Goal: Information Seeking & Learning: Learn about a topic

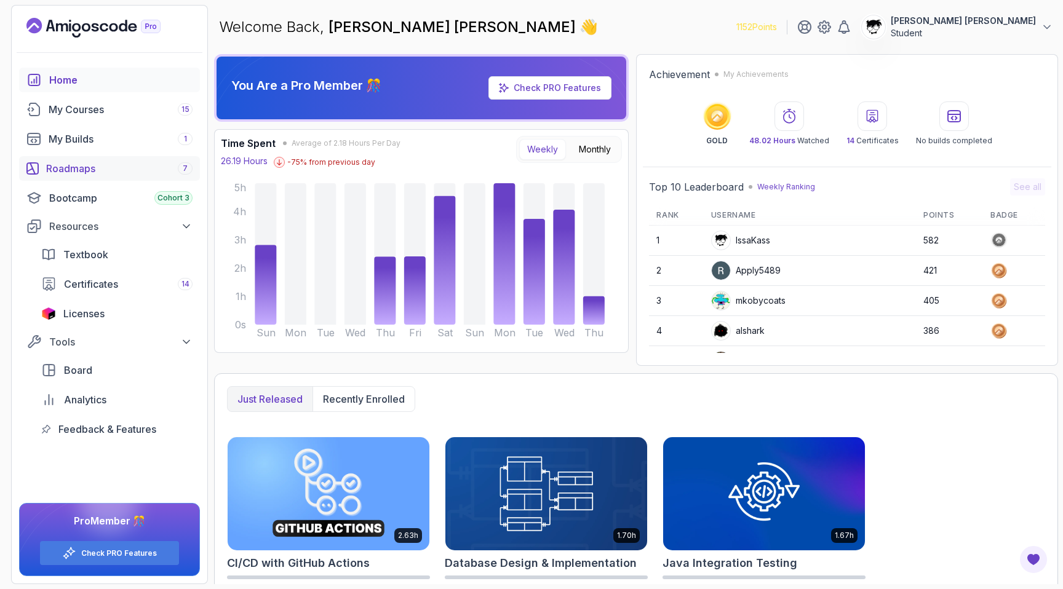
click at [77, 175] on div "Roadmaps 7" at bounding box center [119, 168] width 146 height 15
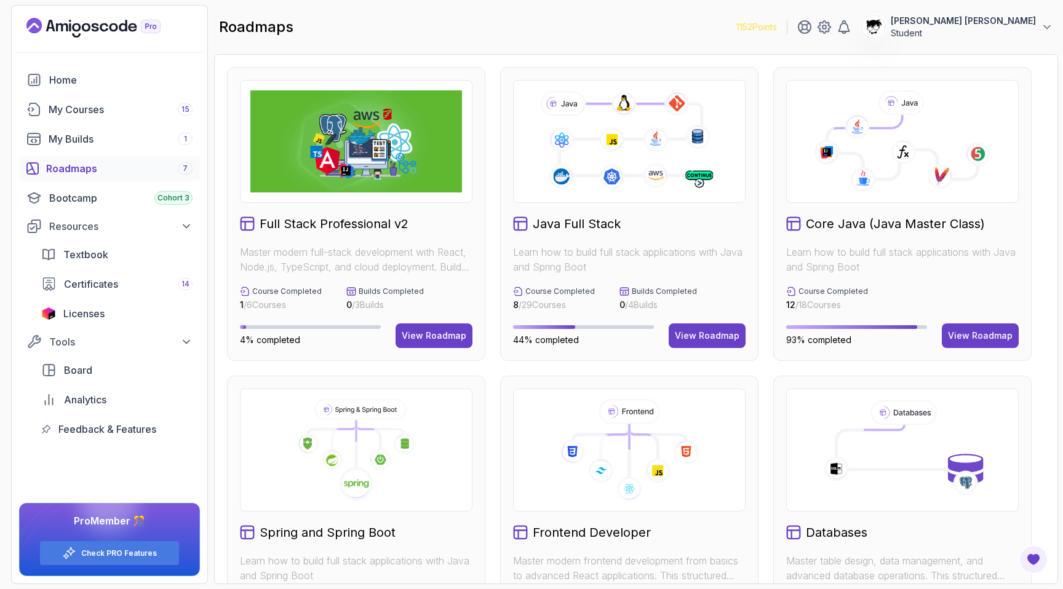
click at [340, 442] on icon at bounding box center [356, 450] width 212 height 102
click at [306, 438] on image at bounding box center [307, 444] width 9 height 12
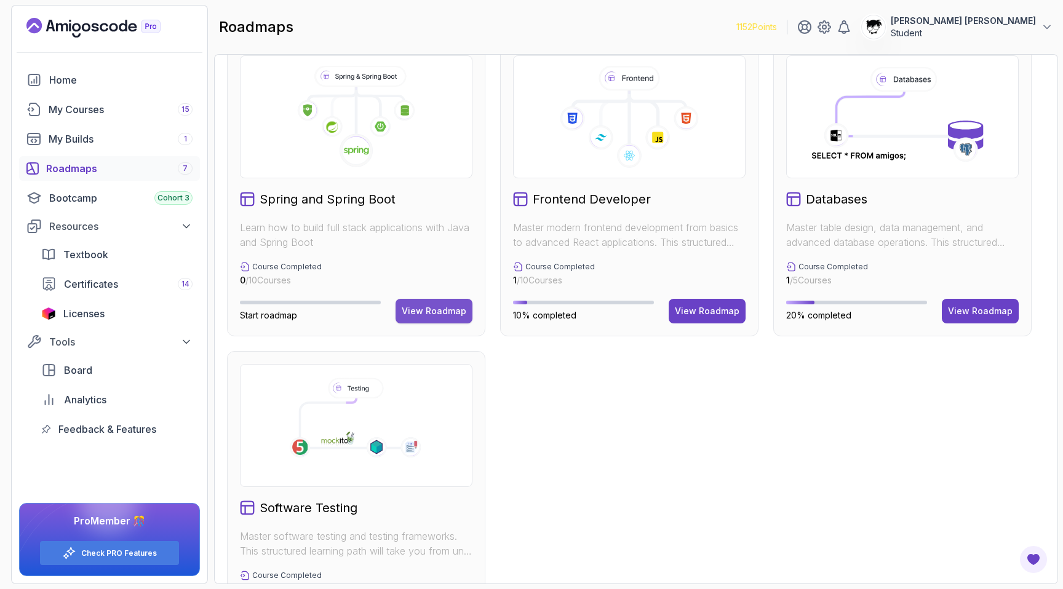
click at [443, 313] on div "View Roadmap" at bounding box center [434, 311] width 65 height 12
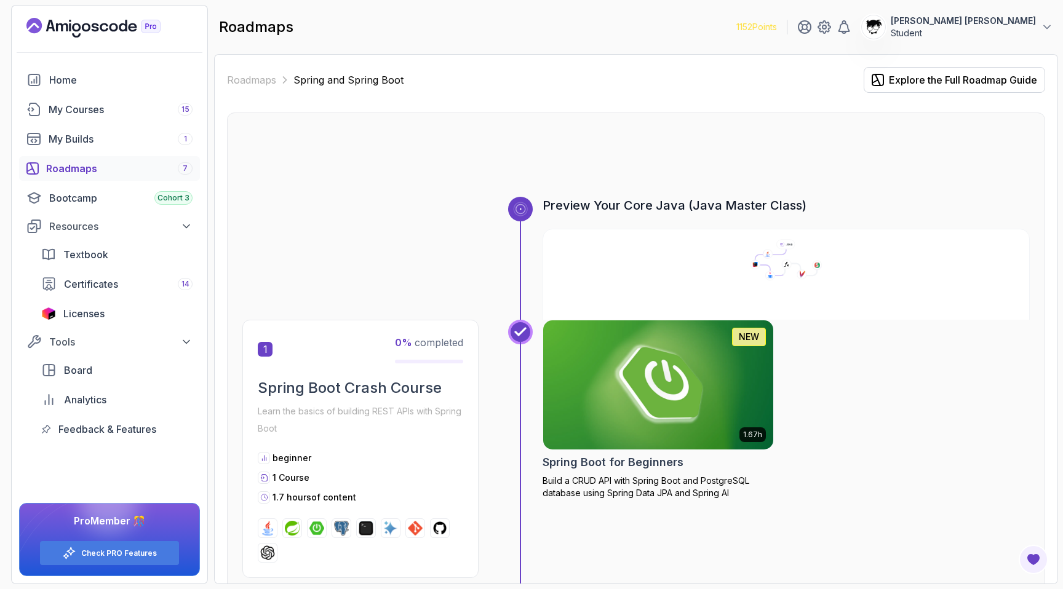
click at [611, 378] on img at bounding box center [658, 384] width 242 height 135
click at [317, 152] on div at bounding box center [635, 167] width 787 height 59
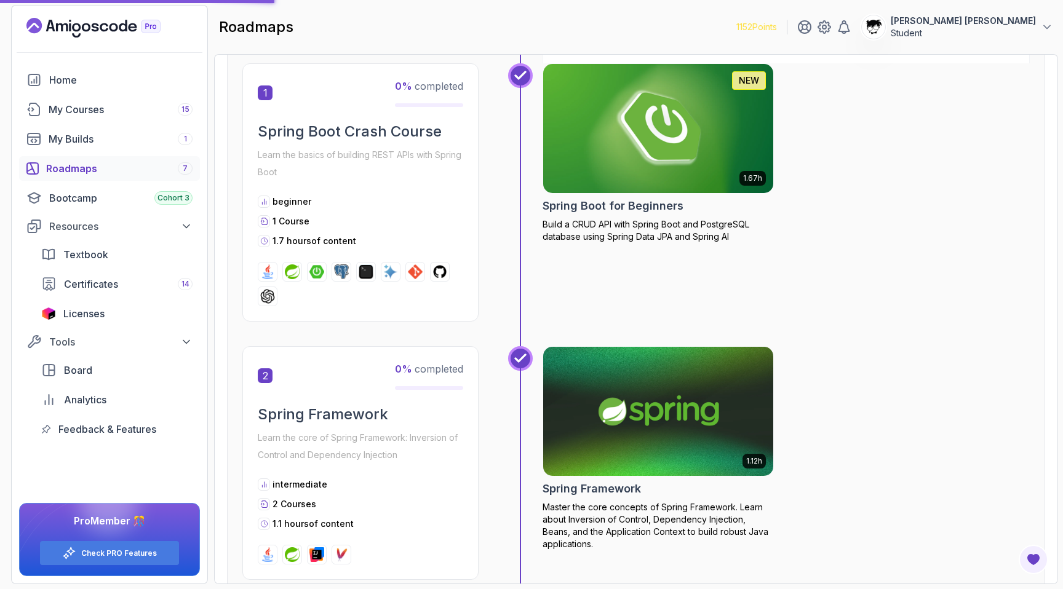
scroll to position [362, 0]
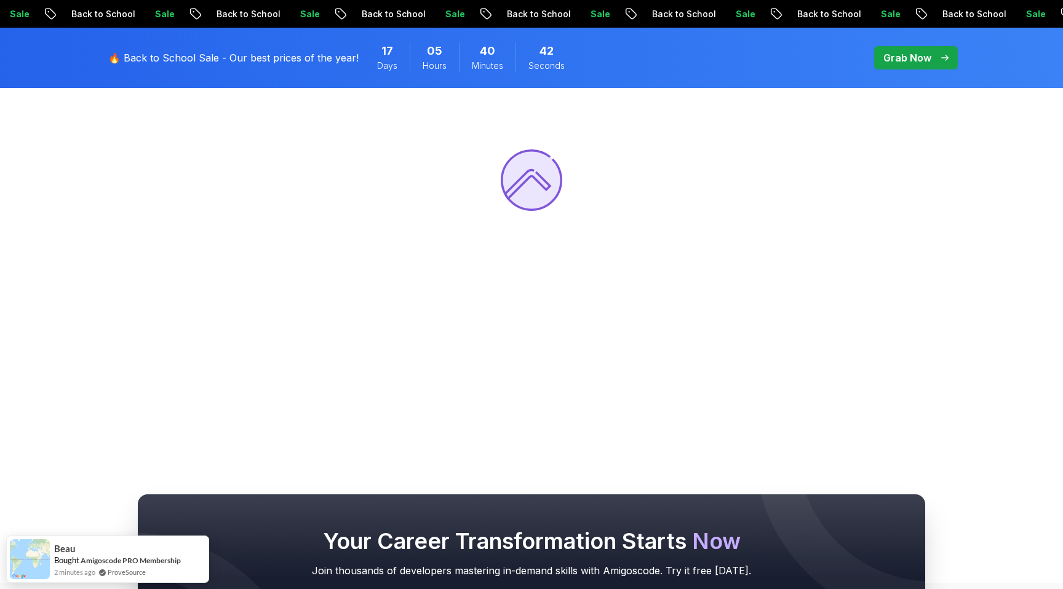
scroll to position [230, 0]
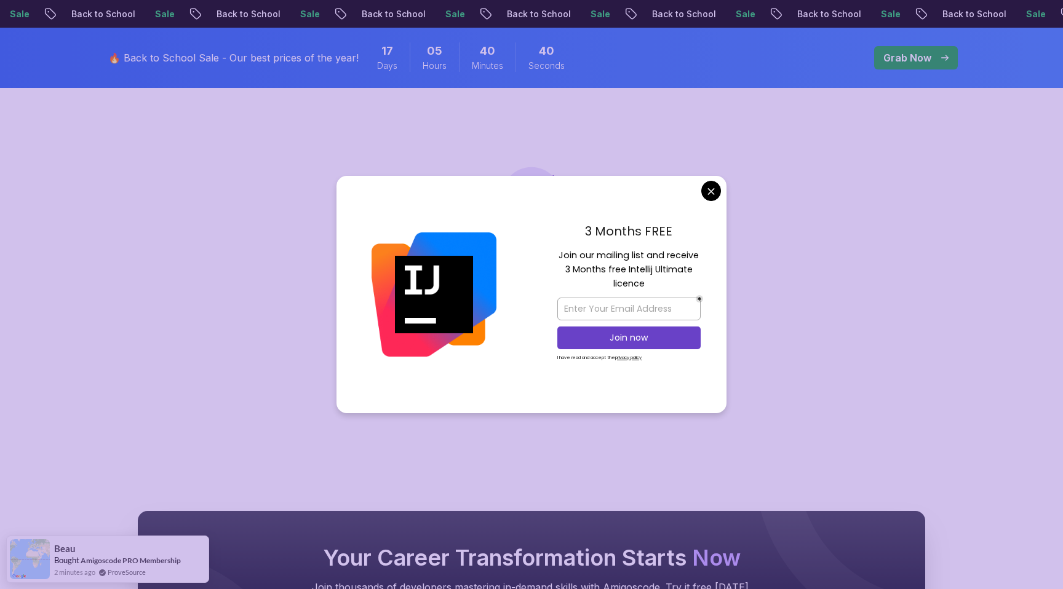
click at [245, 245] on div at bounding box center [531, 196] width 1063 height 589
click at [713, 191] on body "Sale Back to School Sale Back to School Sale Back to School Sale Back to School…" at bounding box center [531, 430] width 1063 height 1321
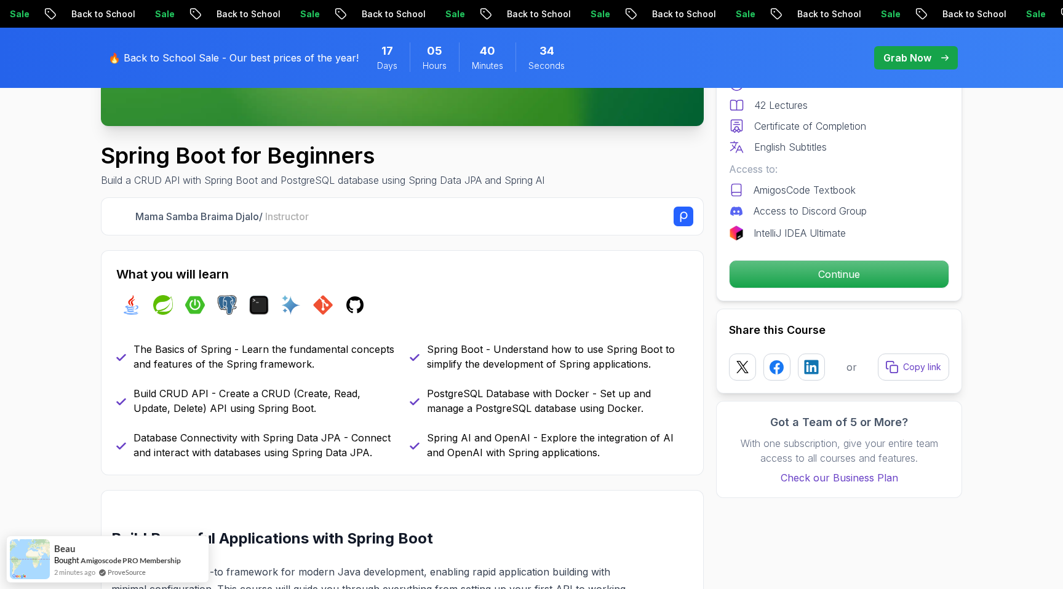
scroll to position [488, 0]
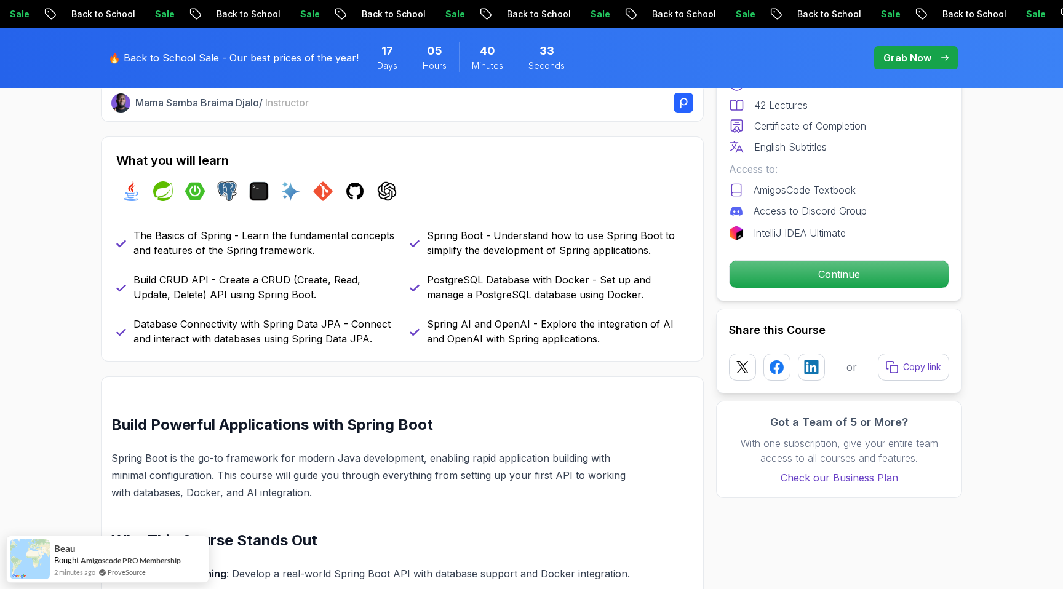
click at [444, 290] on p "PostgreSQL Database with Docker - Set up and manage a PostgreSQL database using…" at bounding box center [557, 287] width 261 height 30
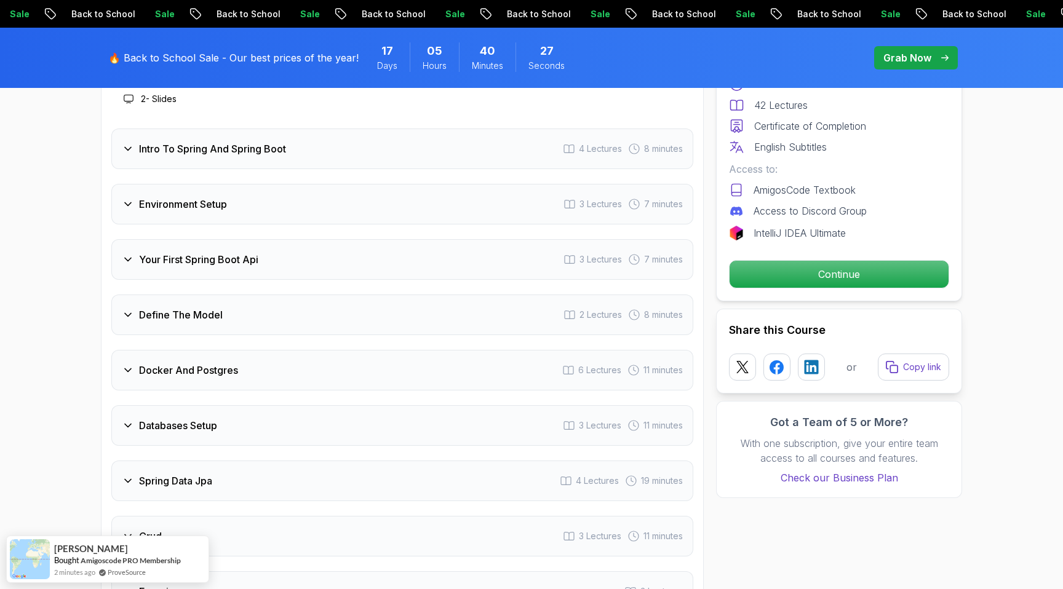
scroll to position [1724, 0]
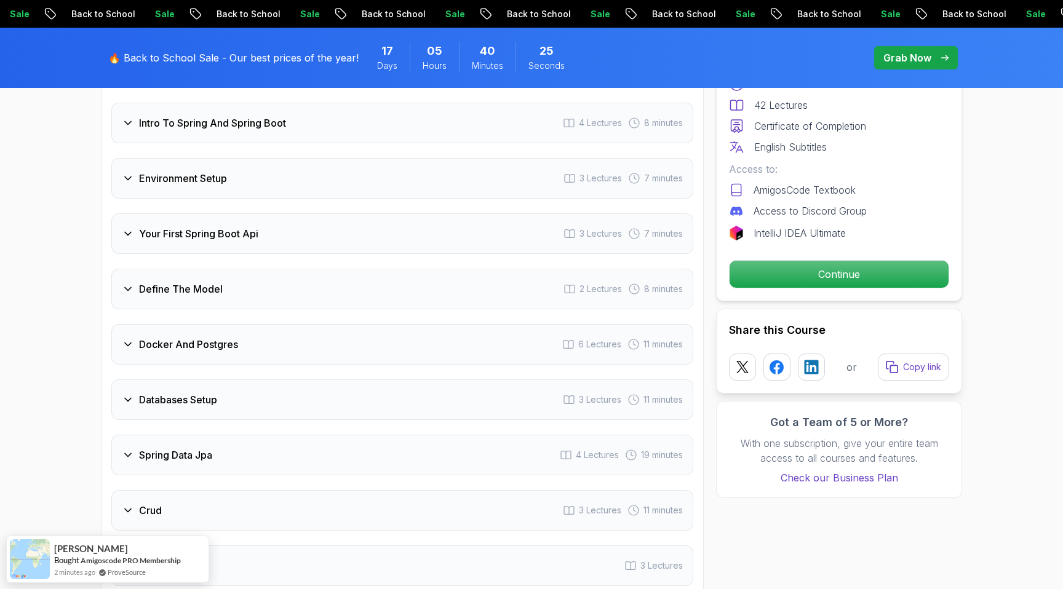
click at [283, 335] on div "Docker And Postgres 6 Lectures 11 minutes" at bounding box center [402, 344] width 582 height 41
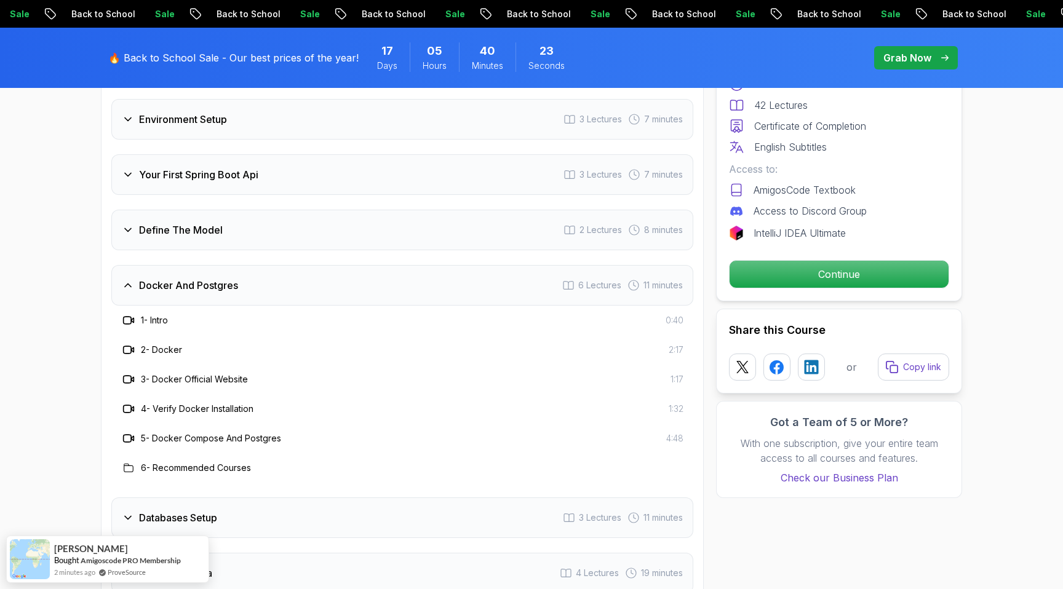
click at [202, 265] on div "Docker And Postgres 6 Lectures 11 minutes" at bounding box center [402, 285] width 582 height 41
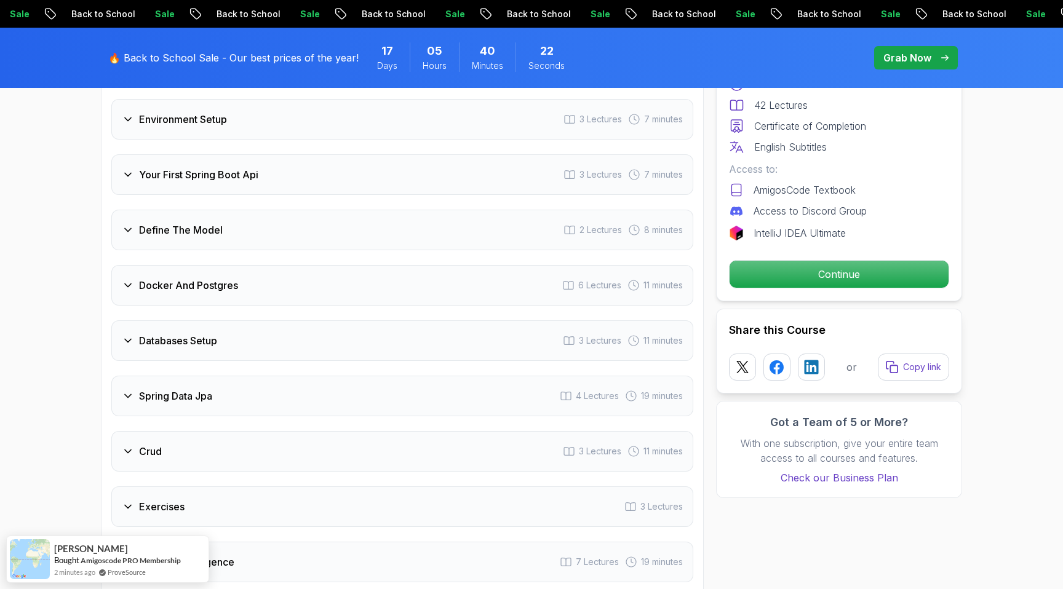
click at [186, 223] on h3 "Define The Model" at bounding box center [181, 230] width 84 height 15
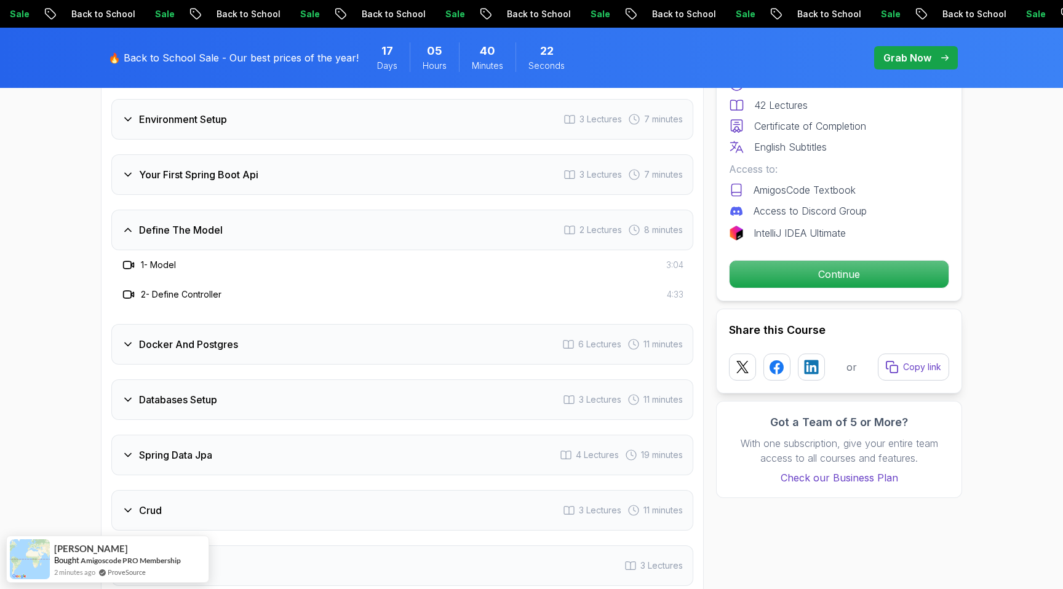
click at [186, 223] on h3 "Define The Model" at bounding box center [181, 230] width 84 height 15
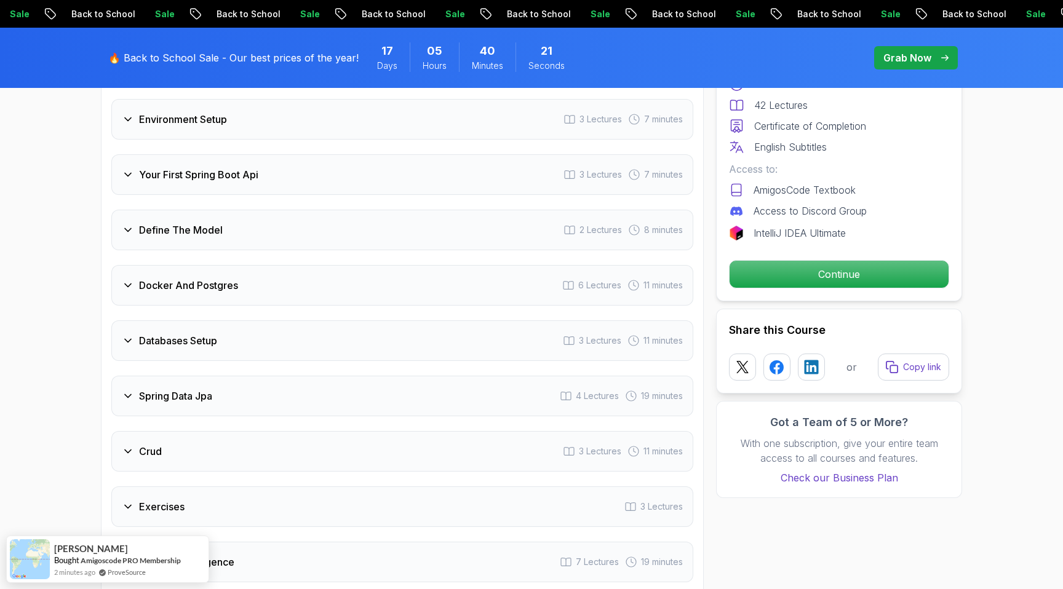
click at [190, 167] on h3 "Your First Spring Boot Api" at bounding box center [198, 174] width 119 height 15
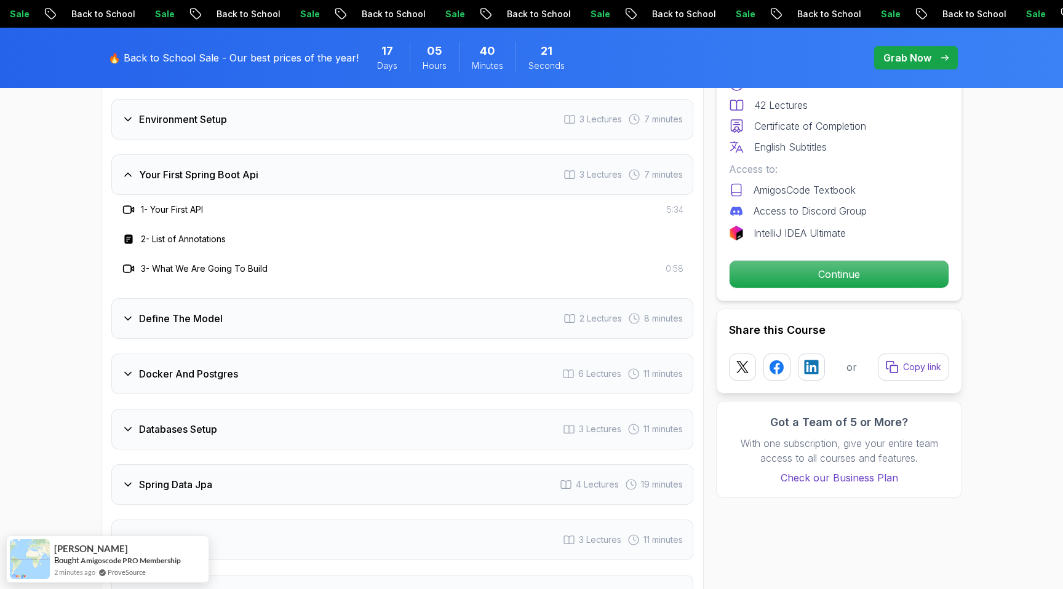
click at [190, 167] on h3 "Your First Spring Boot Api" at bounding box center [198, 174] width 119 height 15
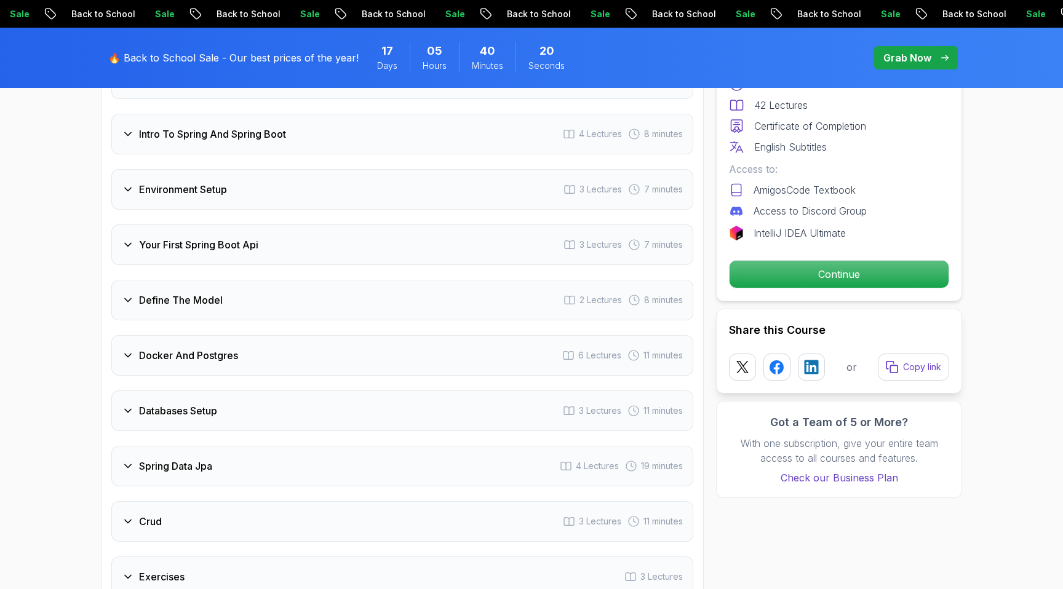
scroll to position [1655, 0]
click at [190, 168] on div "Environment Setup 3 Lectures 7 minutes" at bounding box center [402, 188] width 582 height 41
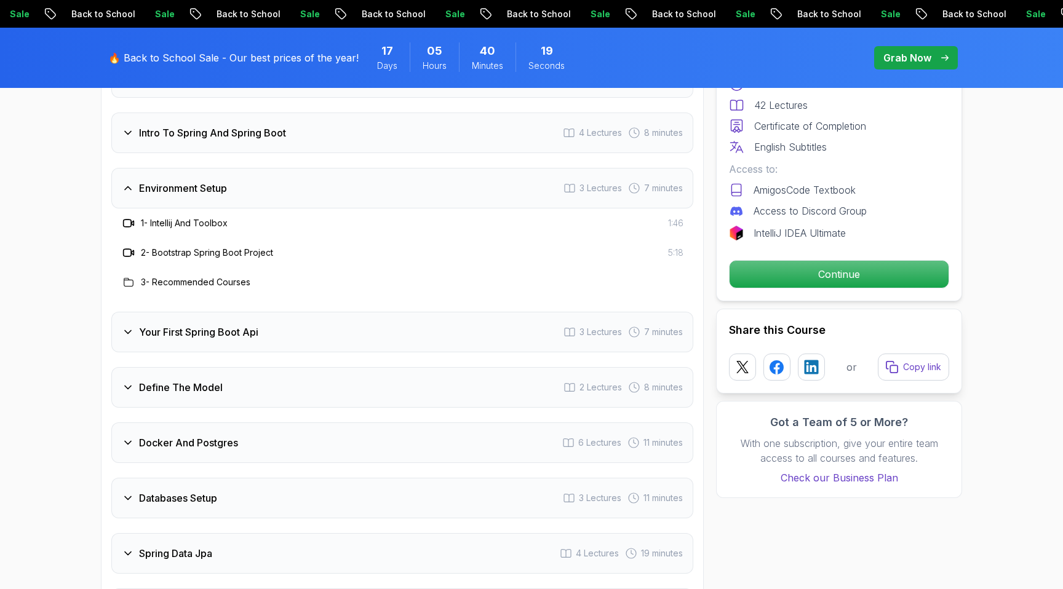
click at [190, 168] on div "Environment Setup 3 Lectures 7 minutes" at bounding box center [402, 188] width 582 height 41
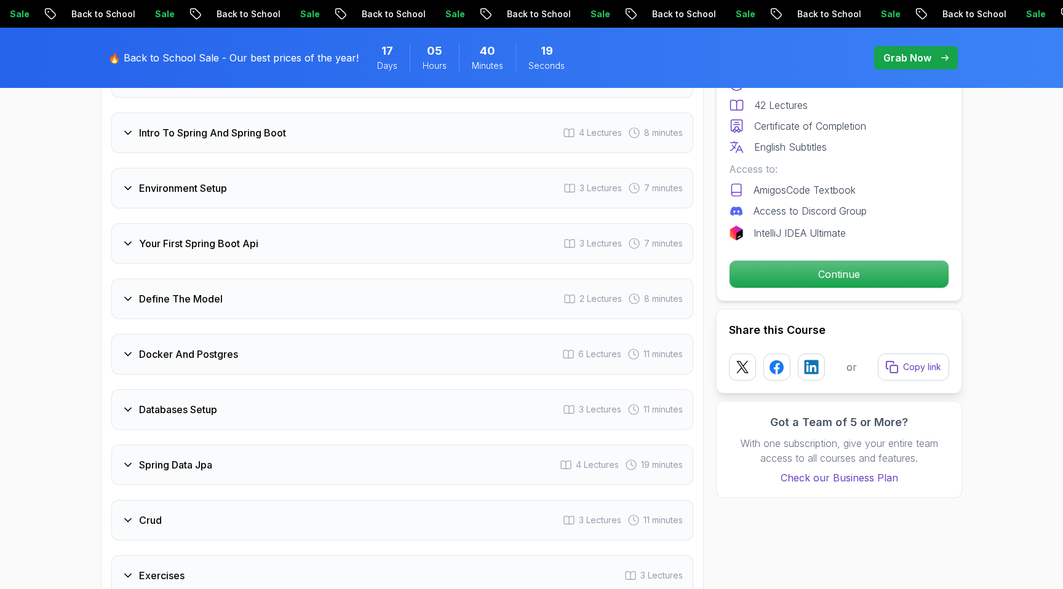
click at [188, 125] on div "Intro To Spring And Spring Boot 4 Lectures 8 minutes" at bounding box center [402, 133] width 582 height 41
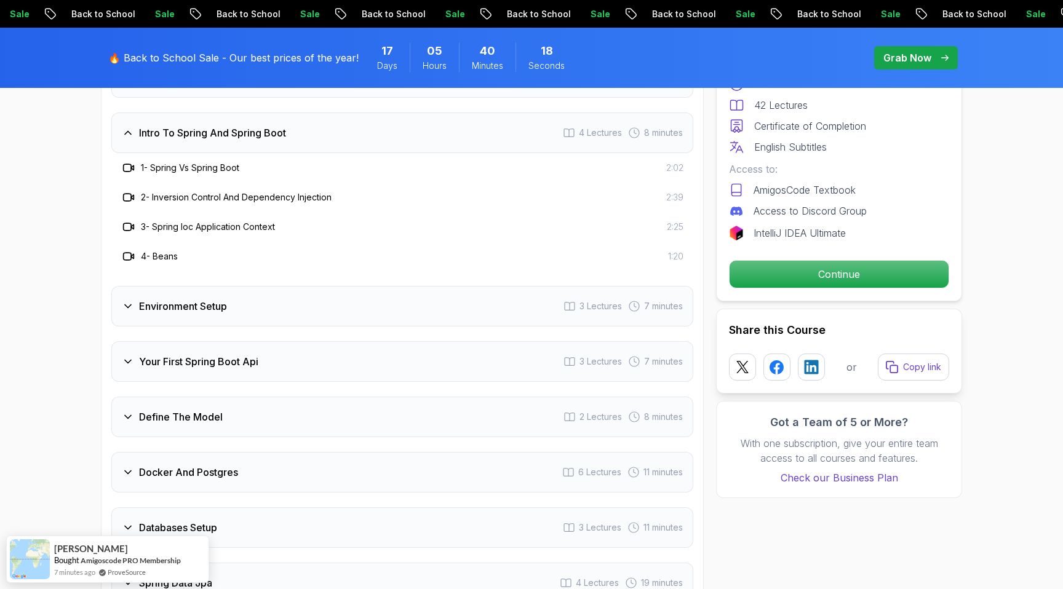
click at [188, 125] on div "Intro To Spring And Spring Boot 4 Lectures 8 minutes" at bounding box center [402, 133] width 582 height 41
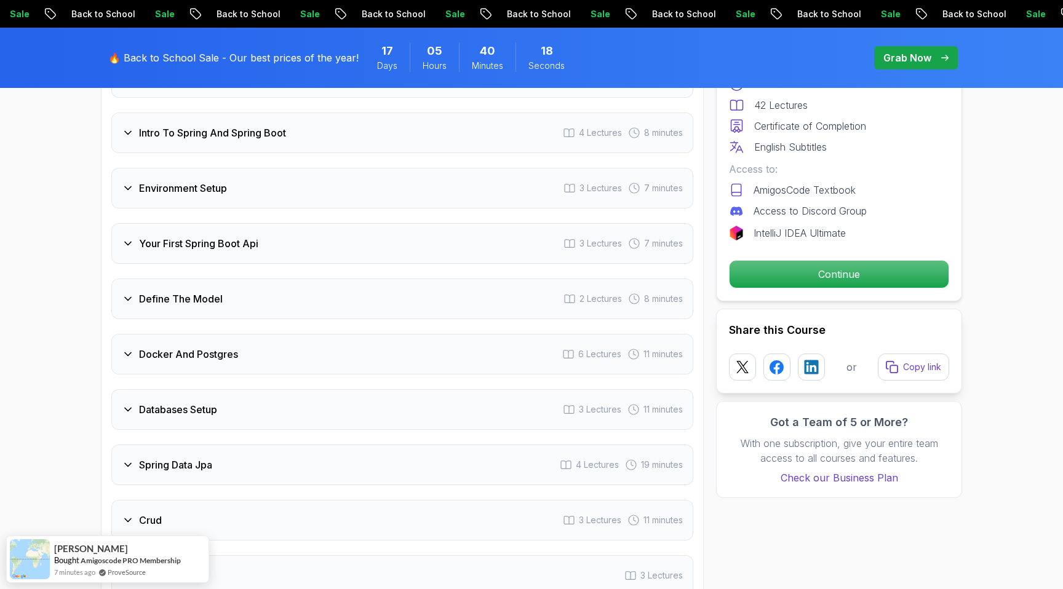
scroll to position [1382, 0]
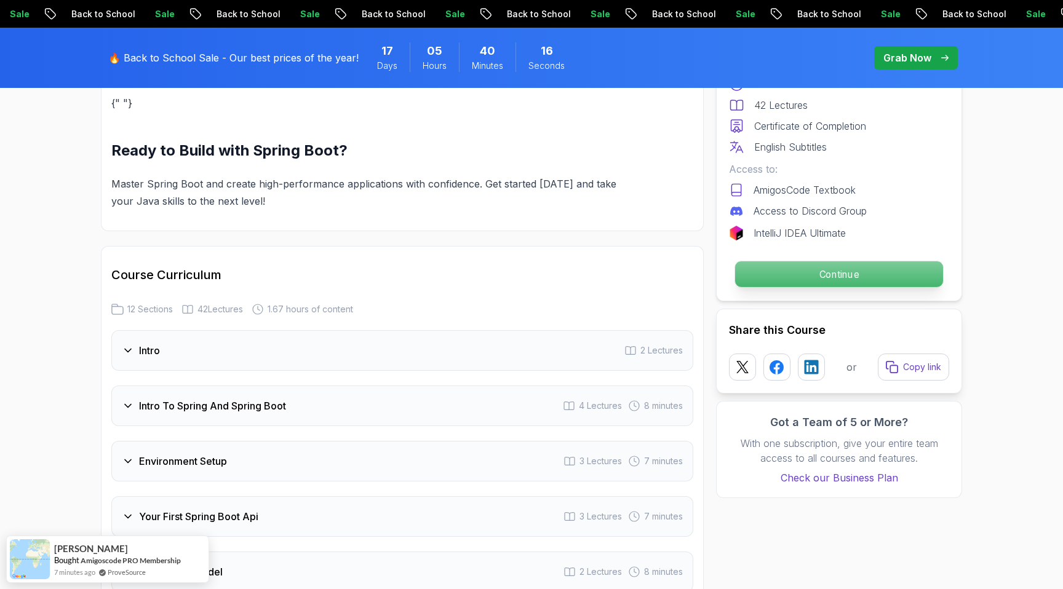
click at [803, 269] on p "Continue" at bounding box center [839, 274] width 208 height 26
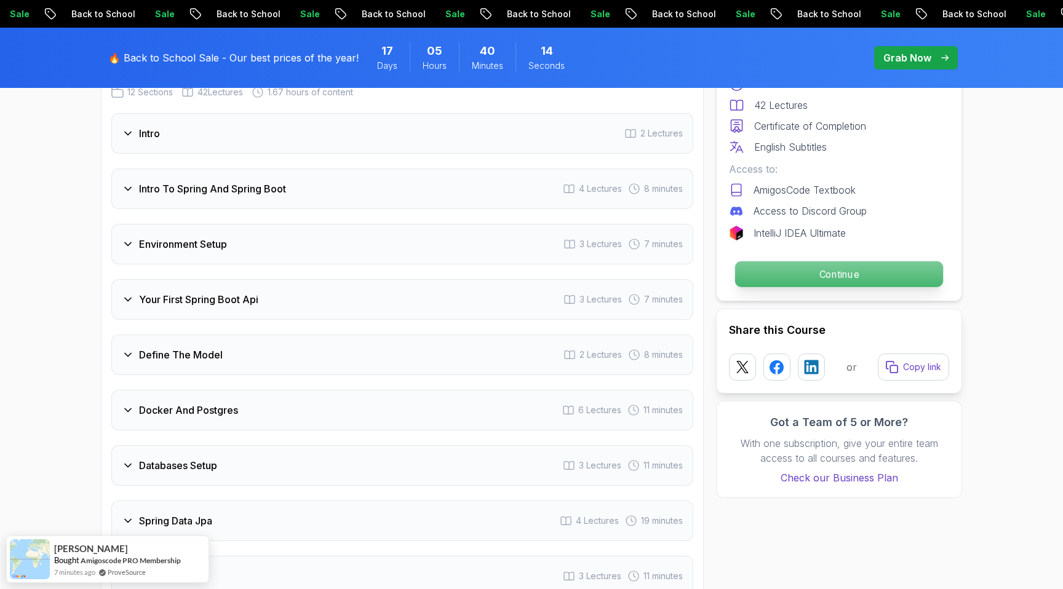
scroll to position [1750, 0]
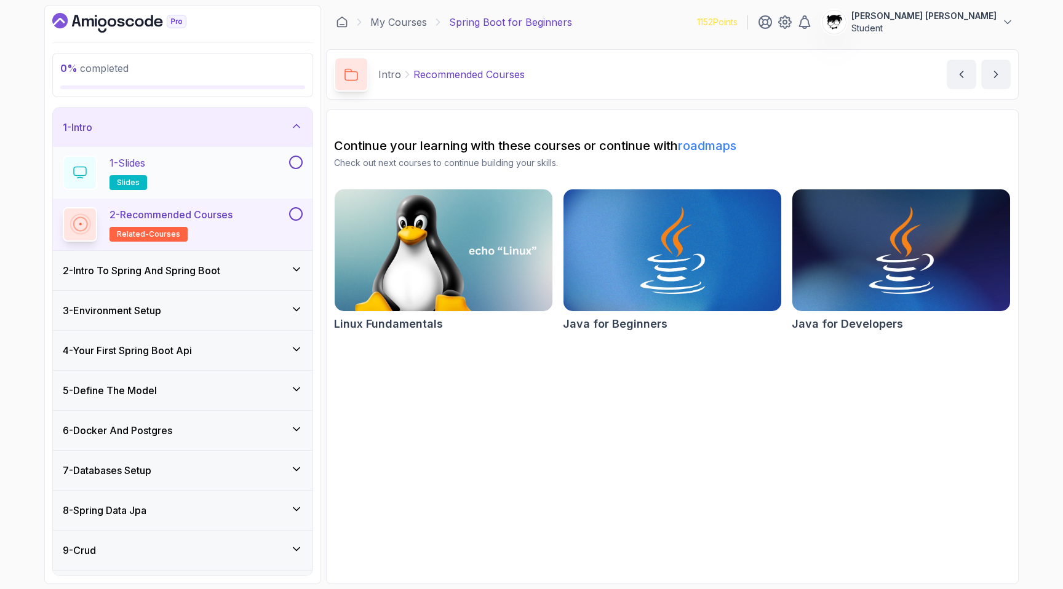
click at [213, 170] on div "1 - Slides slides" at bounding box center [175, 173] width 224 height 34
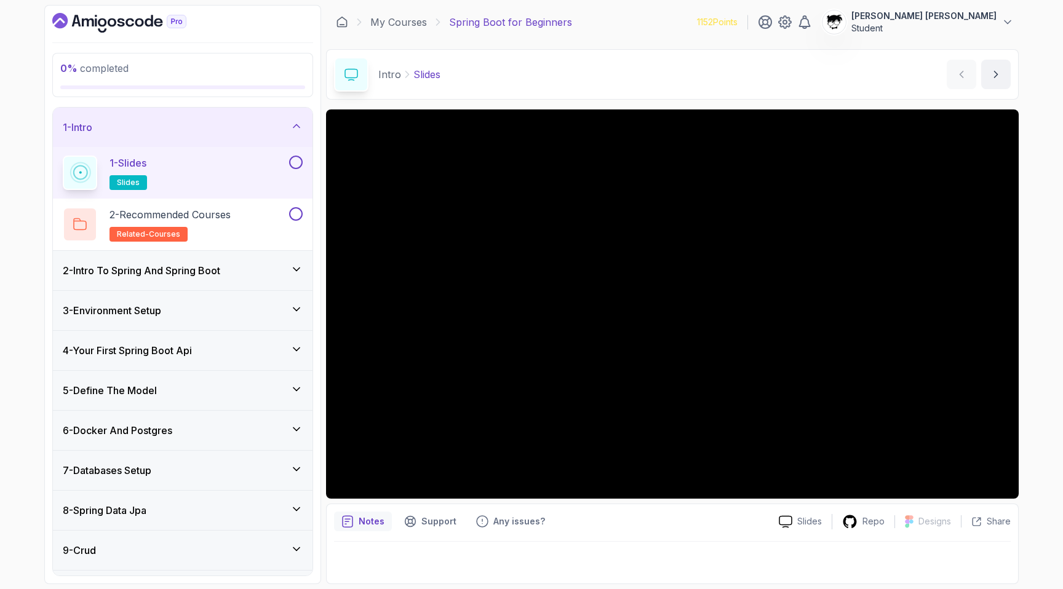
click at [1031, 323] on div "0 % completed 1 - Intro 1 - Slides slides 2 - Recommended Courses related-cours…" at bounding box center [531, 294] width 1063 height 589
click at [1031, 322] on div "0 % completed 1 - Intro 1 - Slides slides 2 - Recommended Courses related-cours…" at bounding box center [531, 294] width 1063 height 589
click at [1033, 313] on div "0 % completed 1 - Intro 1 - Slides slides 2 - Recommended Courses related-cours…" at bounding box center [531, 294] width 1063 height 589
click at [298, 165] on button at bounding box center [296, 163] width 14 height 14
click at [263, 207] on div "2 - Recommended Courses related-courses" at bounding box center [175, 224] width 224 height 34
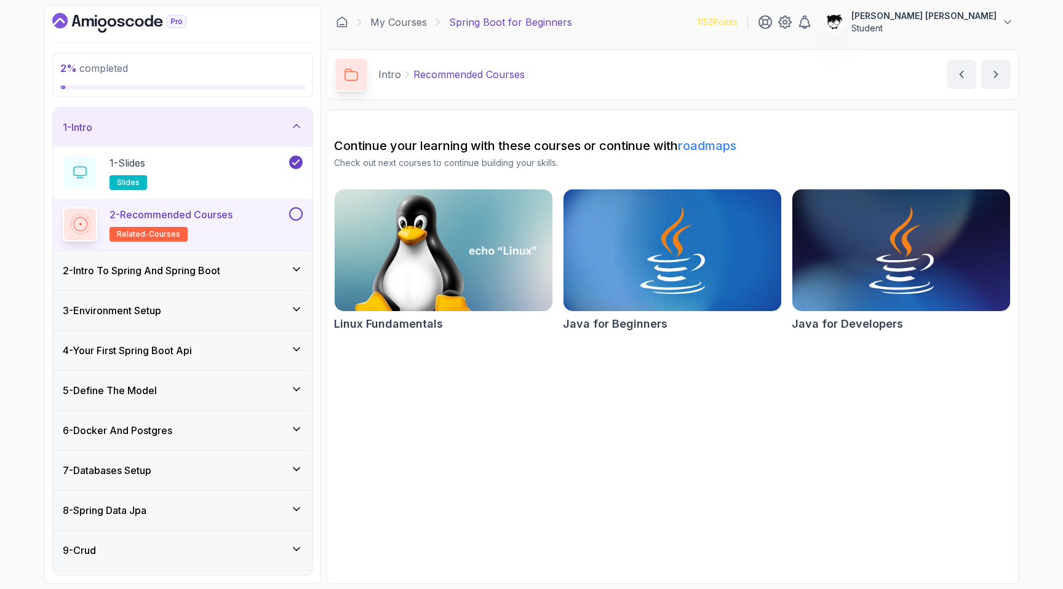
click at [294, 214] on button at bounding box center [296, 214] width 14 height 14
click at [266, 283] on div "2 - Intro To Spring And Spring Boot" at bounding box center [183, 270] width 260 height 39
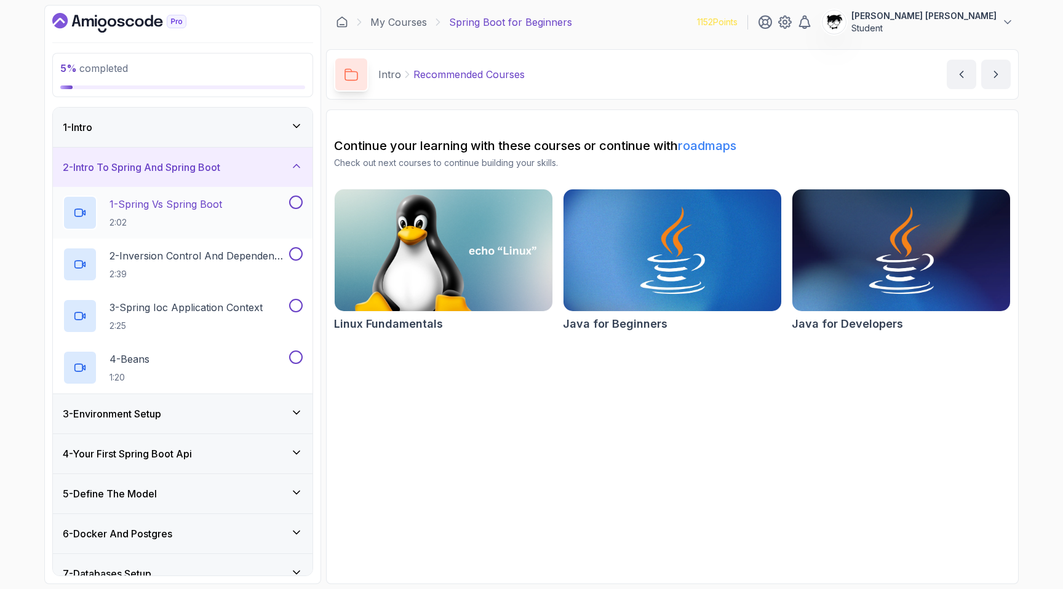
click at [176, 217] on p "2:02" at bounding box center [165, 222] width 113 height 12
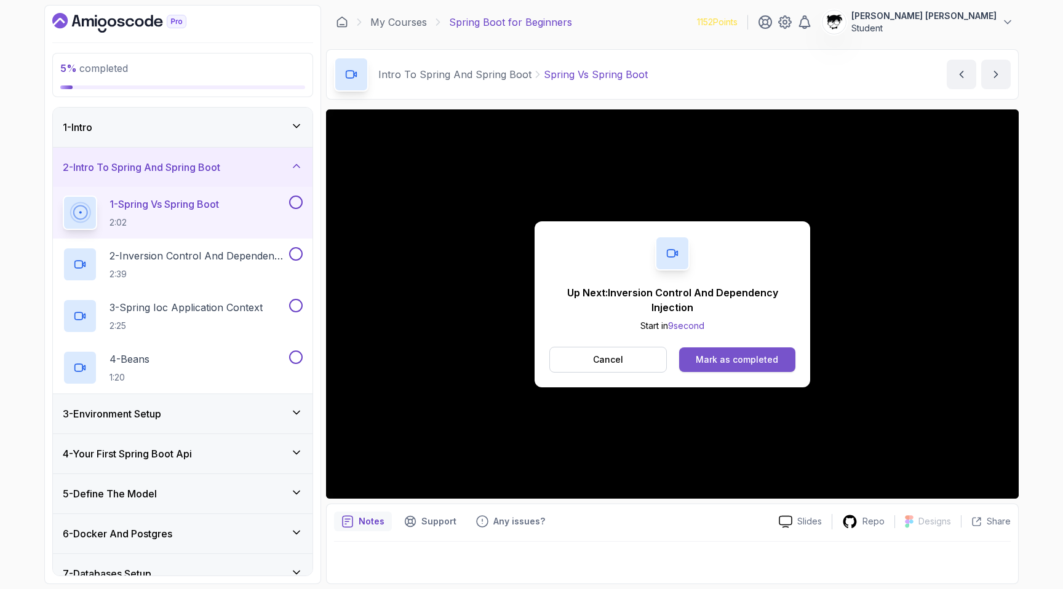
click at [701, 359] on div "Mark as completed" at bounding box center [737, 360] width 82 height 12
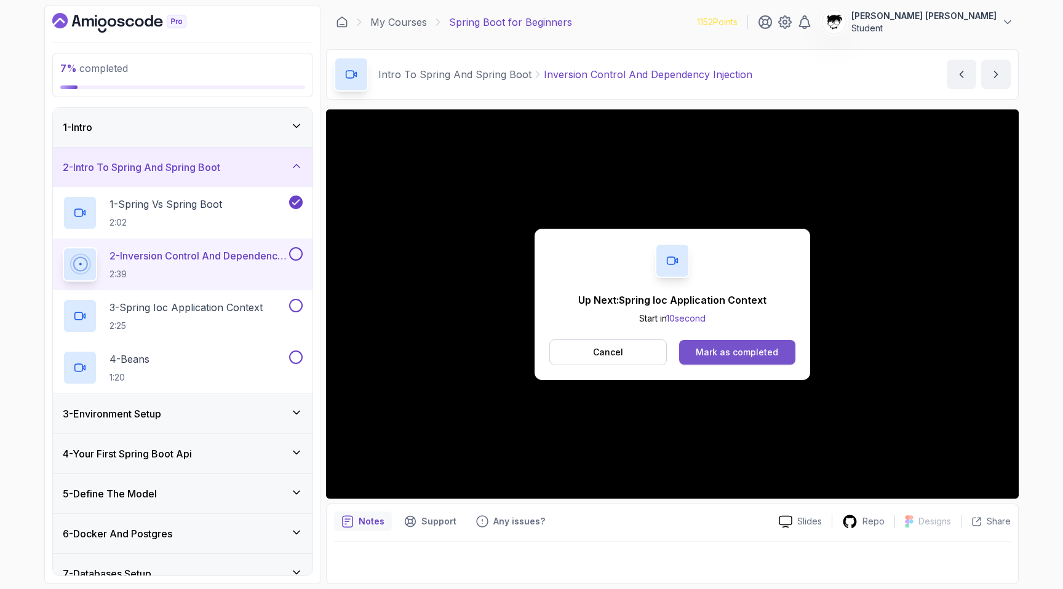
click at [720, 346] on div "Mark as completed" at bounding box center [737, 352] width 82 height 12
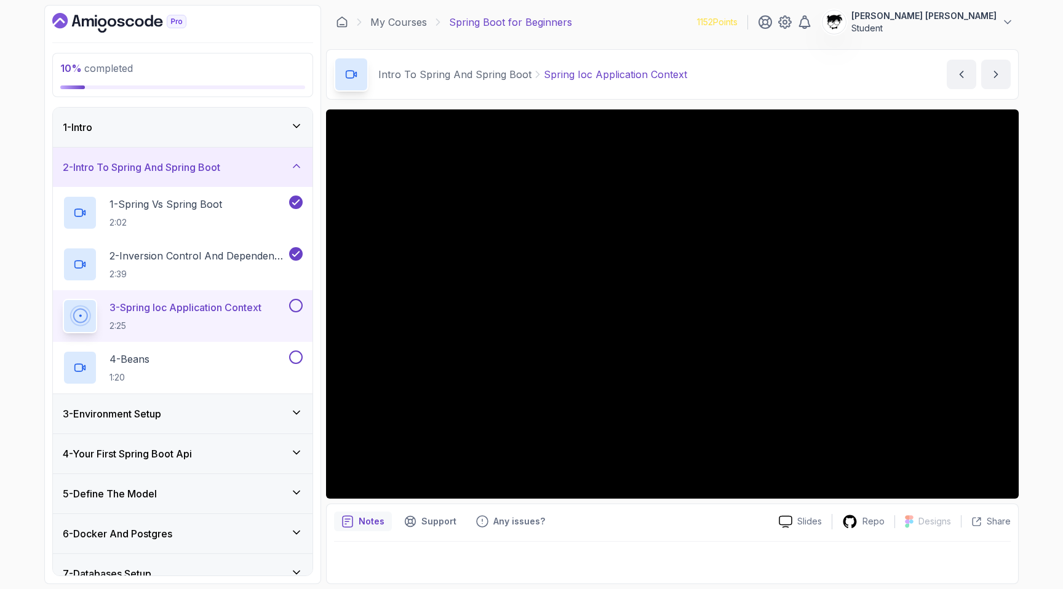
click at [250, 418] on div "3 - Environment Setup" at bounding box center [183, 413] width 240 height 15
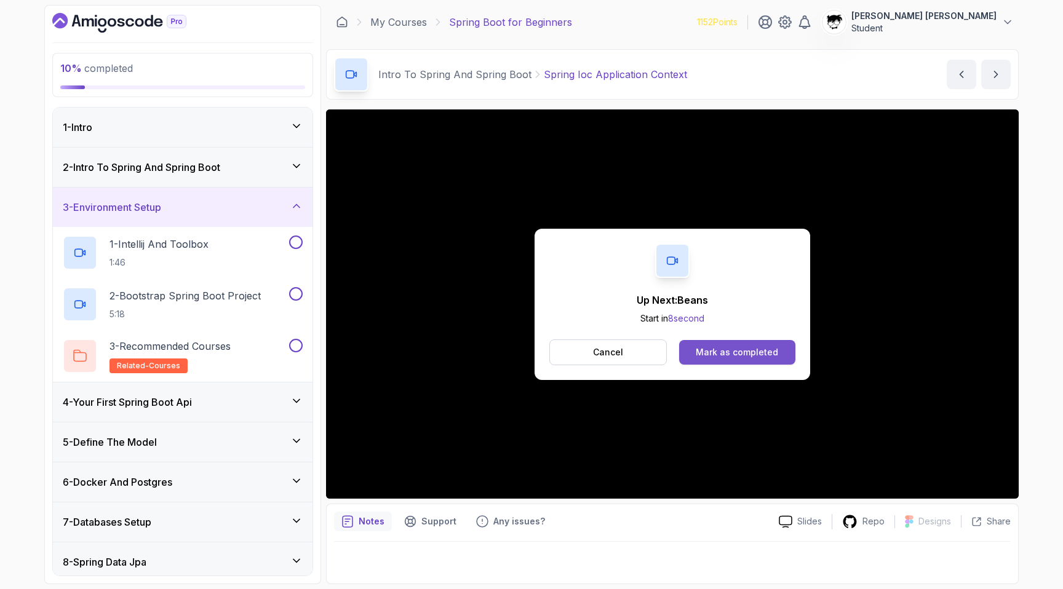
click at [719, 346] on div "Mark as completed" at bounding box center [737, 352] width 82 height 12
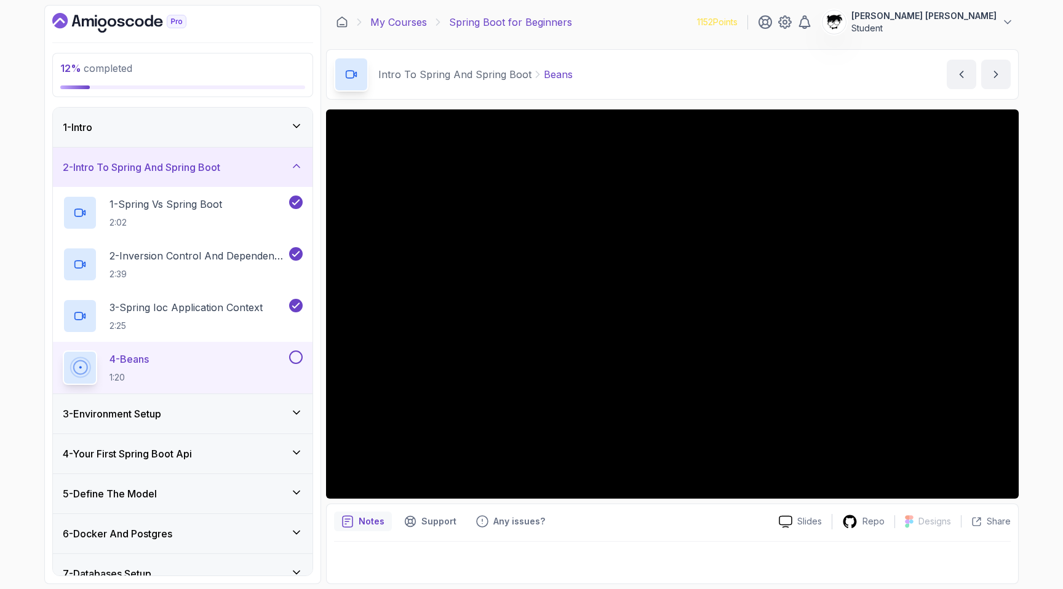
click at [422, 25] on link "My Courses" at bounding box center [398, 22] width 57 height 15
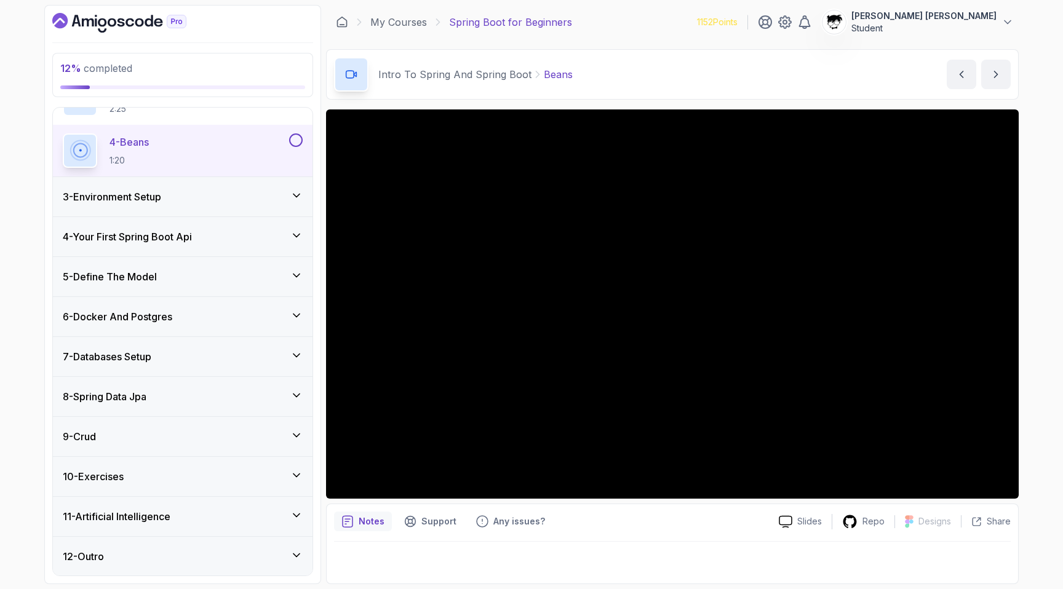
click at [118, 543] on div "12 - Outro" at bounding box center [183, 556] width 260 height 39
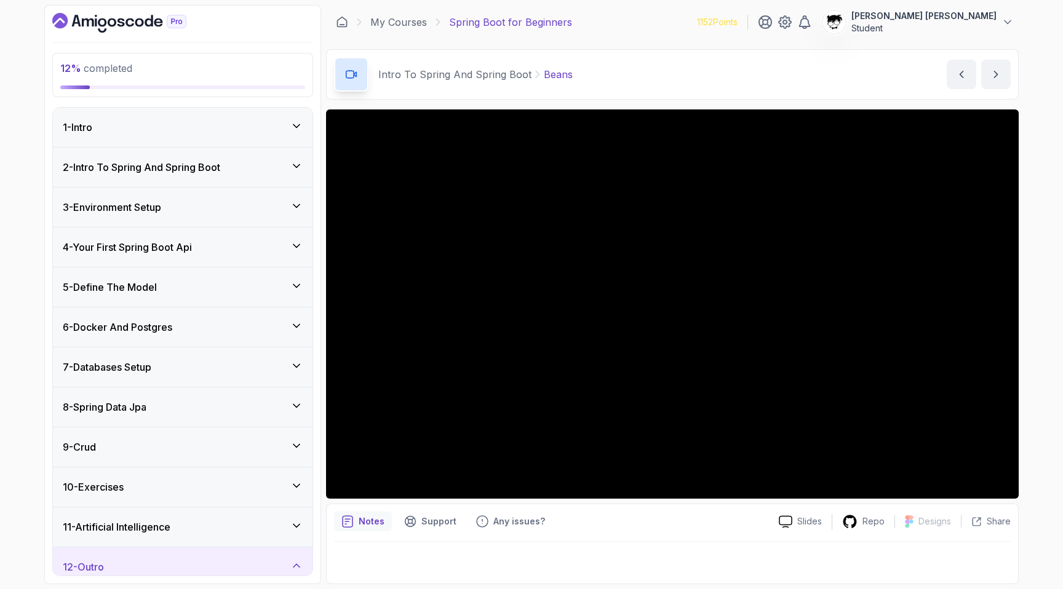
click at [132, 125] on div "1 - Intro" at bounding box center [183, 127] width 240 height 15
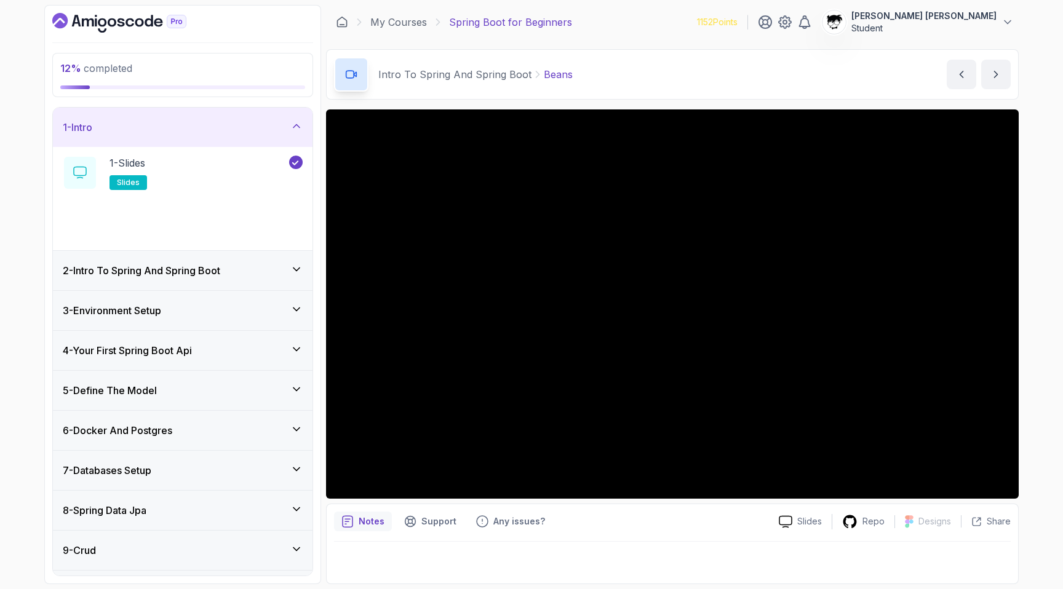
click at [132, 125] on div "1 - Intro" at bounding box center [183, 127] width 240 height 15
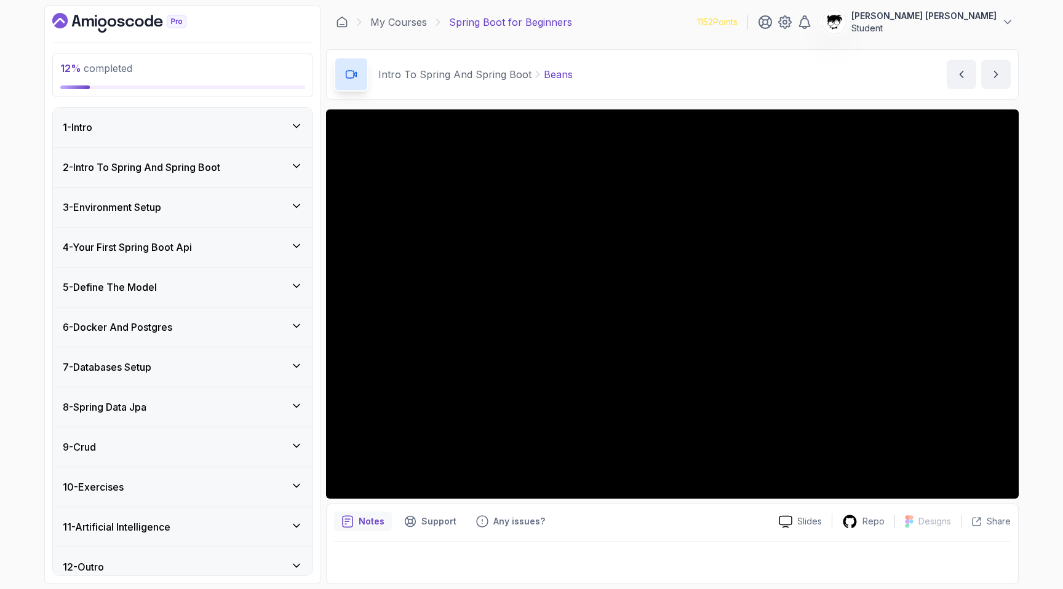
click at [135, 167] on h3 "2 - Intro To Spring And Spring Boot" at bounding box center [141, 167] width 157 height 15
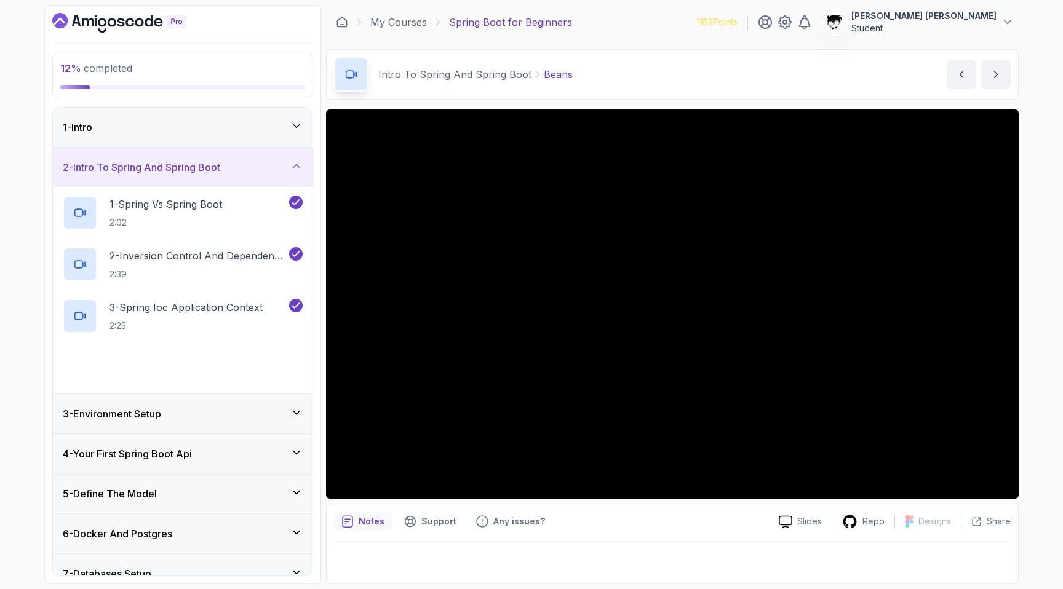
click at [135, 167] on h3 "2 - Intro To Spring And Spring Boot" at bounding box center [141, 167] width 157 height 15
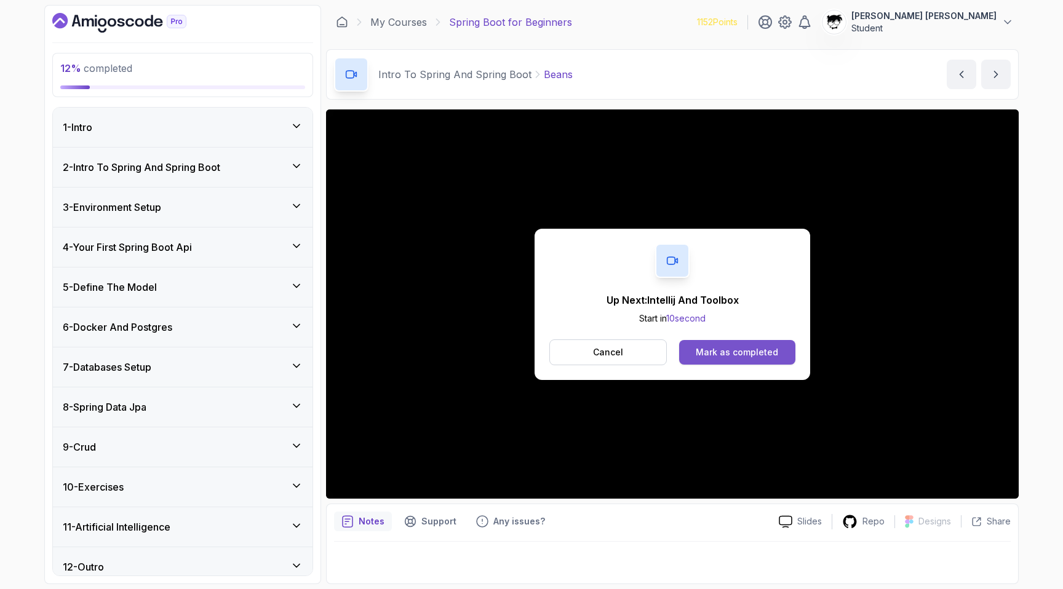
click at [706, 348] on div "Mark as completed" at bounding box center [737, 352] width 82 height 12
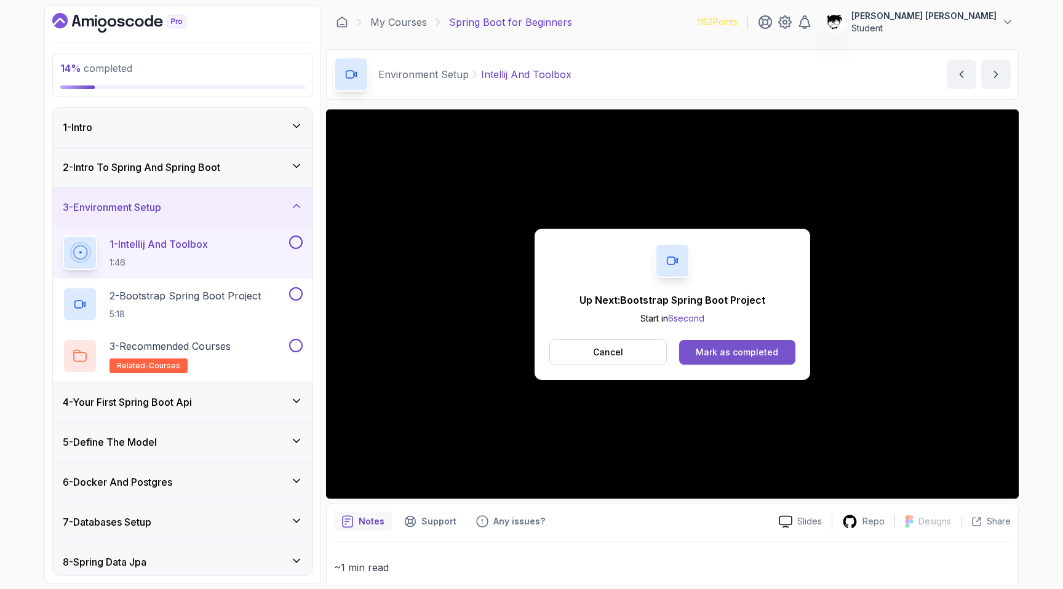
click at [704, 352] on div "Mark as completed" at bounding box center [737, 352] width 82 height 12
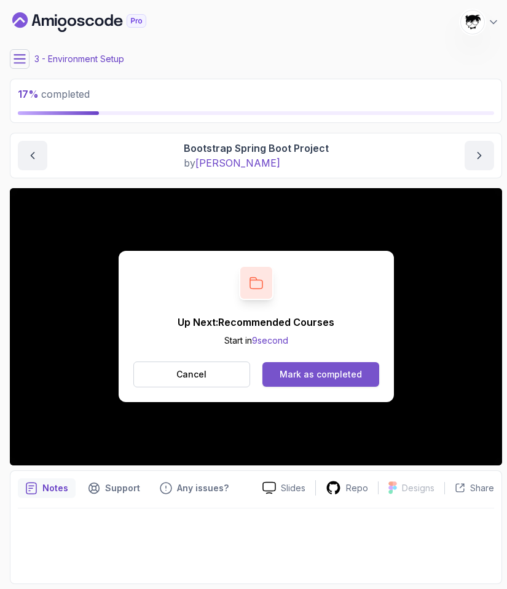
click at [311, 371] on div "Mark as completed" at bounding box center [321, 374] width 82 height 12
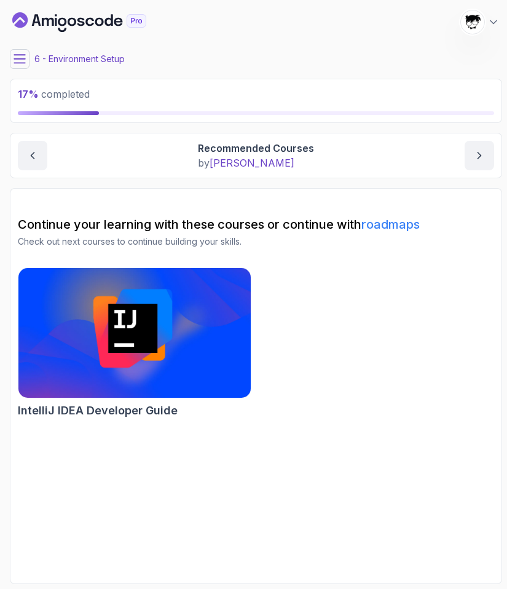
click at [21, 50] on button at bounding box center [20, 59] width 20 height 20
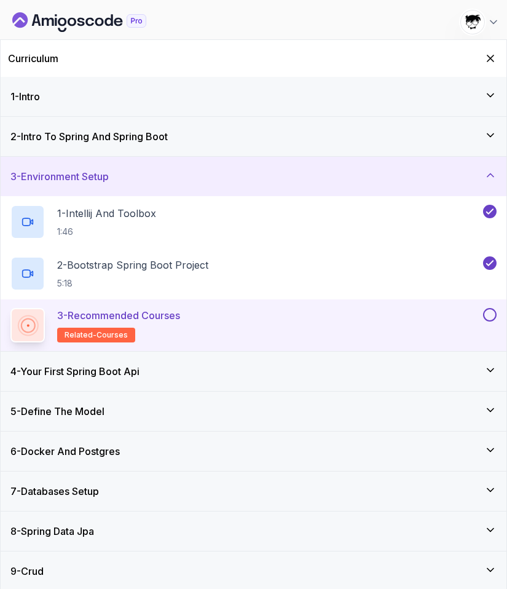
click at [486, 311] on button at bounding box center [490, 315] width 14 height 14
click at [399, 370] on div "4 - Your First Spring Boot Api" at bounding box center [253, 371] width 486 height 15
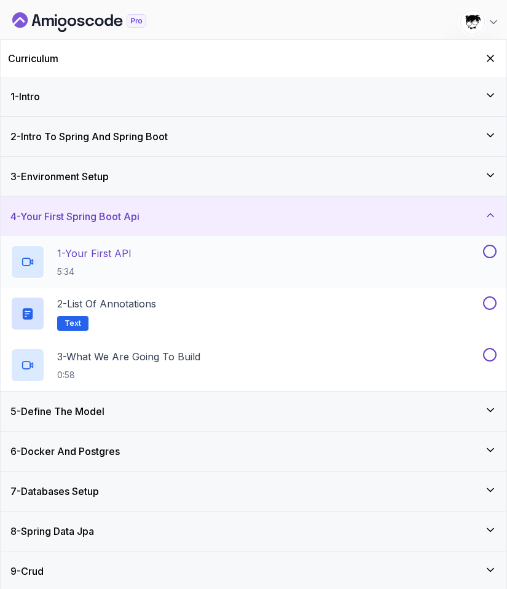
click at [360, 264] on div "1 - Your First API 5:34" at bounding box center [245, 262] width 470 height 34
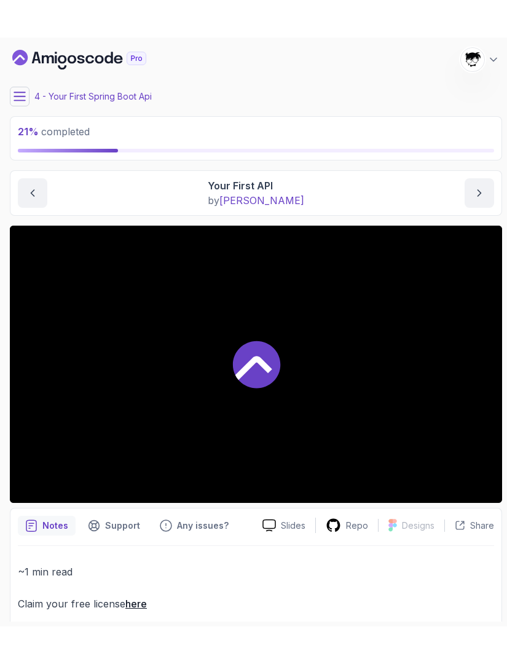
scroll to position [15, 0]
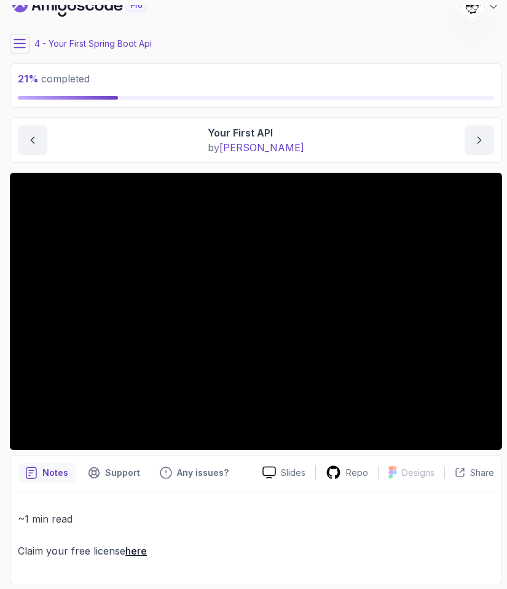
click at [135, 550] on link "here" at bounding box center [136, 551] width 22 height 12
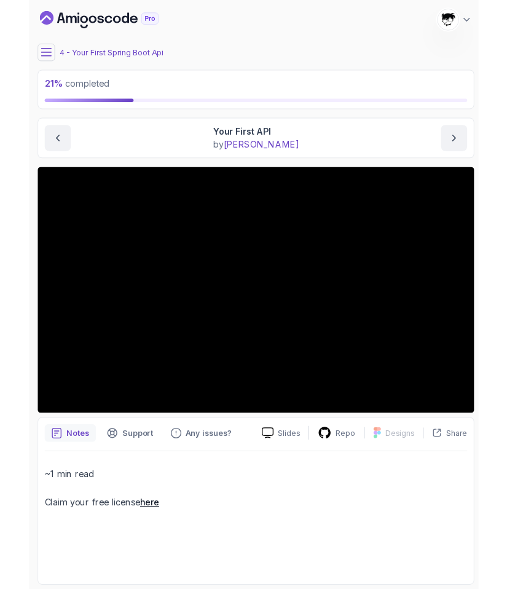
scroll to position [0, 0]
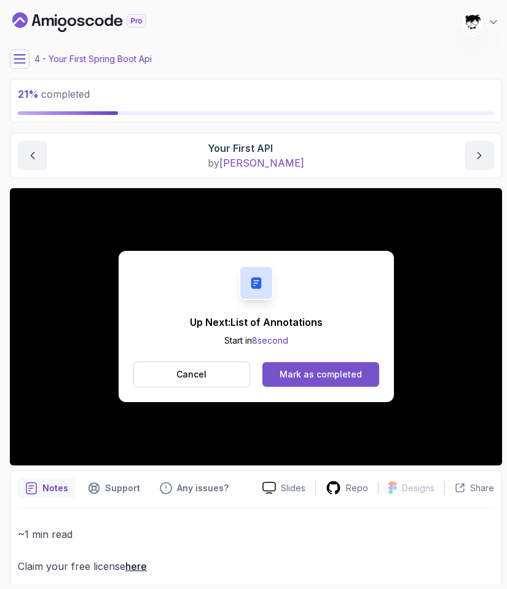
click at [319, 373] on div "Mark as completed" at bounding box center [321, 374] width 82 height 12
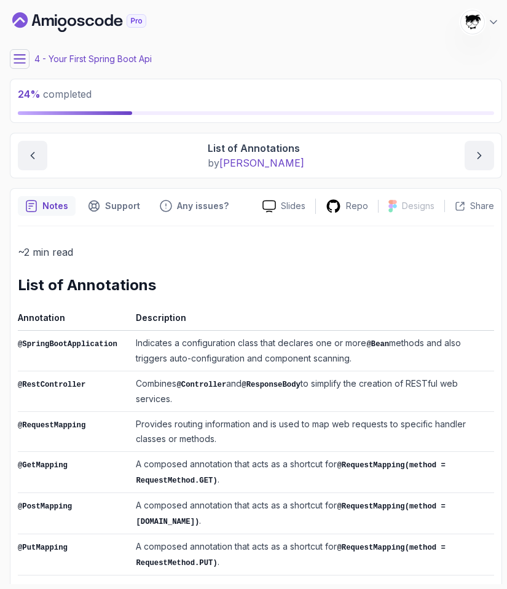
click at [28, 58] on button at bounding box center [20, 59] width 20 height 20
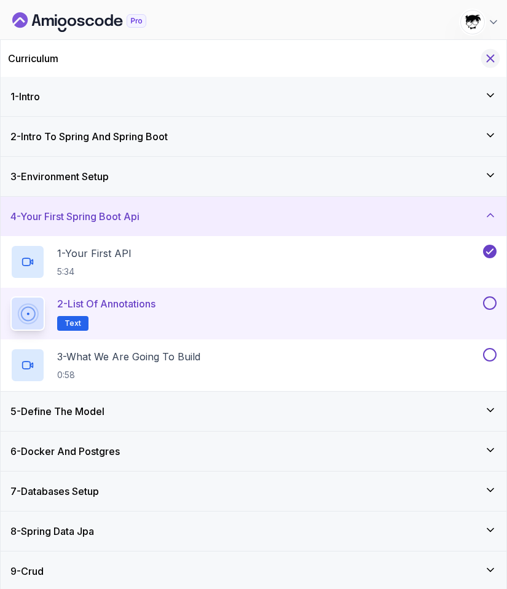
click at [488, 61] on icon "Hide Curriculum for mobile" at bounding box center [491, 59] width 14 height 14
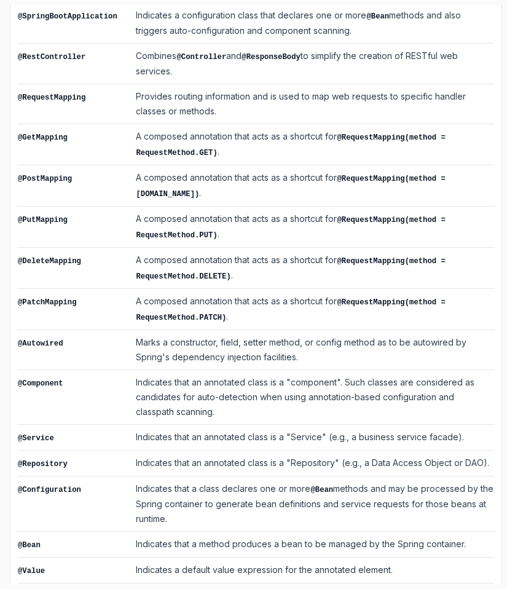
scroll to position [406, 0]
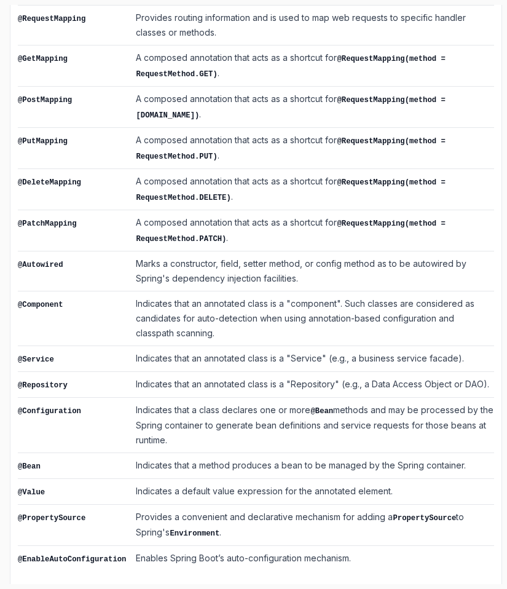
click at [163, 456] on td "Indicates that a method produces a bean to be managed by the Spring container." at bounding box center [312, 466] width 363 height 26
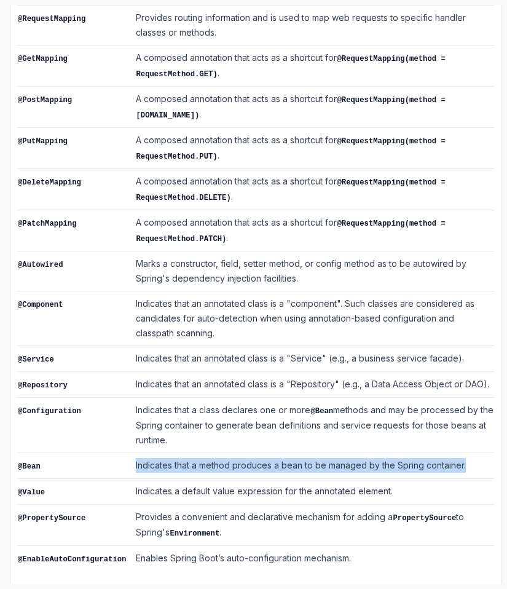
click at [163, 456] on td "Indicates that a method produces a bean to be managed by the Spring container." at bounding box center [312, 466] width 363 height 26
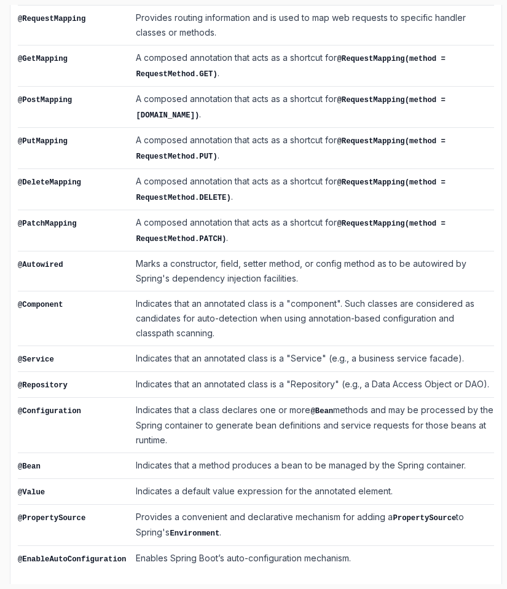
click at [129, 453] on td "@Bean" at bounding box center [74, 466] width 113 height 26
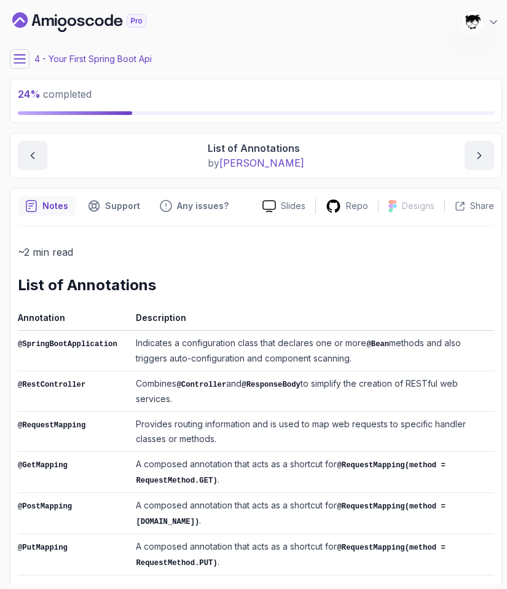
click at [13, 62] on button at bounding box center [20, 59] width 20 height 20
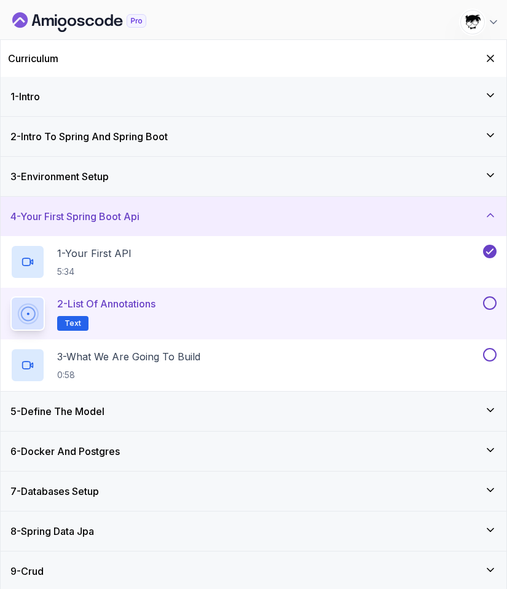
click at [489, 298] on button at bounding box center [490, 303] width 14 height 14
click at [405, 362] on div "3 - What We Are Going To Build 0:58" at bounding box center [245, 365] width 470 height 34
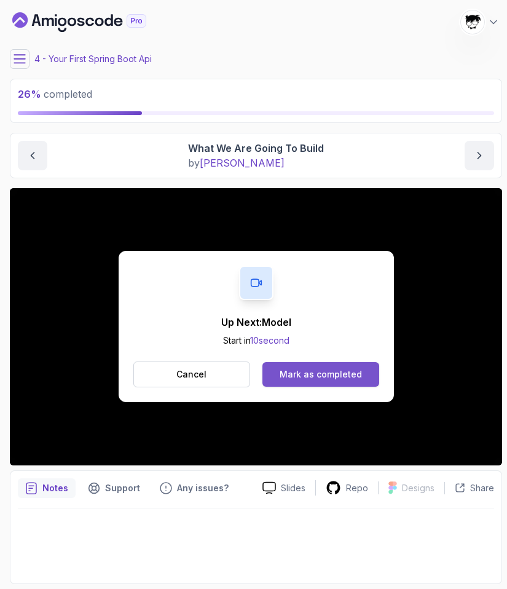
click at [343, 367] on button "Mark as completed" at bounding box center [321, 374] width 116 height 25
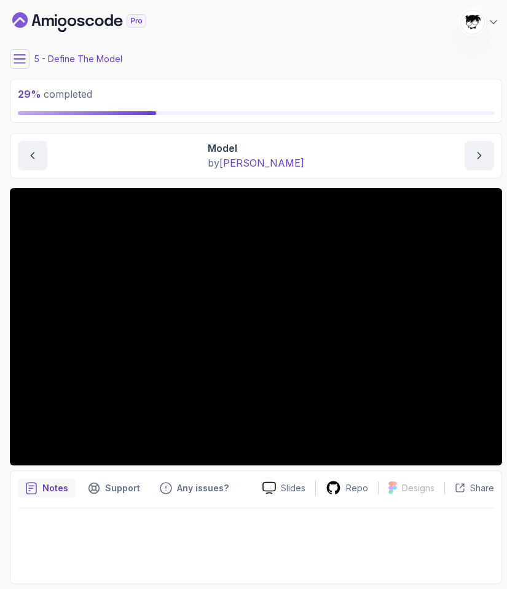
click at [20, 59] on icon at bounding box center [20, 59] width 12 height 12
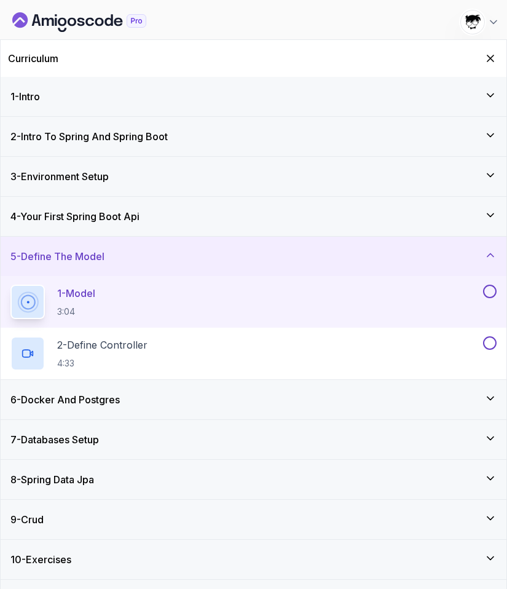
click at [494, 49] on div "Curriculum" at bounding box center [254, 58] width 506 height 37
click at [493, 52] on button "Hide Curriculum for mobile" at bounding box center [491, 58] width 19 height 19
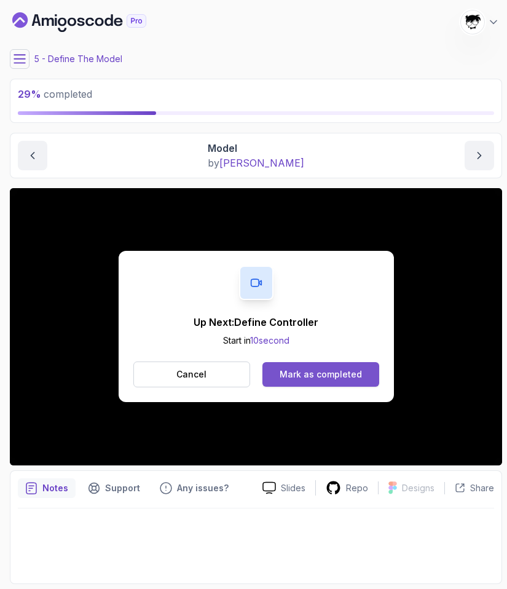
click at [334, 375] on div "Mark as completed" at bounding box center [321, 374] width 82 height 12
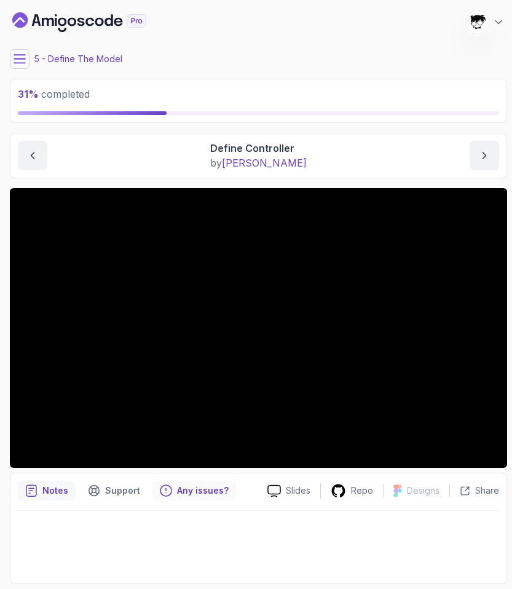
click at [179, 496] on p "Any issues?" at bounding box center [203, 491] width 52 height 12
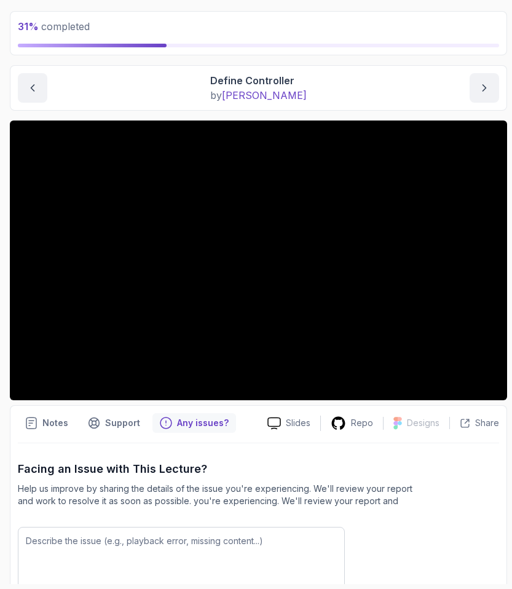
scroll to position [149, 0]
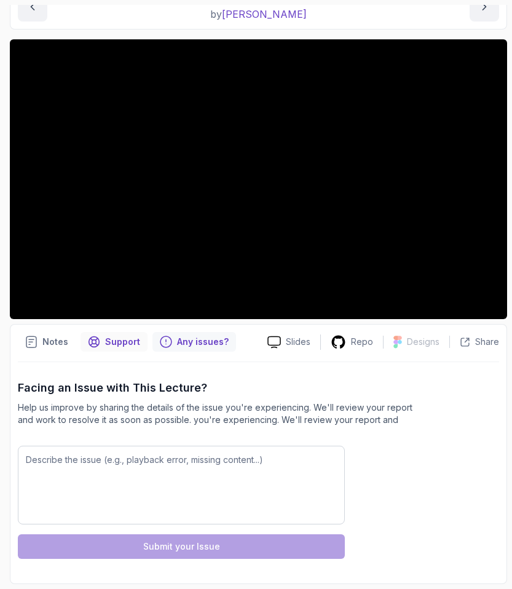
click at [111, 341] on p "Support" at bounding box center [122, 342] width 35 height 12
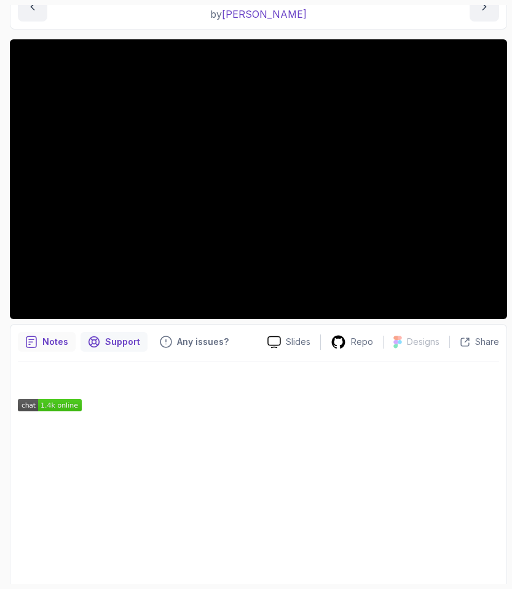
click at [69, 345] on div "Notes" at bounding box center [47, 342] width 58 height 20
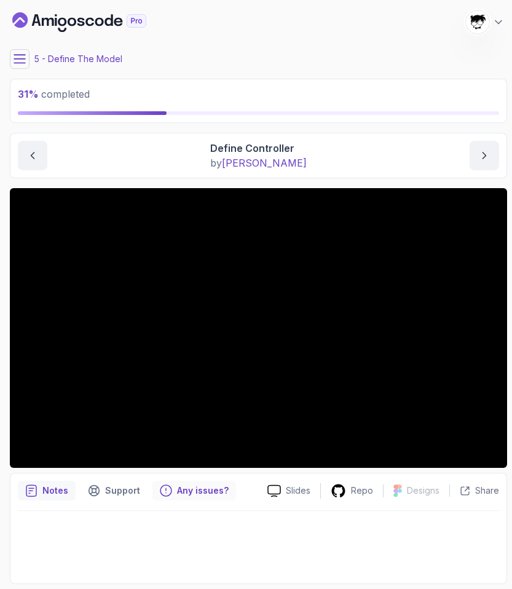
click at [189, 490] on p "Any issues?" at bounding box center [203, 491] width 52 height 12
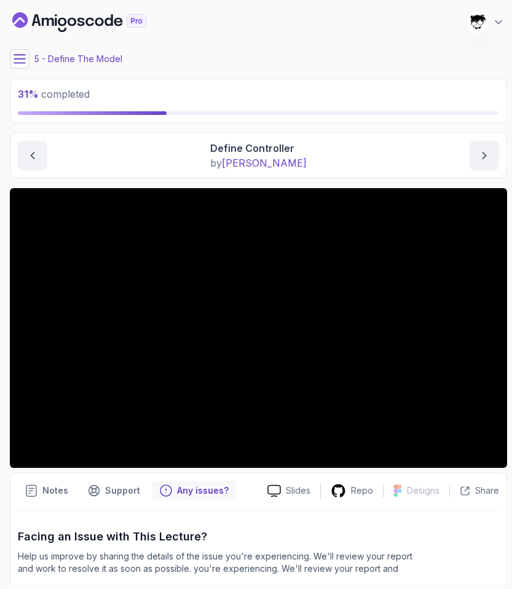
scroll to position [149, 0]
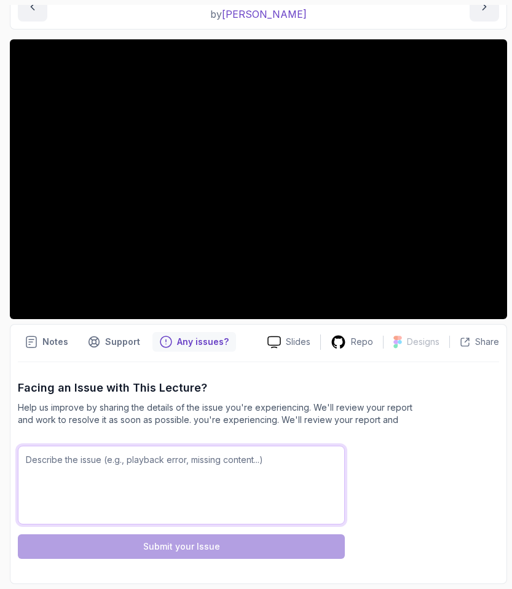
click at [157, 485] on textarea at bounding box center [181, 485] width 327 height 79
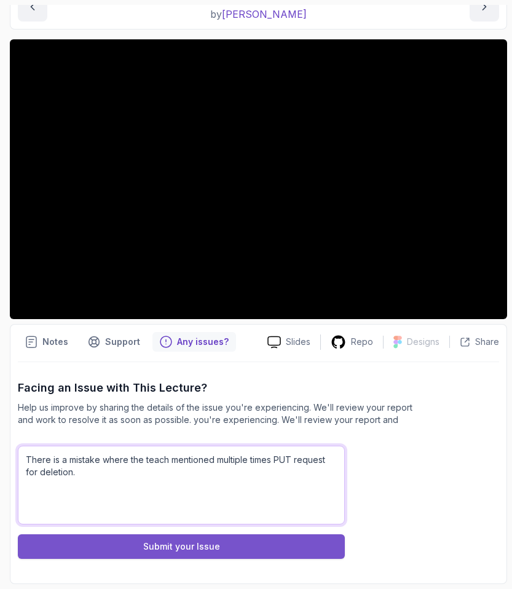
type textarea "There is a mistake where the teach mentioned multiple times PUT request for del…"
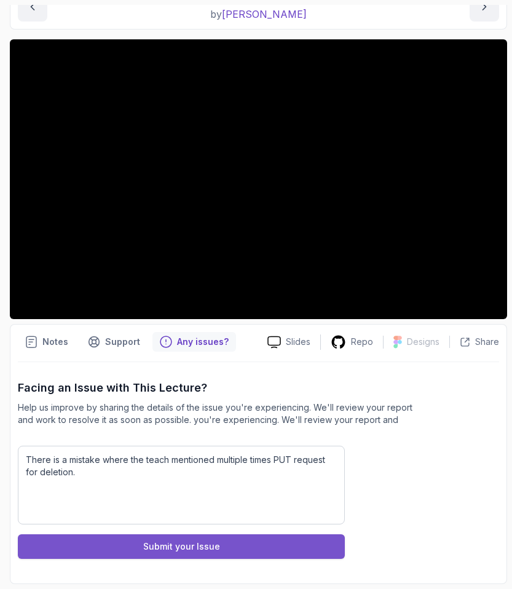
click at [183, 550] on div "Submit your Issue" at bounding box center [181, 547] width 77 height 12
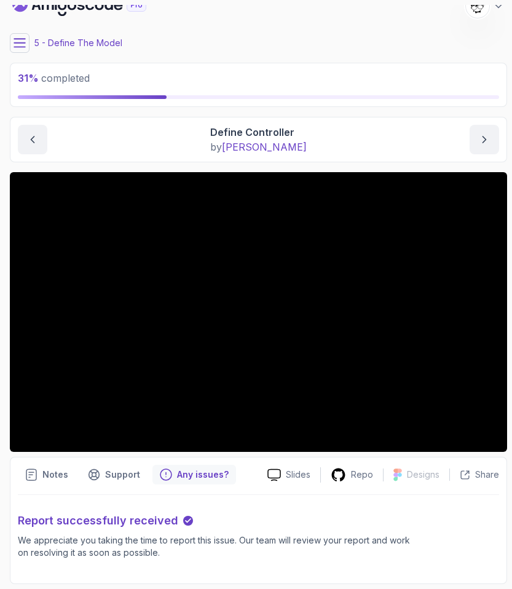
scroll to position [0, 0]
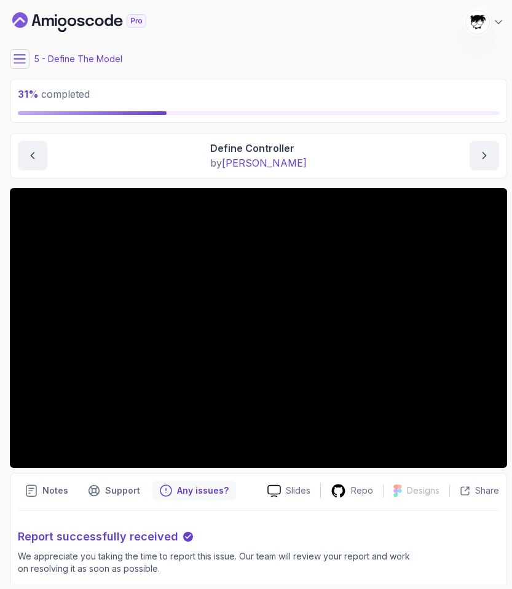
click at [23, 68] on button at bounding box center [20, 59] width 20 height 20
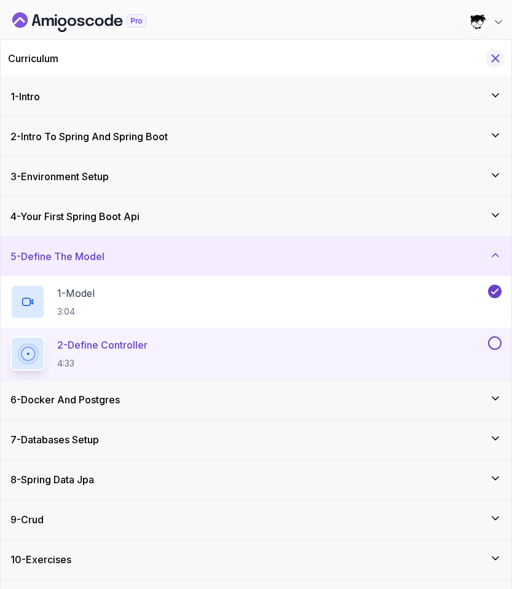
click at [494, 56] on icon "Hide Curriculum for mobile" at bounding box center [496, 59] width 14 height 14
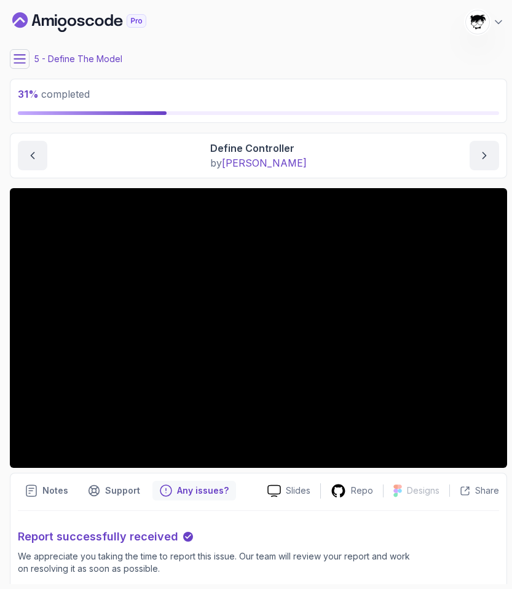
click at [22, 60] on icon at bounding box center [20, 59] width 12 height 12
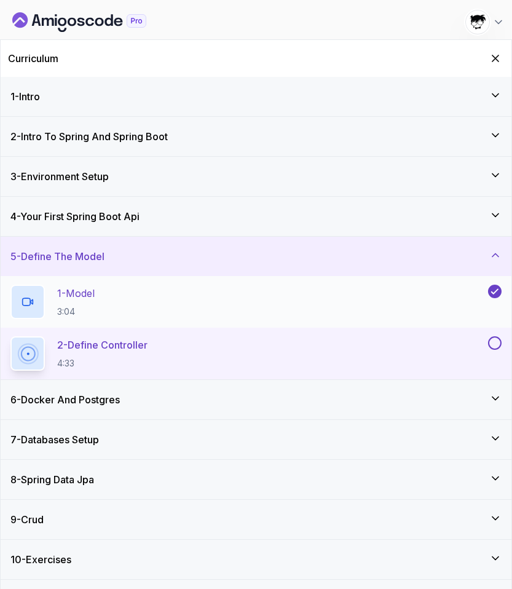
scroll to position [31, 0]
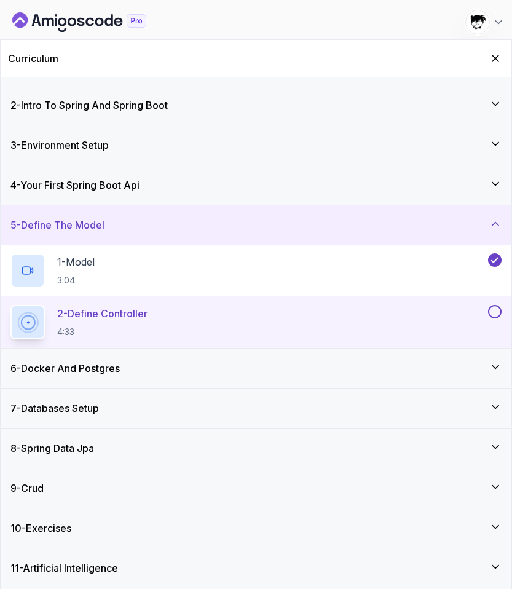
click at [84, 362] on h3 "6 - Docker And Postgres" at bounding box center [64, 368] width 109 height 15
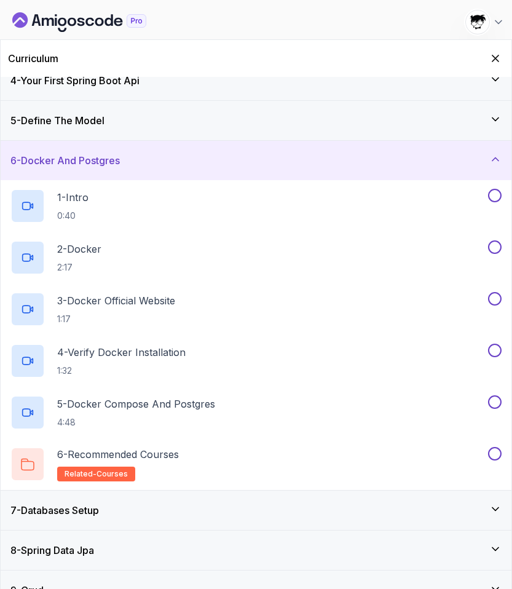
scroll to position [238, 0]
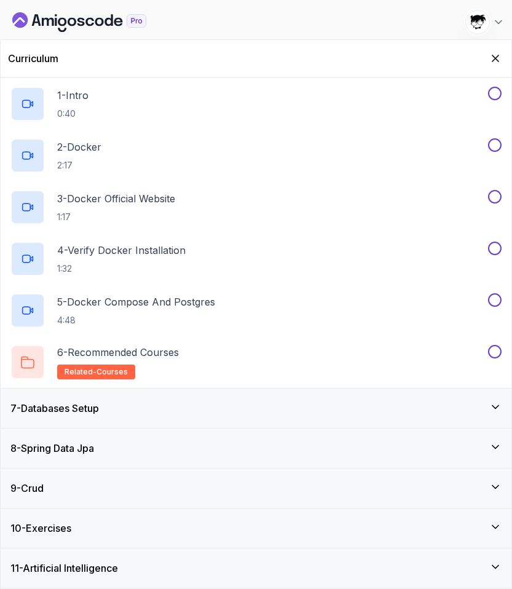
click at [258, 417] on div "7 - Databases Setup" at bounding box center [256, 408] width 511 height 39
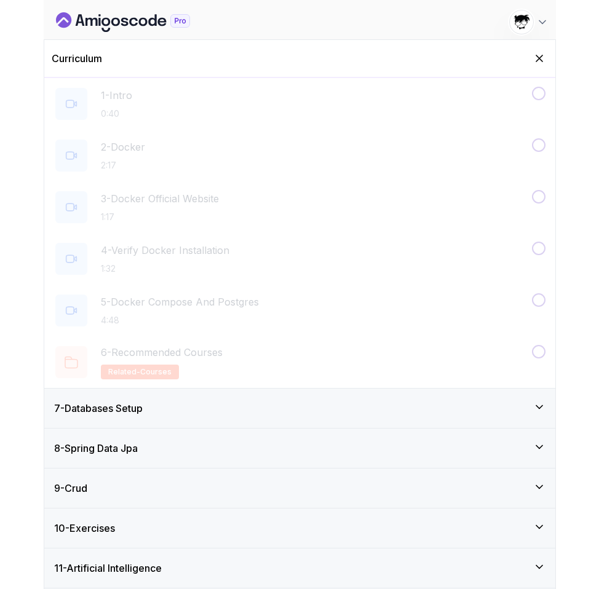
scroll to position [0, 0]
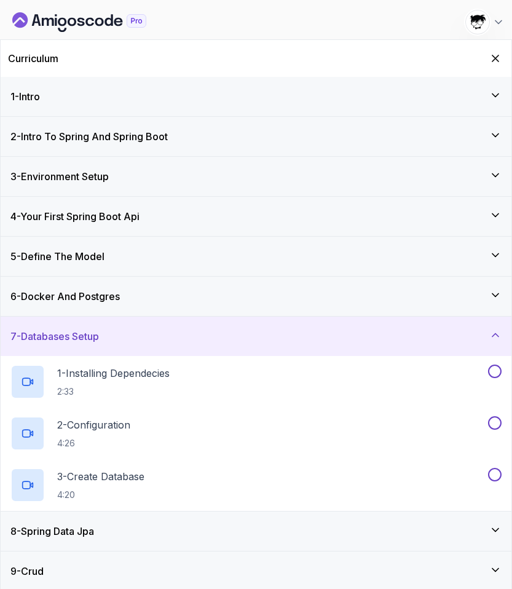
click at [493, 68] on div "Curriculum" at bounding box center [256, 58] width 511 height 37
click at [495, 62] on icon "Hide Curriculum for mobile" at bounding box center [496, 59] width 14 height 14
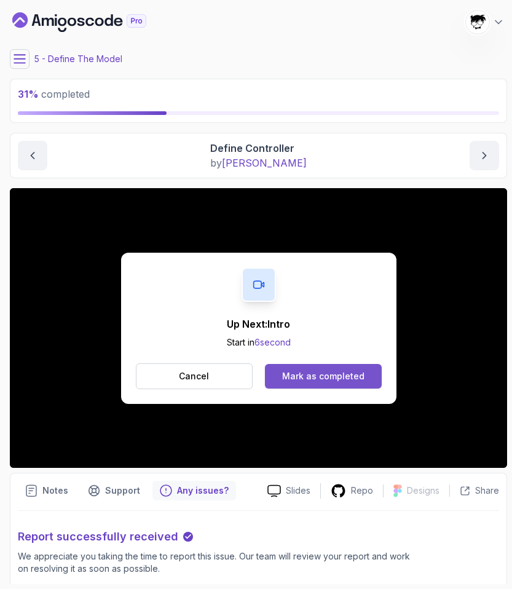
click at [298, 380] on div "Mark as completed" at bounding box center [323, 376] width 82 height 12
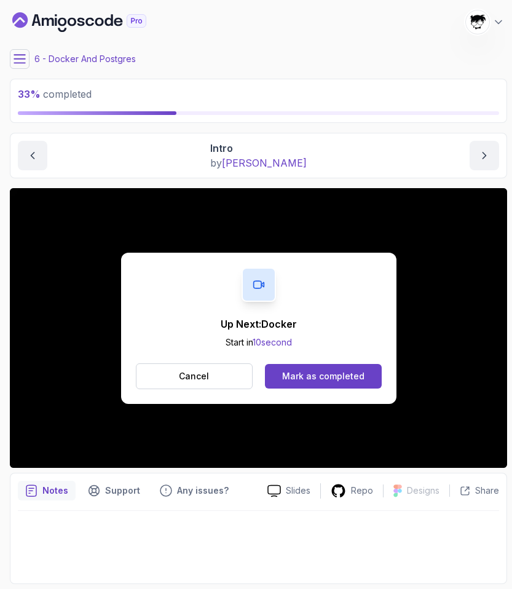
click at [288, 358] on div "Up Next: Docker Start in 10 second Cancel Mark as completed" at bounding box center [258, 328] width 275 height 151
click at [288, 367] on button "Mark as completed" at bounding box center [323, 376] width 116 height 25
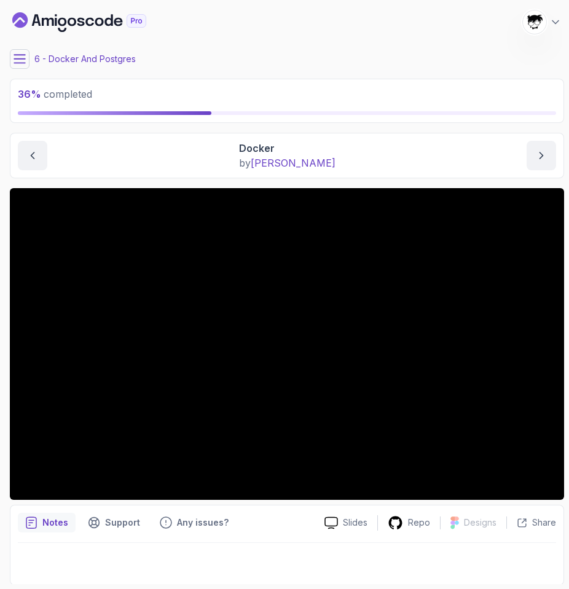
click at [28, 73] on main "My Courses Spring Boot for Beginners 1155 Points Abdallah Issa Al-Kass Student …" at bounding box center [287, 294] width 555 height 579
click at [21, 55] on icon at bounding box center [20, 59] width 12 height 12
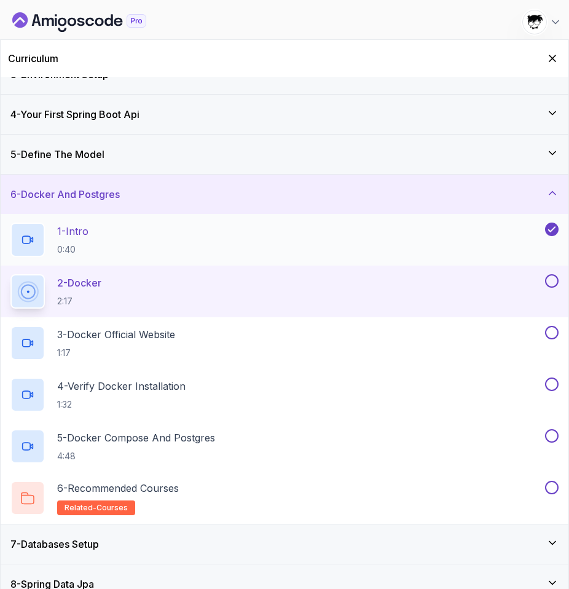
scroll to position [238, 0]
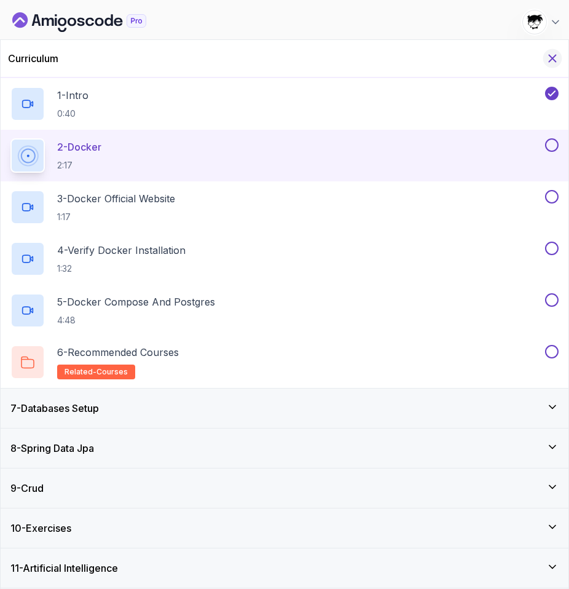
click at [556, 54] on icon "Hide Curriculum for mobile" at bounding box center [553, 59] width 14 height 14
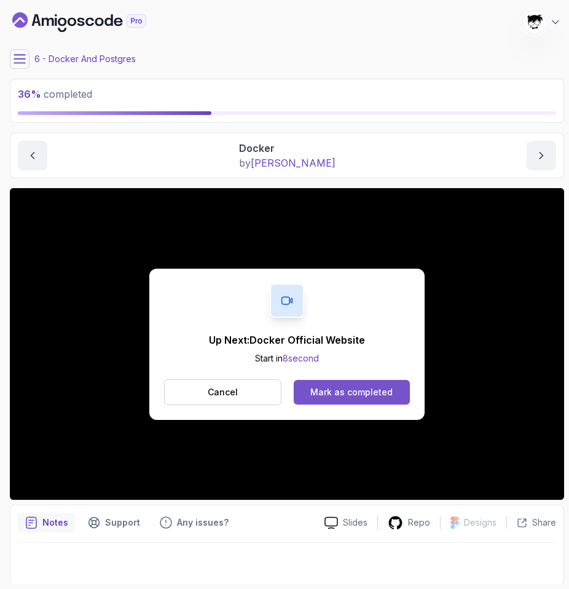
click at [330, 403] on div "Cancel Mark as completed" at bounding box center [287, 392] width 246 height 26
click at [330, 403] on button "Mark as completed" at bounding box center [352, 392] width 116 height 25
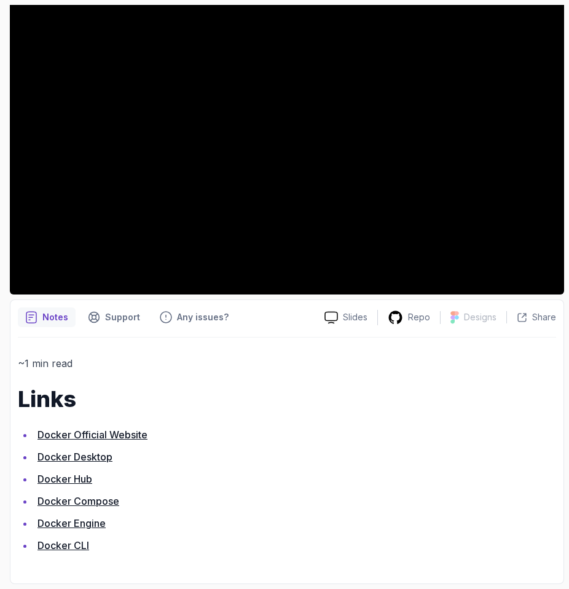
scroll to position [130, 0]
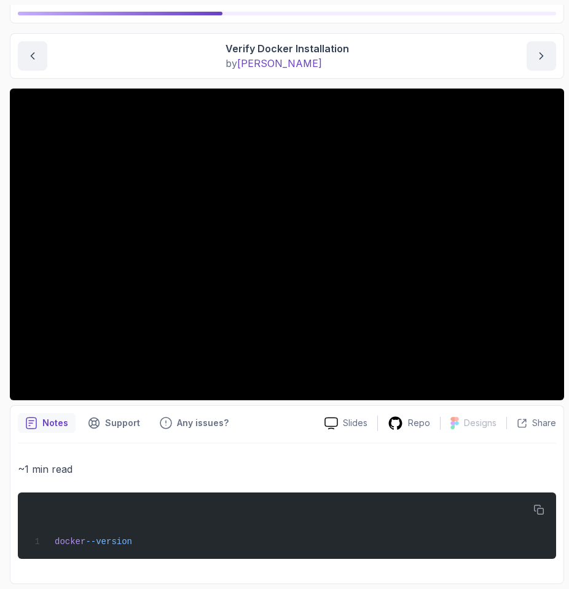
scroll to position [100, 0]
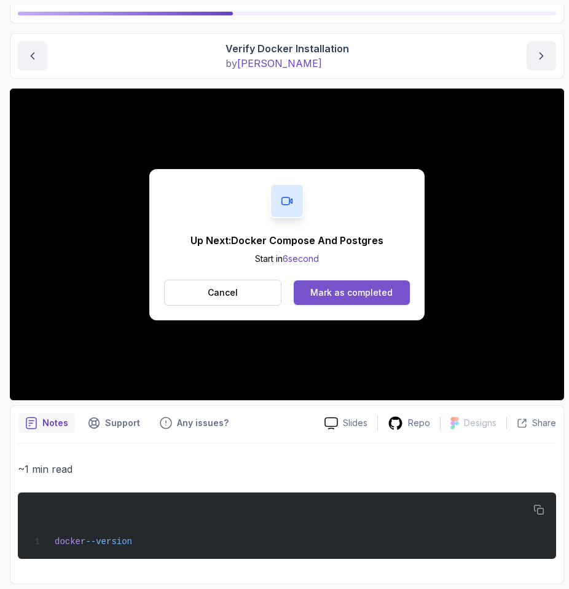
click at [328, 282] on button "Mark as completed" at bounding box center [352, 292] width 116 height 25
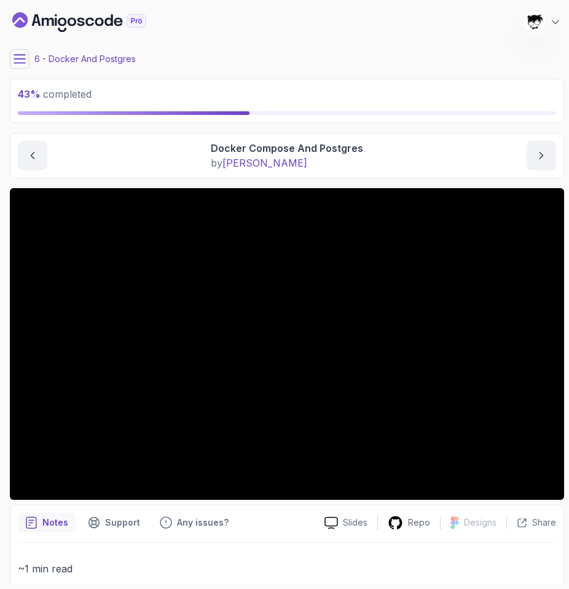
click at [16, 60] on icon at bounding box center [20, 59] width 12 height 12
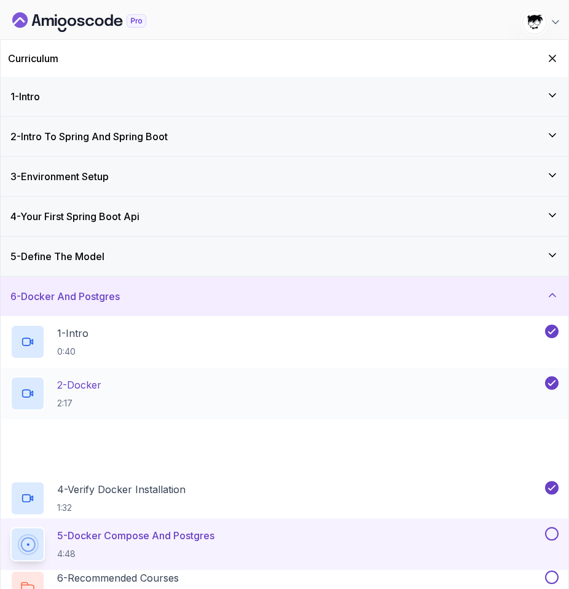
scroll to position [238, 0]
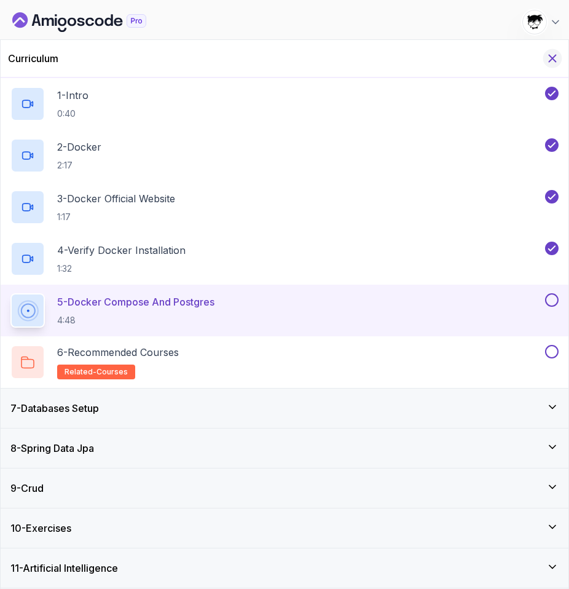
click at [554, 60] on icon "Hide Curriculum for mobile" at bounding box center [553, 59] width 14 height 14
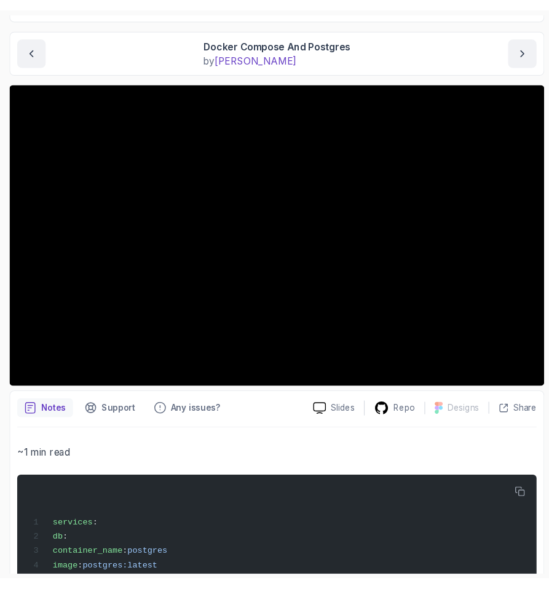
scroll to position [0, 0]
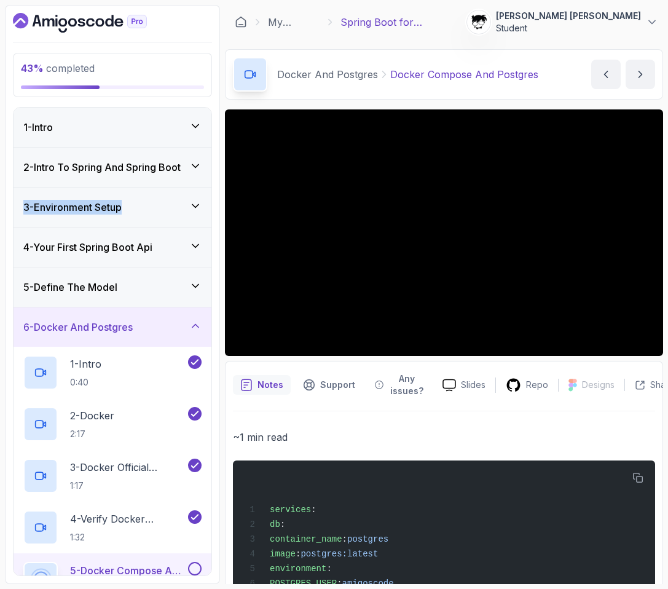
drag, startPoint x: 1, startPoint y: 221, endPoint x: 92, endPoint y: 225, distance: 91.1
click at [92, 225] on section "43 % completed 1 - Intro 2 - Intro To Spring And Spring Boot 3 - Environment Se…" at bounding box center [334, 294] width 668 height 589
click at [10, 195] on div "43 % completed 1 - Intro 2 - Intro To Spring And Spring Boot 3 - Environment Se…" at bounding box center [112, 294] width 215 height 579
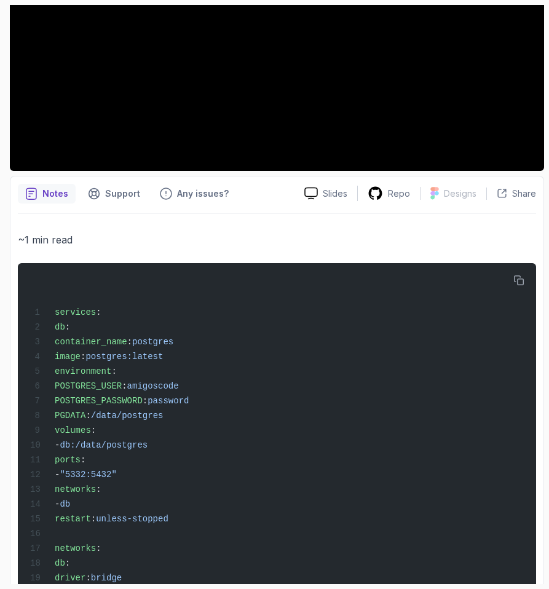
scroll to position [362, 0]
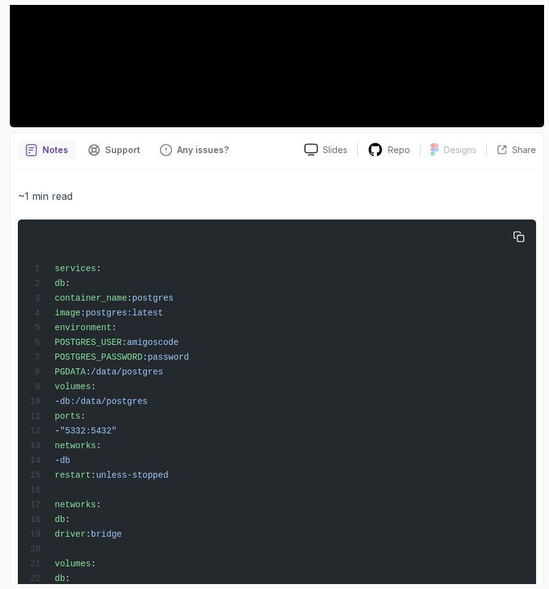
click at [508, 253] on div "services : db : container_name : postgres image : postgres:latest environment :…" at bounding box center [277, 408] width 499 height 362
click at [520, 235] on icon "button" at bounding box center [519, 237] width 10 height 10
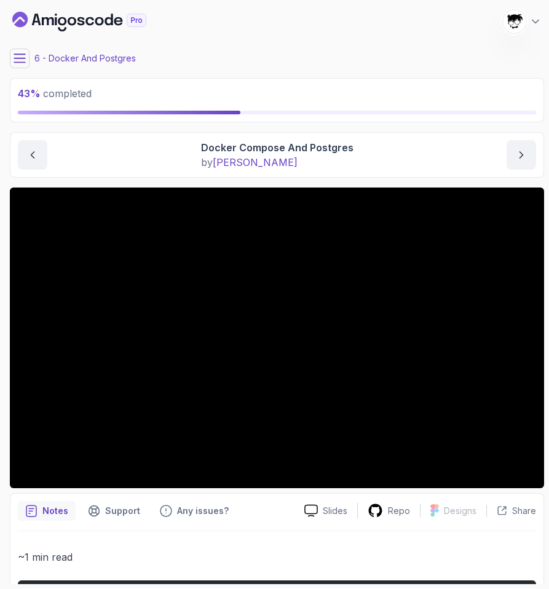
scroll to position [0, 0]
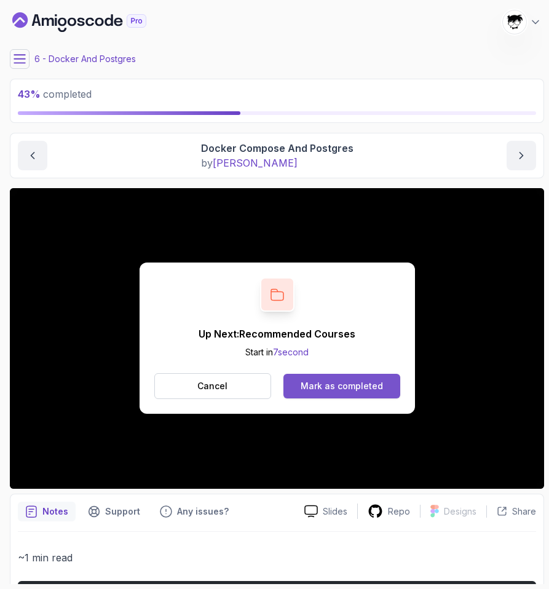
click at [364, 378] on button "Mark as completed" at bounding box center [341, 386] width 116 height 25
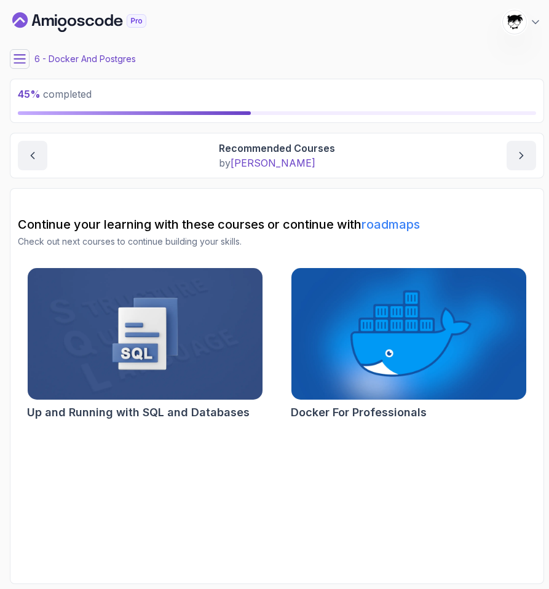
click at [20, 57] on icon at bounding box center [20, 59] width 12 height 12
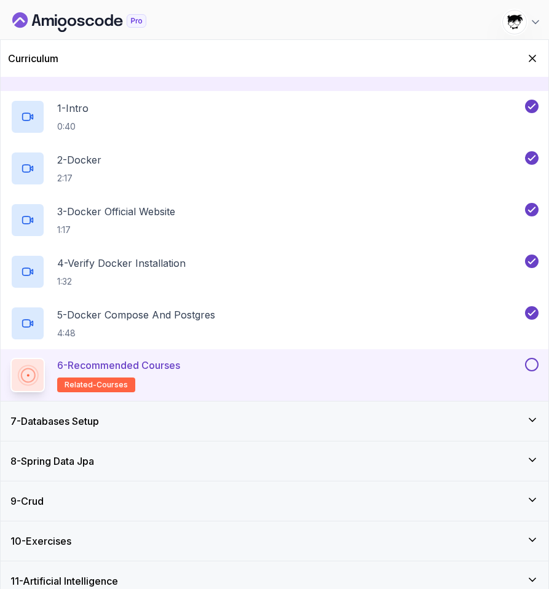
scroll to position [238, 0]
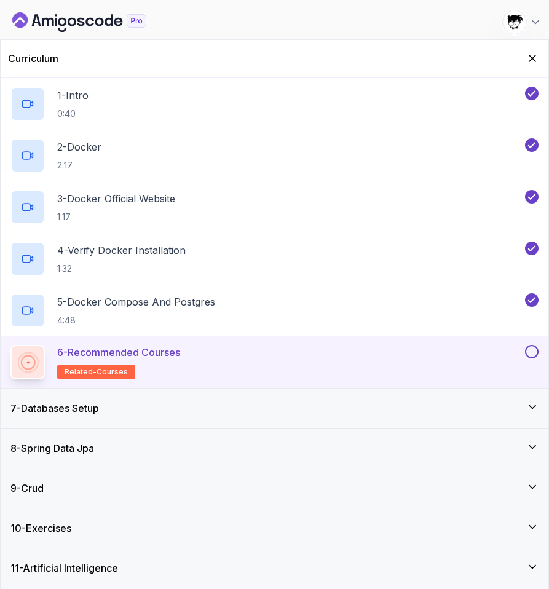
click at [534, 354] on button at bounding box center [532, 352] width 14 height 14
click at [303, 402] on div "7 - Databases Setup" at bounding box center [274, 408] width 528 height 15
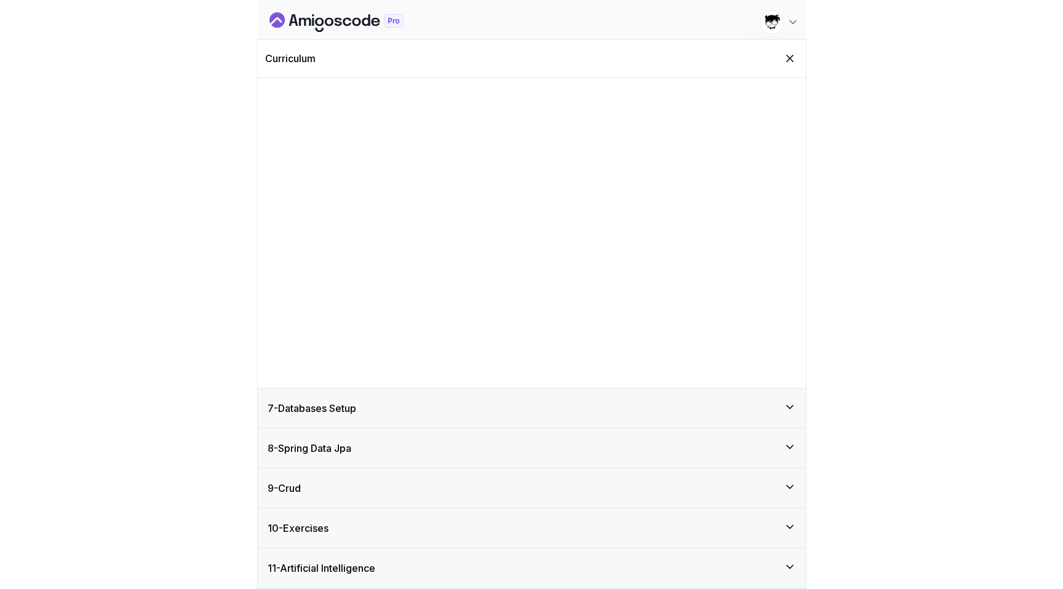
scroll to position [0, 0]
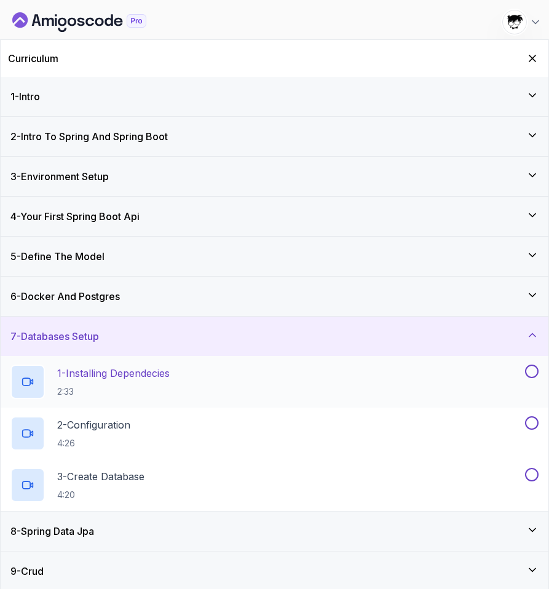
click at [162, 396] on p "2:33" at bounding box center [113, 392] width 113 height 12
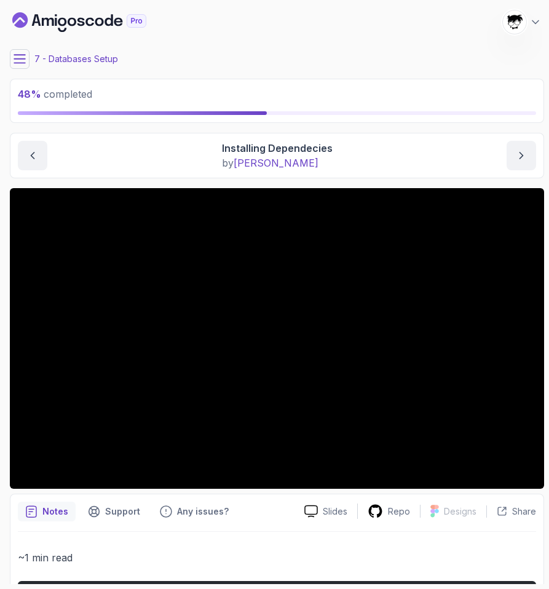
click at [18, 64] on icon at bounding box center [20, 59] width 12 height 12
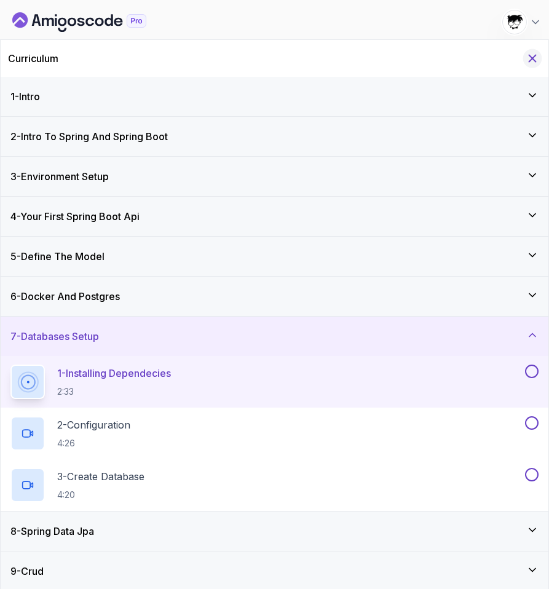
click at [534, 63] on icon "Hide Curriculum for mobile" at bounding box center [533, 59] width 14 height 14
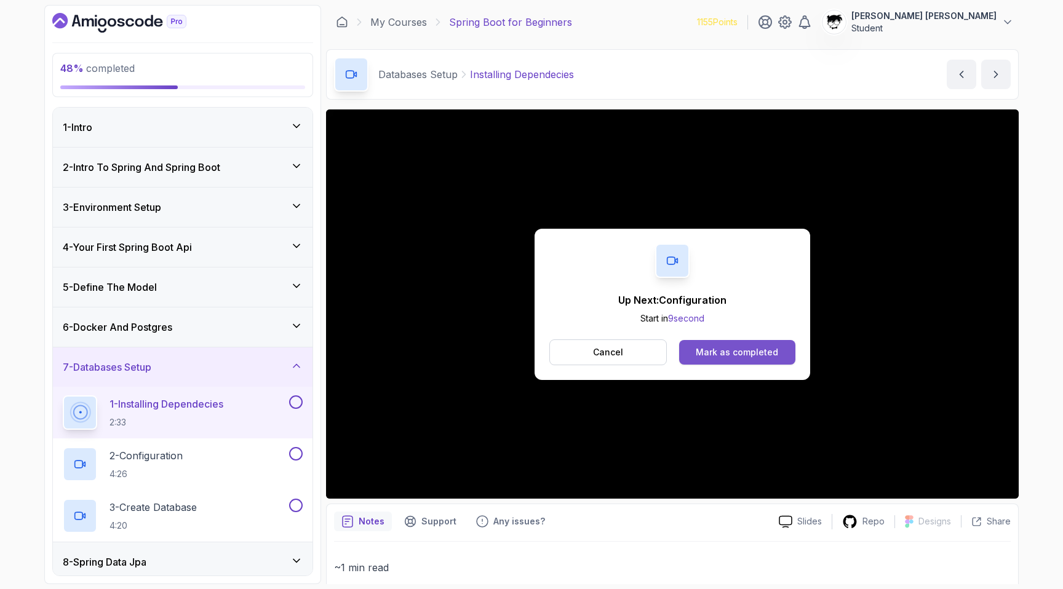
click at [738, 354] on div "Mark as completed" at bounding box center [737, 352] width 82 height 12
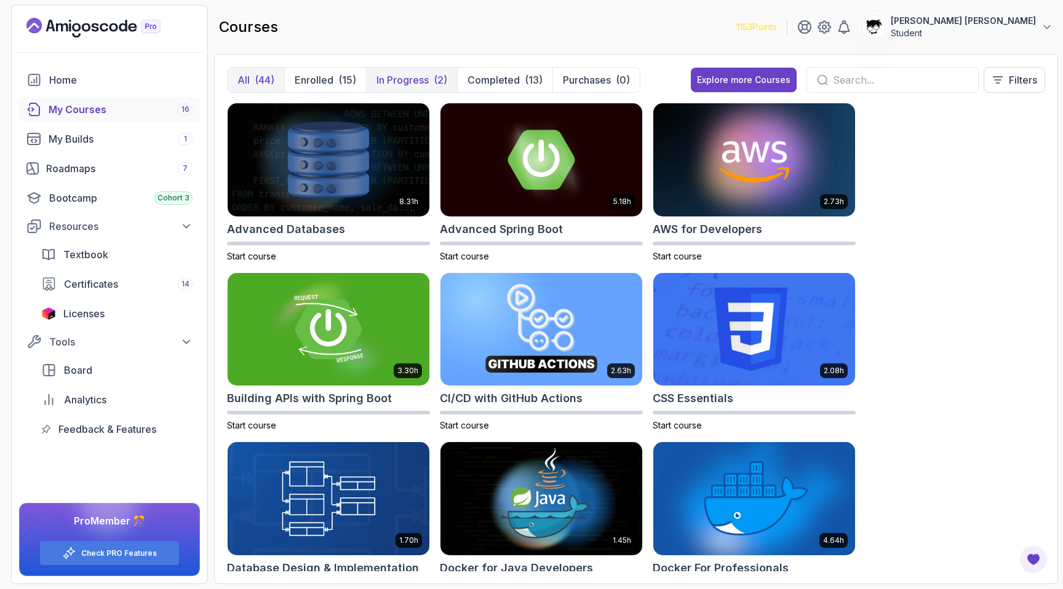
click at [388, 78] on p "In Progress" at bounding box center [402, 80] width 52 height 15
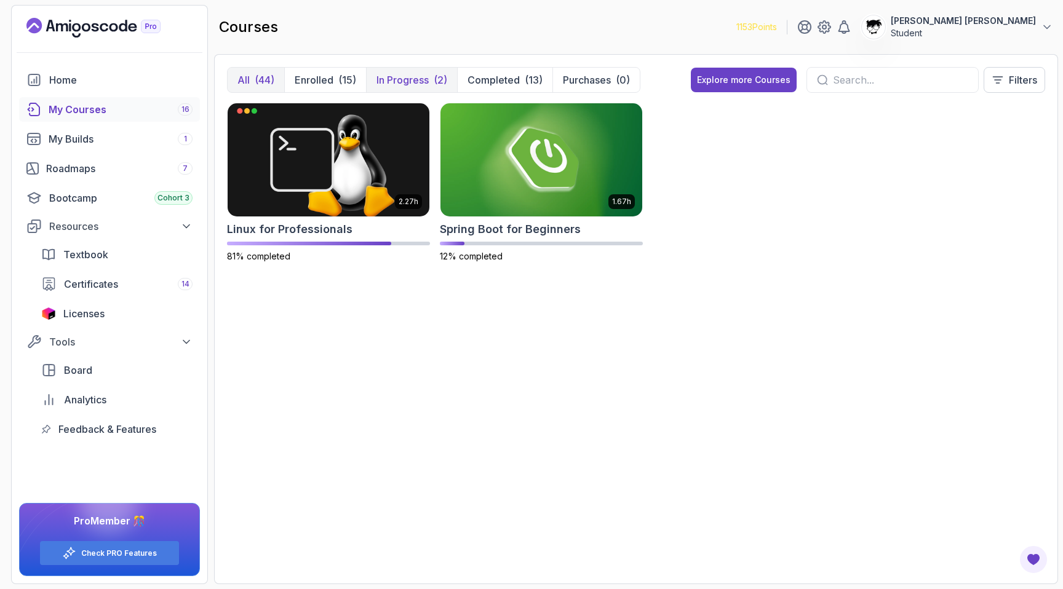
click at [249, 73] on p "All" at bounding box center [243, 80] width 12 height 15
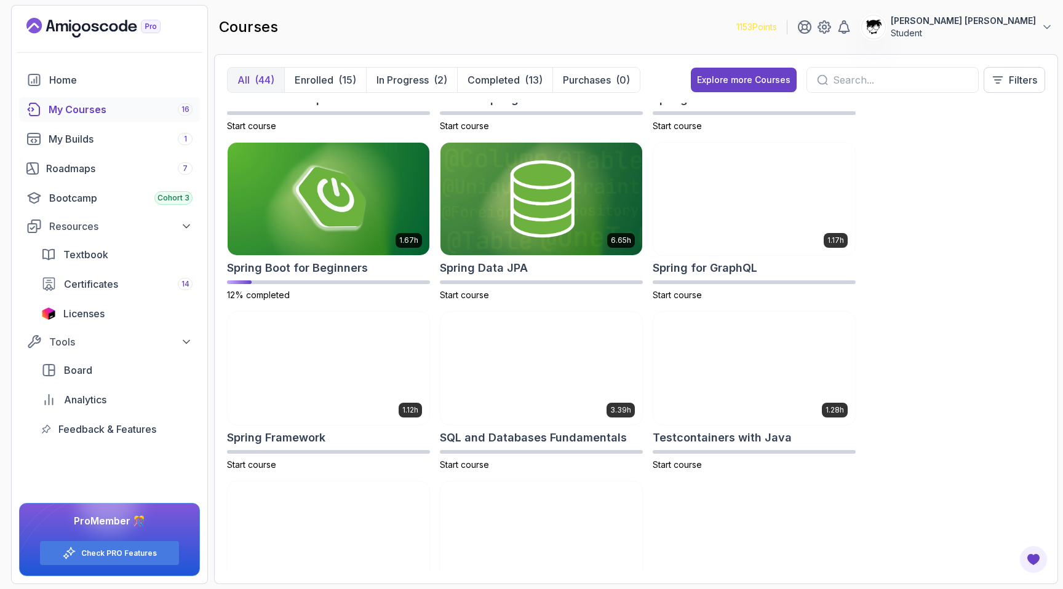
scroll to position [2079, 0]
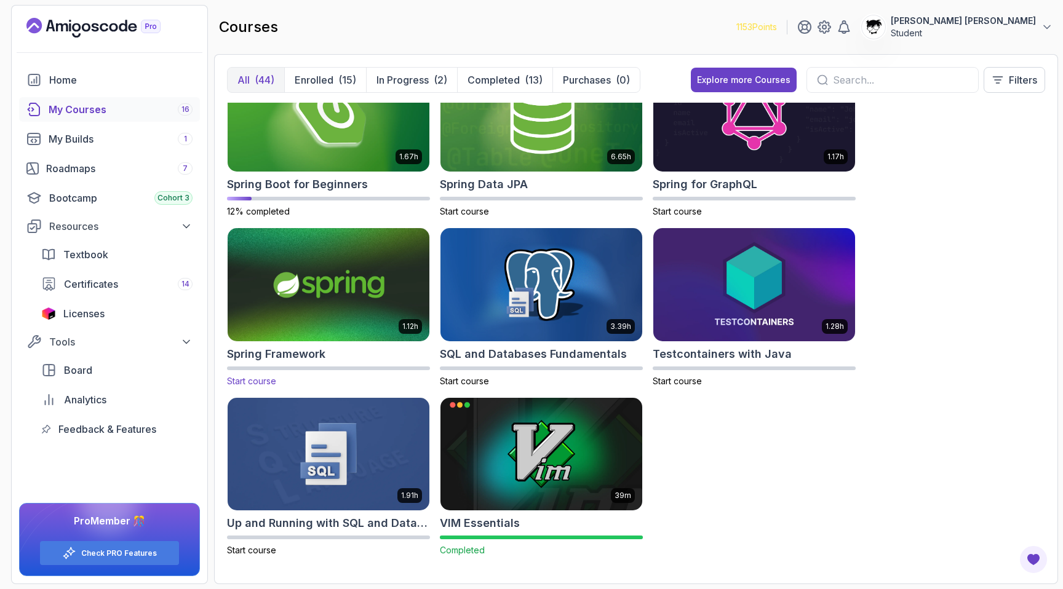
click at [312, 289] on img at bounding box center [329, 285] width 212 height 119
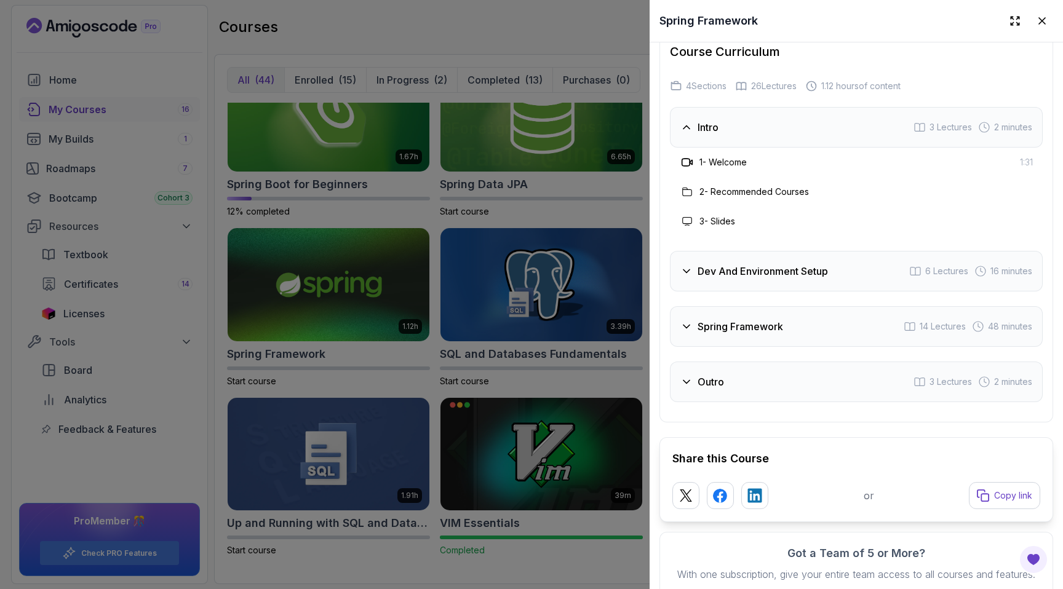
scroll to position [1899, 0]
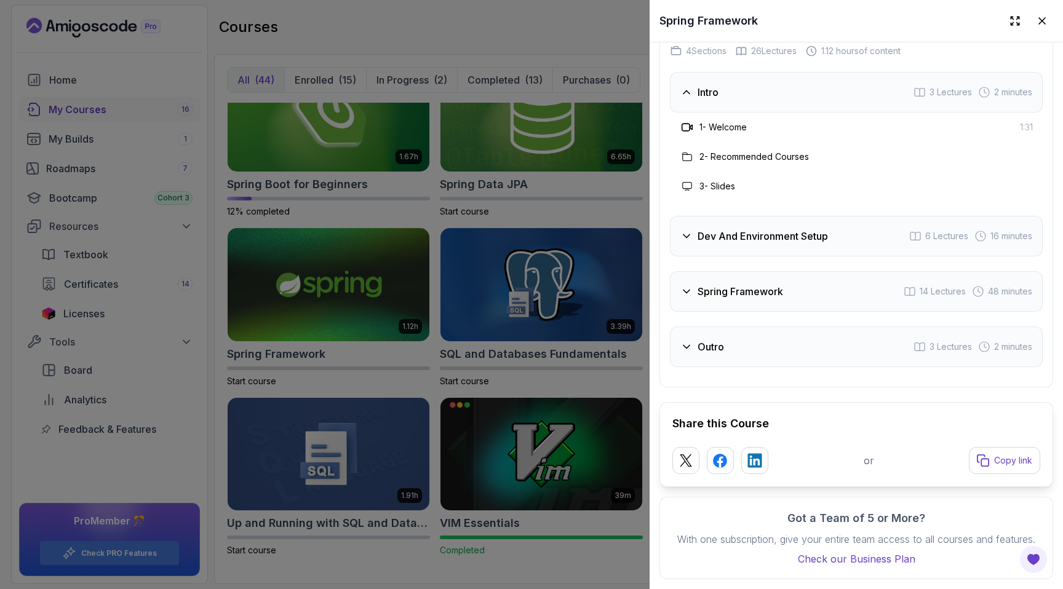
click at [680, 236] on div "Dev And Environment Setup 6 Lectures 16 minutes" at bounding box center [856, 236] width 373 height 41
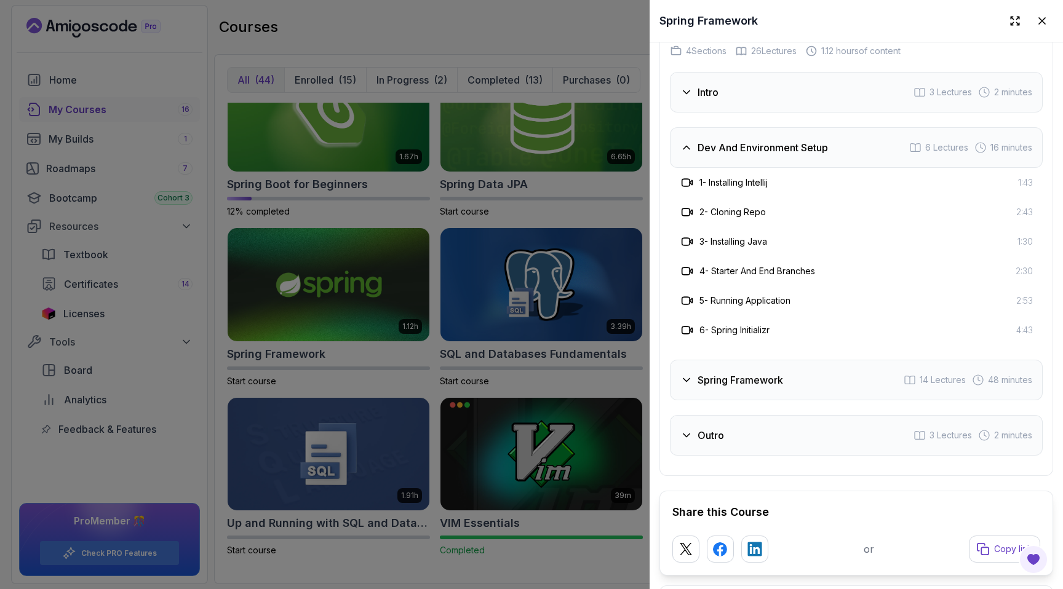
click at [697, 381] on div "Spring Framework" at bounding box center [731, 380] width 103 height 15
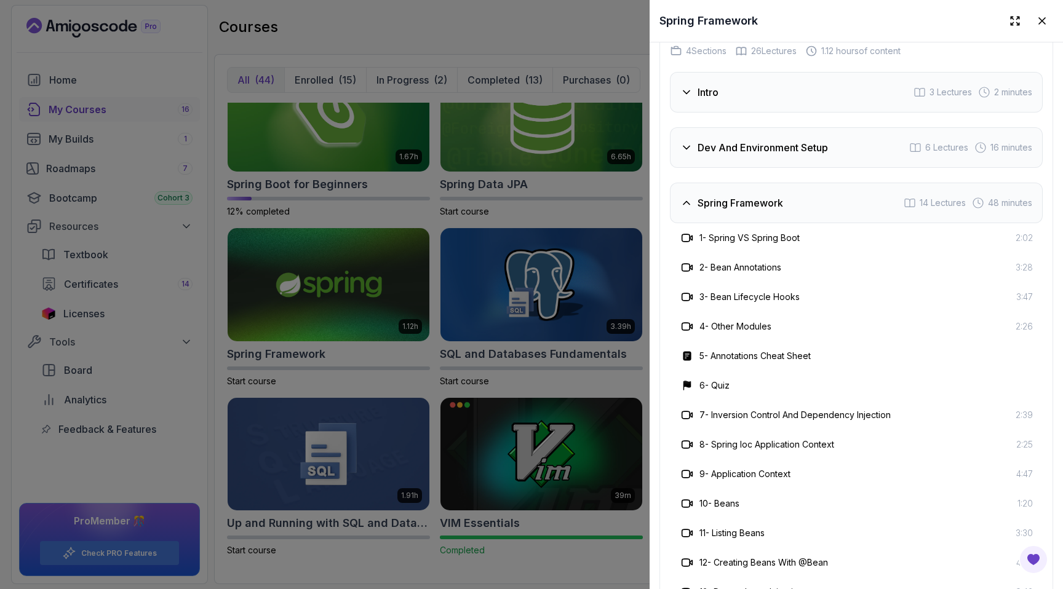
scroll to position [2224, 0]
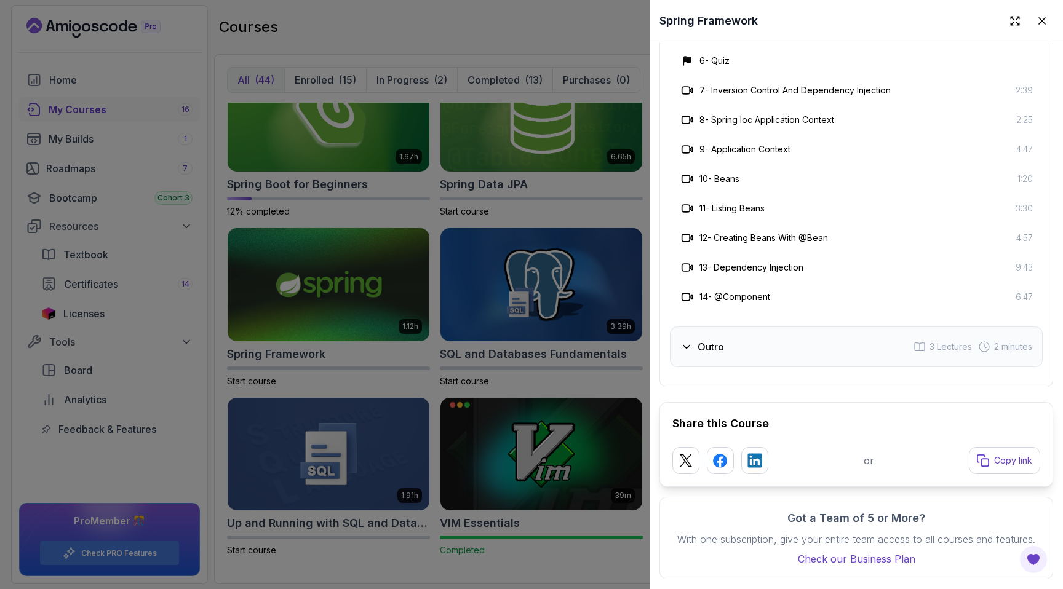
click at [579, 537] on div at bounding box center [531, 294] width 1063 height 589
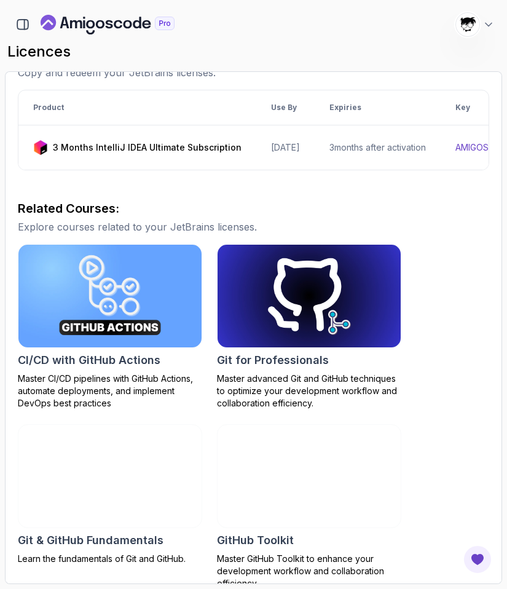
scroll to position [381, 0]
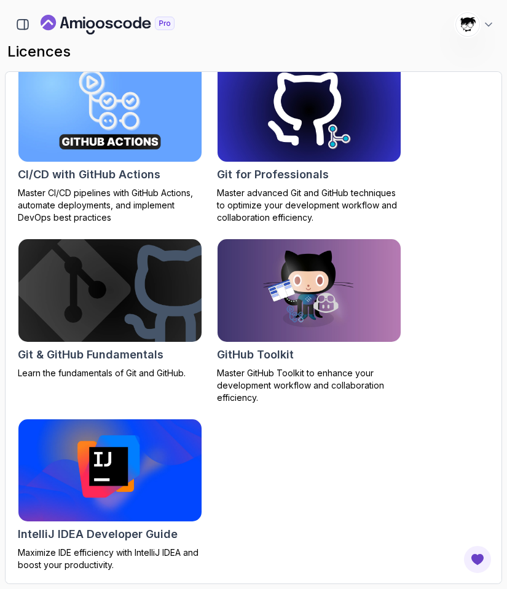
click at [298, 307] on img at bounding box center [309, 291] width 192 height 108
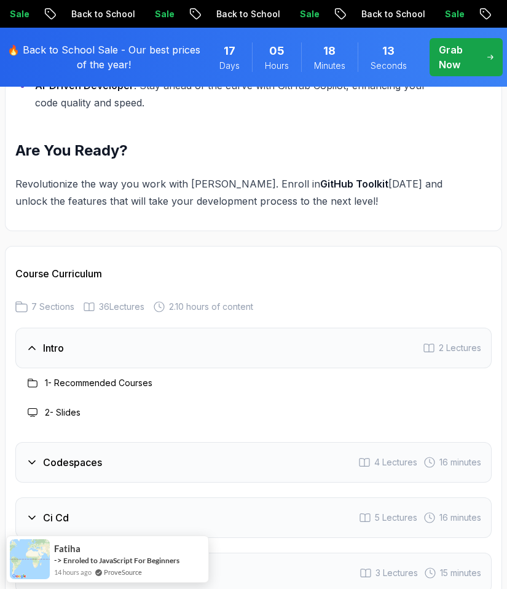
scroll to position [2273, 0]
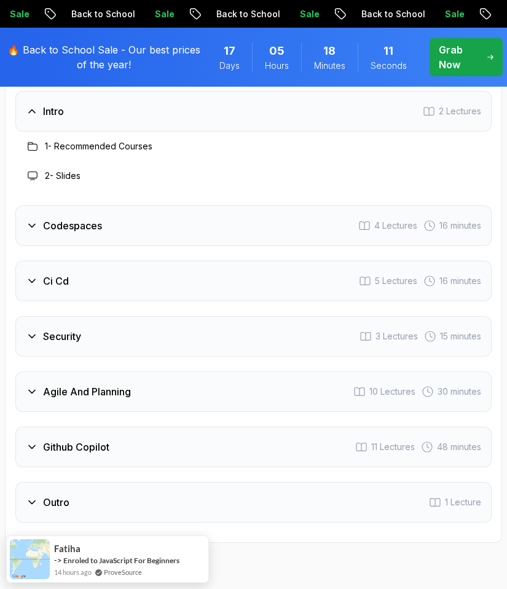
click at [116, 386] on div "Agile And Planning 10 Lectures 30 minutes" at bounding box center [253, 391] width 477 height 41
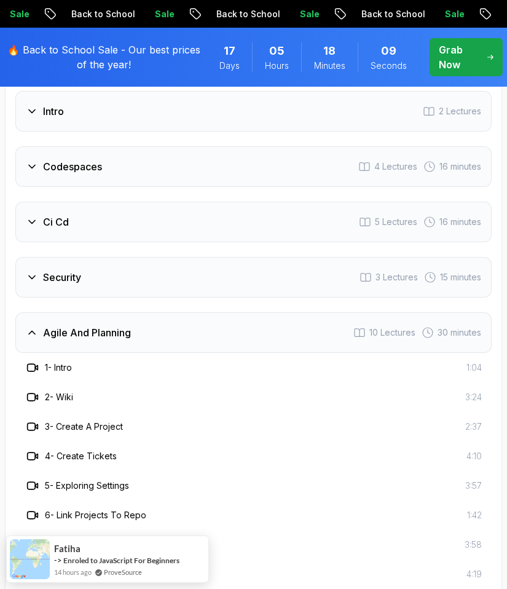
click at [100, 325] on h3 "Agile And Planning" at bounding box center [87, 332] width 88 height 15
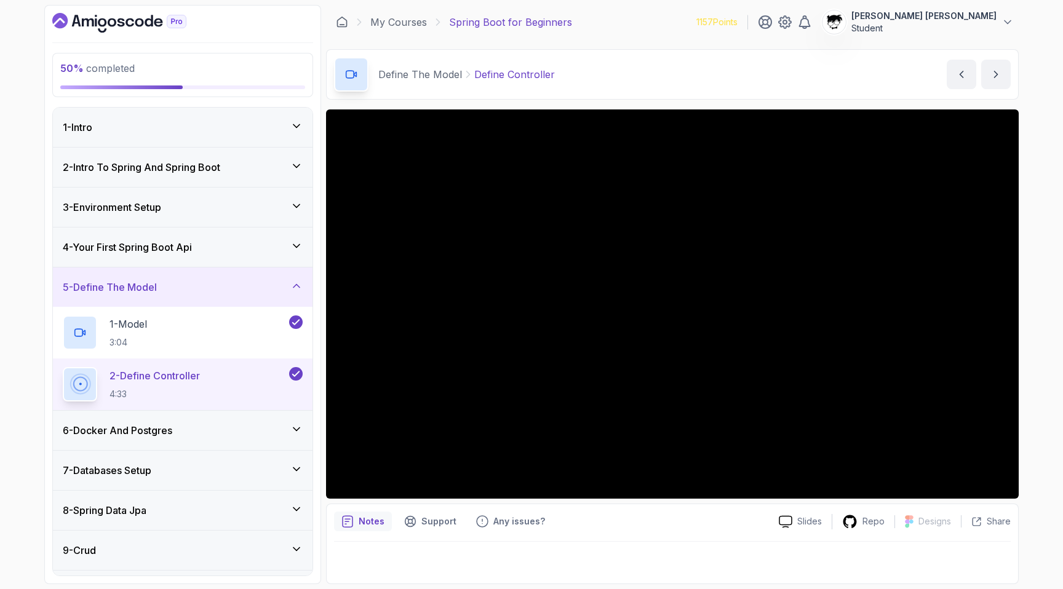
click at [170, 470] on div "7 - Databases Setup" at bounding box center [183, 470] width 240 height 15
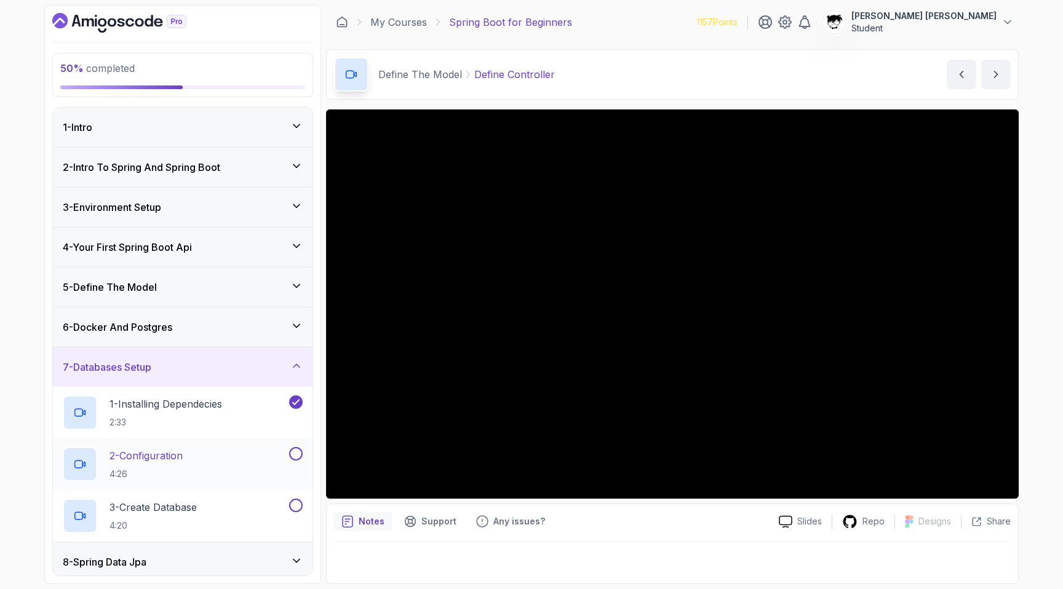
click at [170, 470] on p "4:26" at bounding box center [145, 474] width 73 height 12
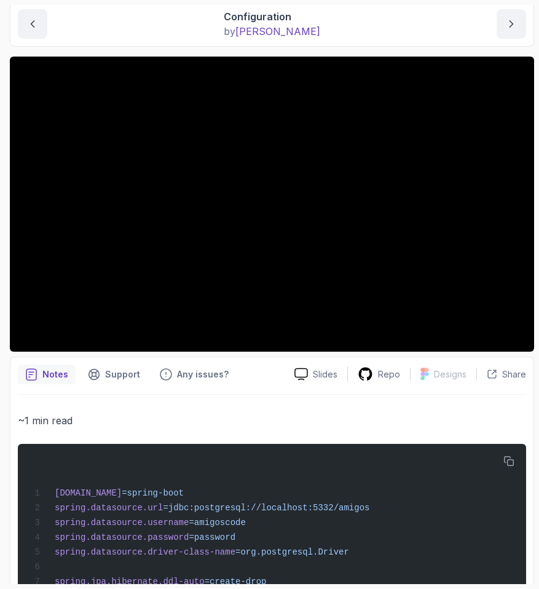
scroll to position [417, 0]
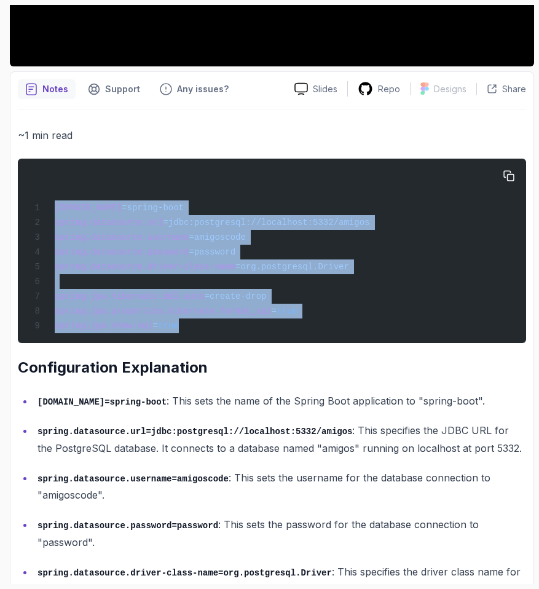
drag, startPoint x: 48, startPoint y: 203, endPoint x: 307, endPoint y: 346, distance: 296.1
click at [308, 343] on pre "spring.application.name =spring-boot spring.datasource.url =jdbc:postgresql://l…" at bounding box center [272, 251] width 509 height 184
click at [307, 343] on pre "spring.application.name =spring-boot spring.datasource.url =jdbc:postgresql://l…" at bounding box center [272, 251] width 509 height 184
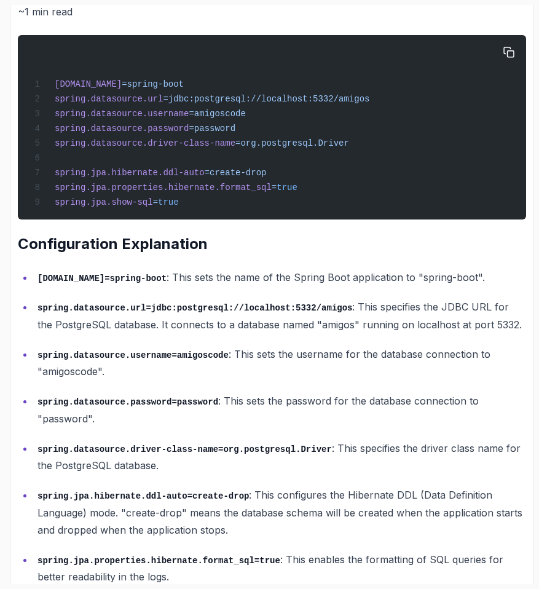
scroll to position [543, 0]
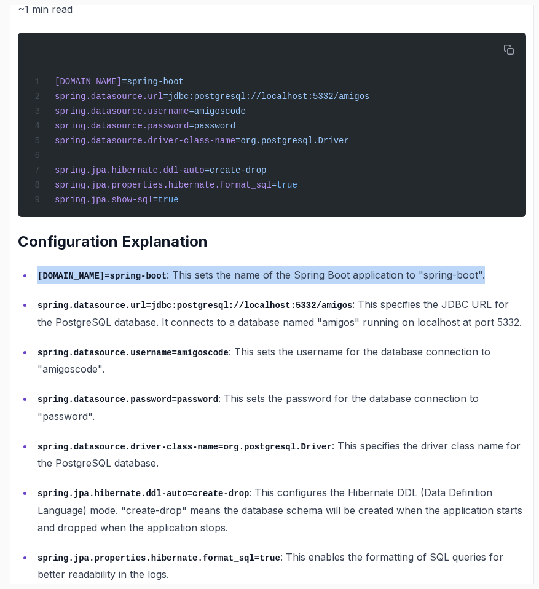
drag, startPoint x: 42, startPoint y: 279, endPoint x: 336, endPoint y: 297, distance: 295.1
click at [336, 284] on p "spring.application.name=spring-boot : This sets the name of the Spring Boot app…" at bounding box center [282, 275] width 489 height 18
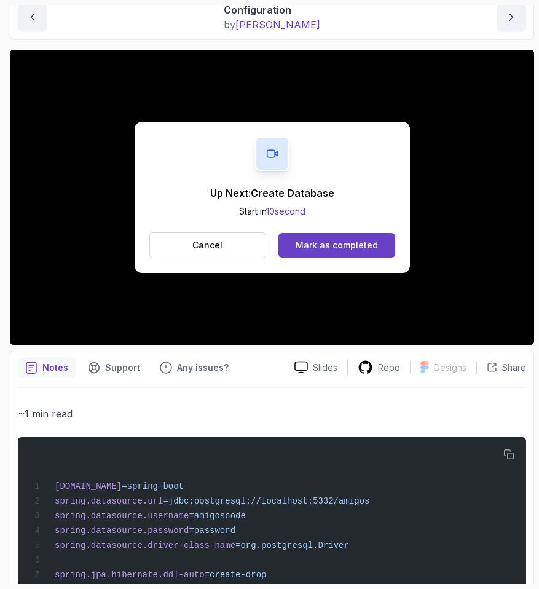
scroll to position [0, 0]
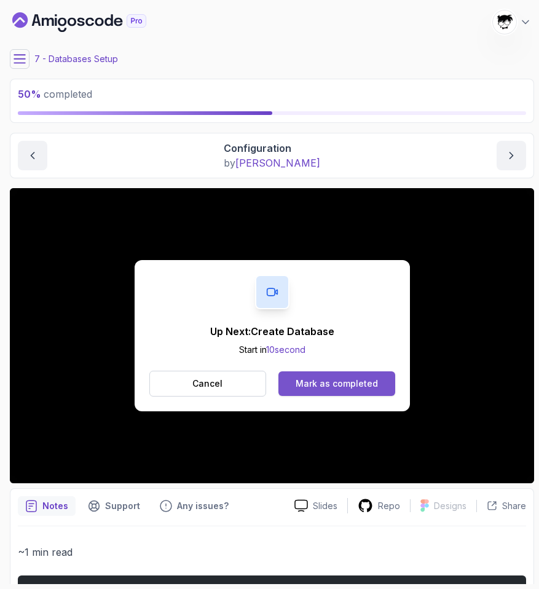
click at [319, 380] on div "Mark as completed" at bounding box center [337, 384] width 82 height 12
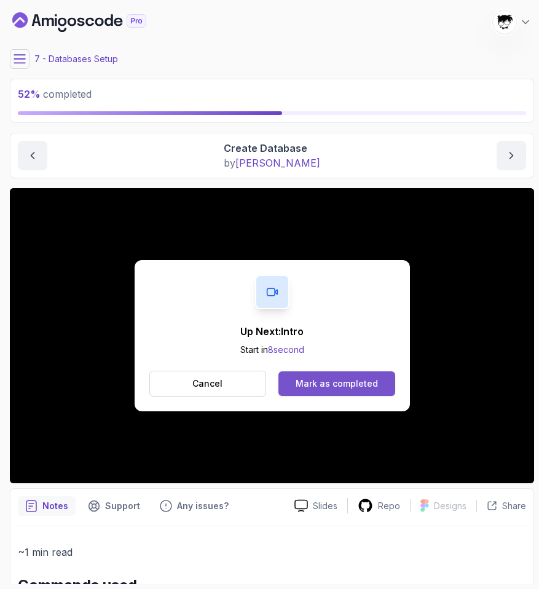
click at [322, 384] on div "Mark as completed" at bounding box center [337, 384] width 82 height 12
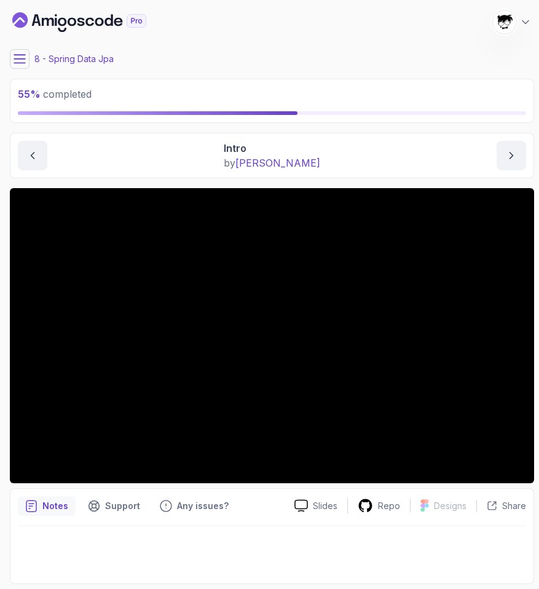
click at [26, 61] on button at bounding box center [20, 59] width 20 height 20
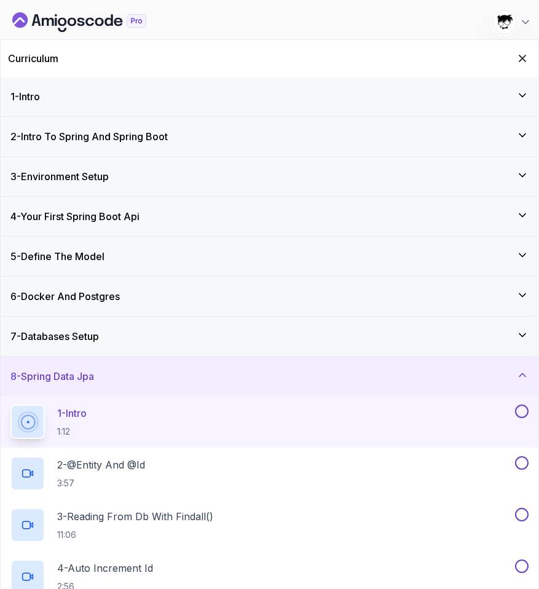
scroll to position [135, 0]
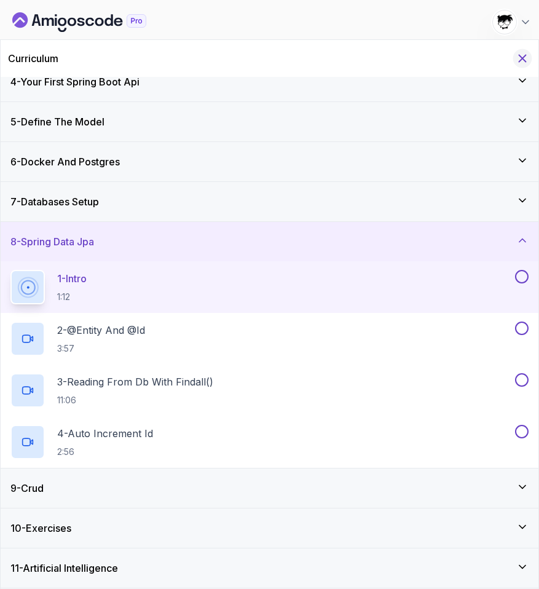
click at [528, 60] on icon "Hide Curriculum for mobile" at bounding box center [523, 59] width 14 height 14
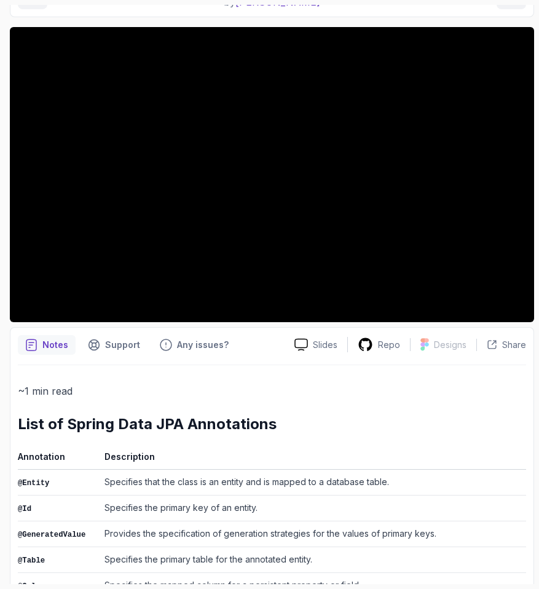
scroll to position [211, 0]
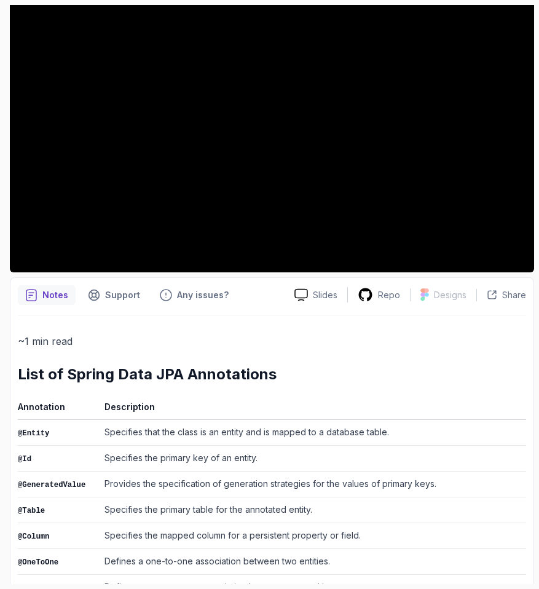
click at [86, 357] on div "~1 min read List of Spring Data JPA Annotations Annotation Description @Entity …" at bounding box center [272, 590] width 509 height 514
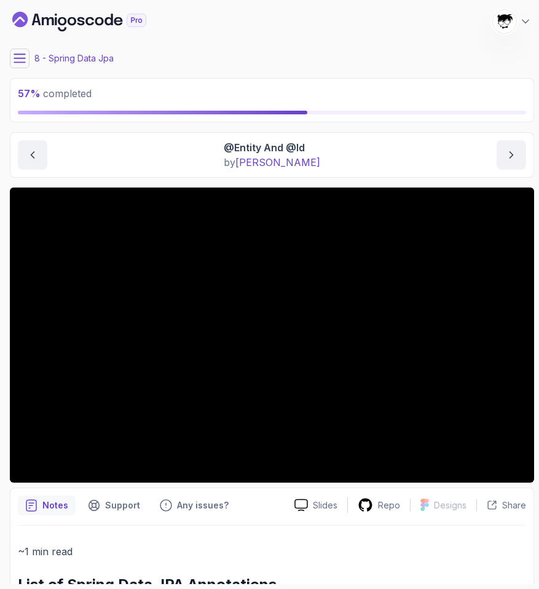
scroll to position [0, 0]
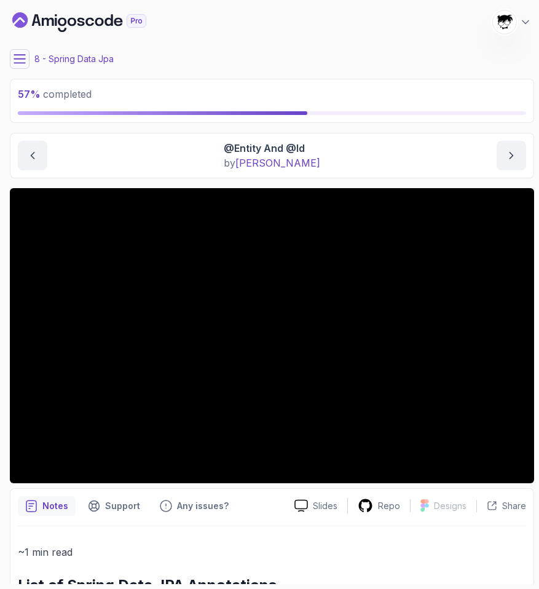
click at [17, 67] on button at bounding box center [20, 59] width 20 height 20
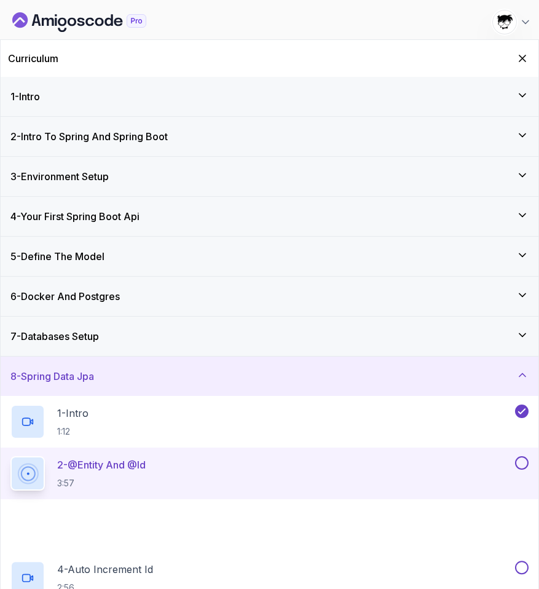
scroll to position [135, 0]
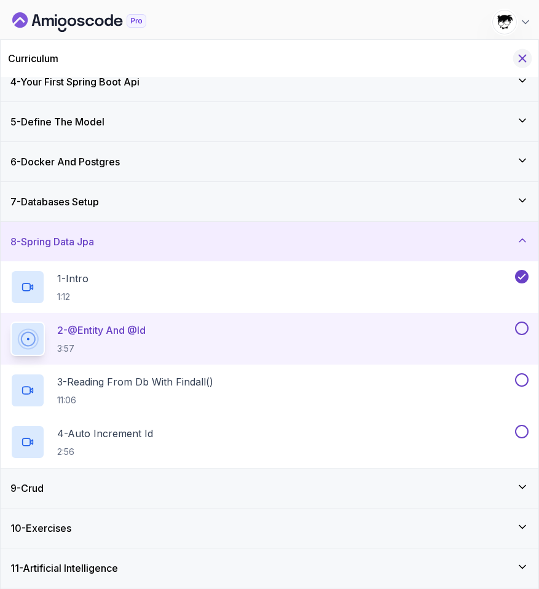
click at [526, 52] on icon "Hide Curriculum for mobile" at bounding box center [523, 59] width 14 height 14
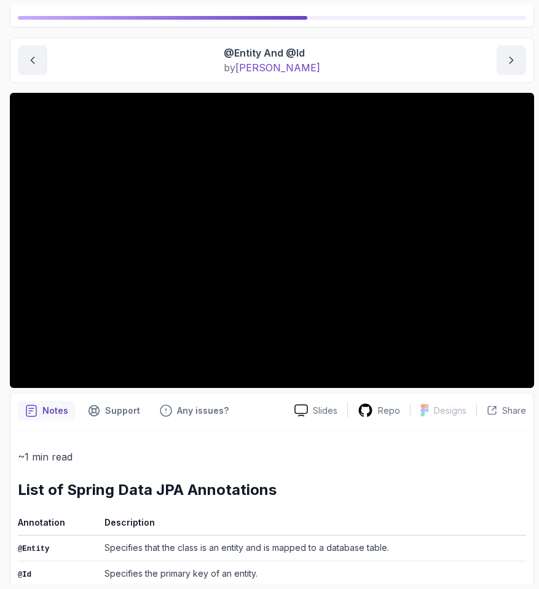
scroll to position [0, 0]
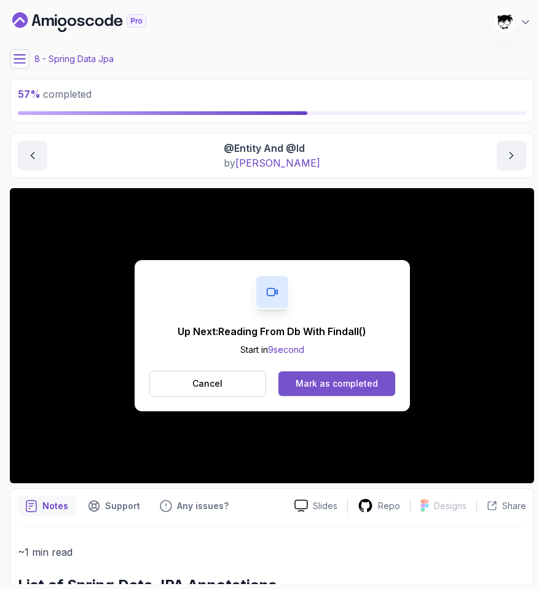
click at [300, 390] on button "Mark as completed" at bounding box center [337, 383] width 116 height 25
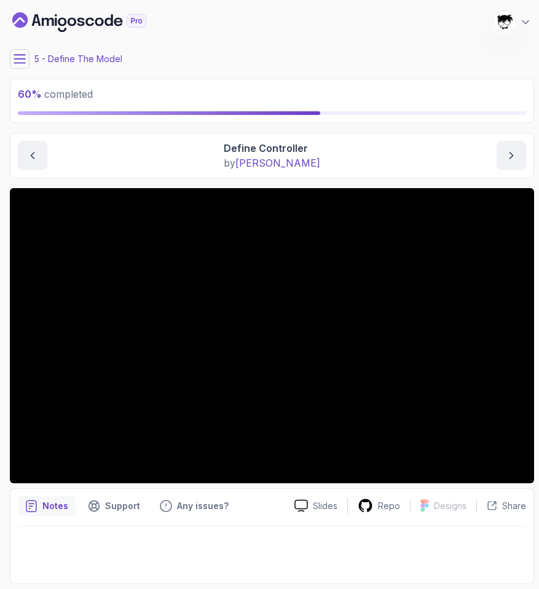
click at [17, 49] on main "My Courses Spring Boot for Beginners 1159 Points [PERSON_NAME] [PERSON_NAME] St…" at bounding box center [272, 294] width 525 height 579
click at [17, 51] on button at bounding box center [20, 59] width 20 height 20
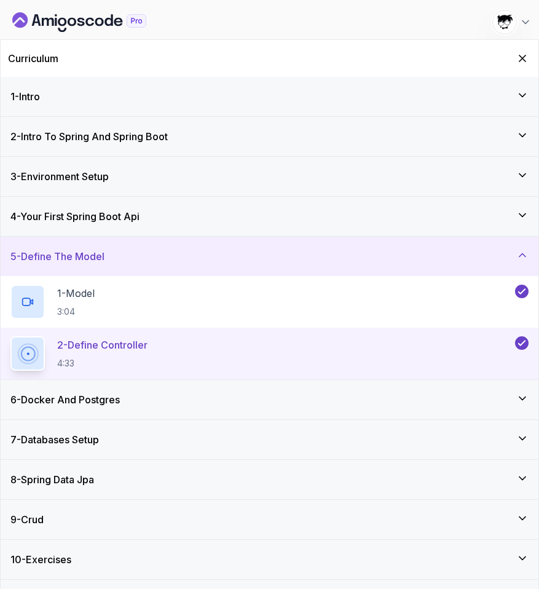
scroll to position [31, 0]
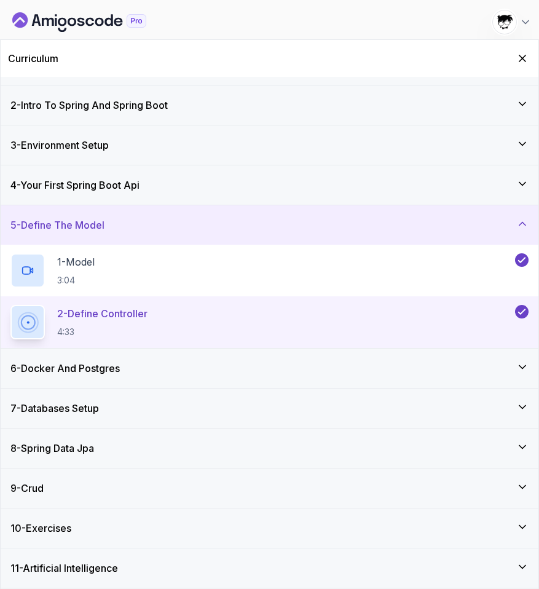
click at [67, 445] on h3 "8 - Spring Data Jpa" at bounding box center [52, 448] width 84 height 15
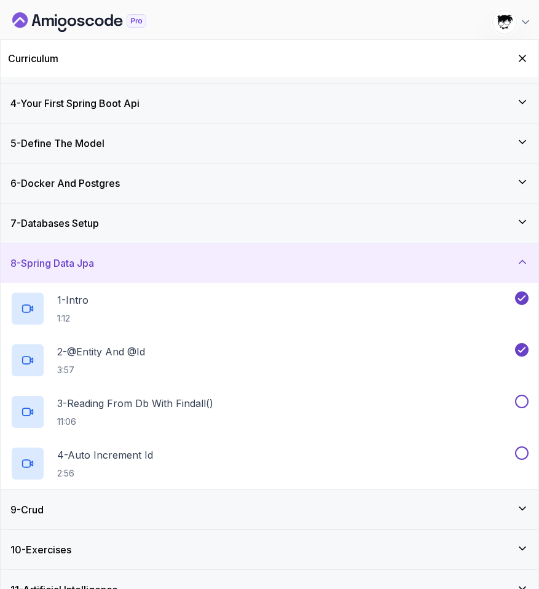
scroll to position [135, 0]
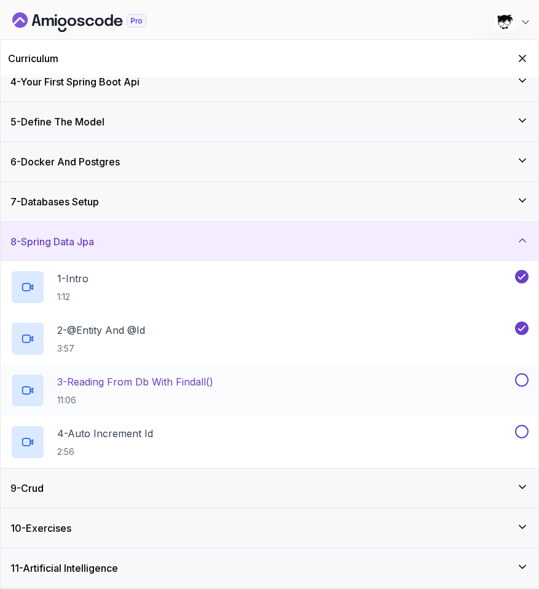
click at [122, 389] on p "3 - Reading From Db With Findall()" at bounding box center [135, 382] width 156 height 15
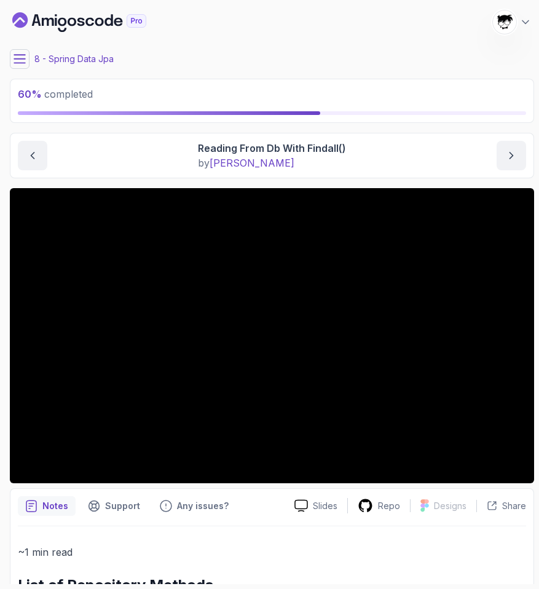
click at [413, 90] on p "60 % completed" at bounding box center [272, 94] width 509 height 15
click at [18, 54] on icon at bounding box center [20, 59] width 12 height 12
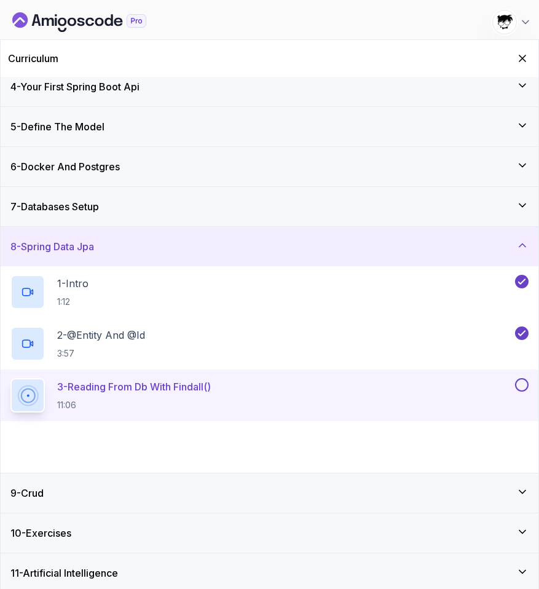
scroll to position [135, 0]
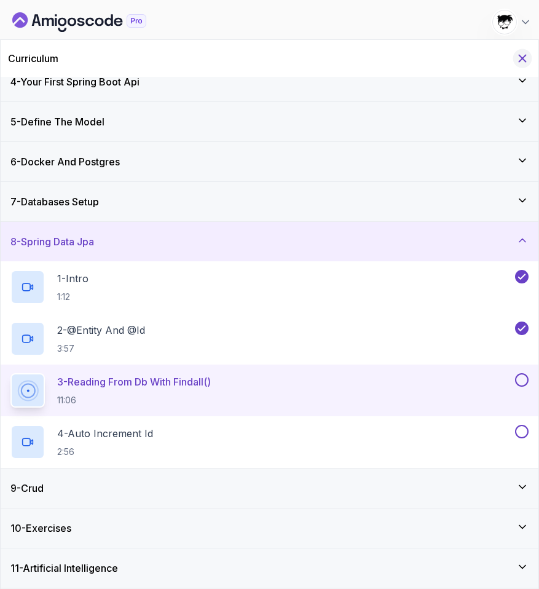
click at [518, 58] on icon "Hide Curriculum for mobile" at bounding box center [523, 59] width 14 height 14
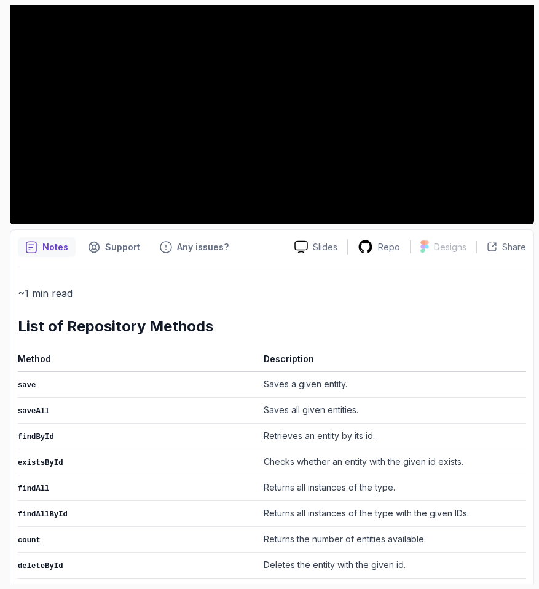
scroll to position [0, 0]
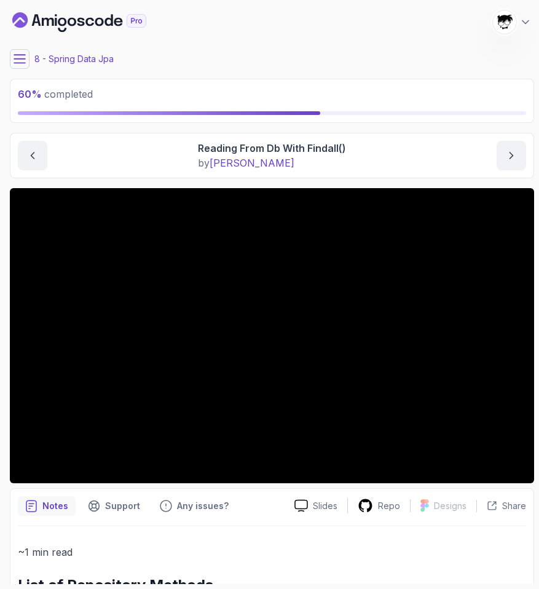
click at [20, 59] on icon at bounding box center [19, 59] width 11 height 8
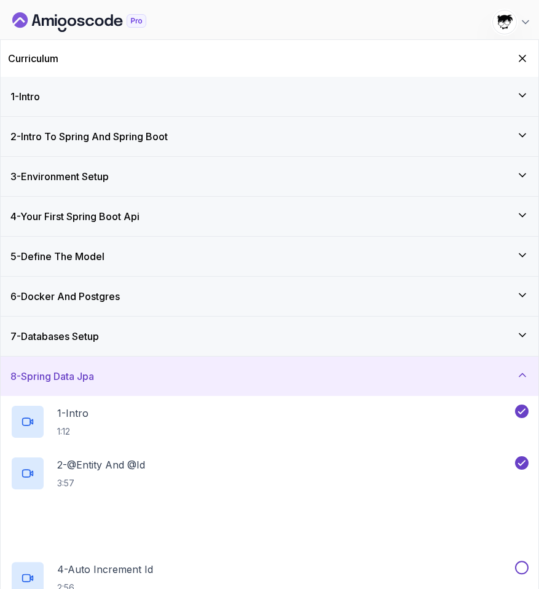
scroll to position [135, 0]
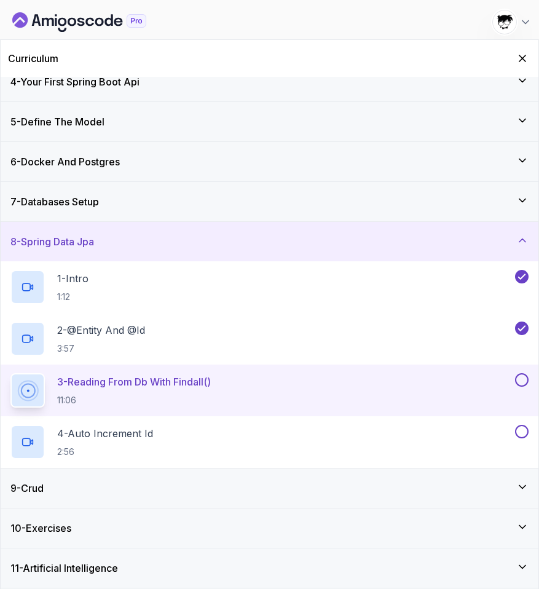
click at [70, 480] on div "9 - Crud" at bounding box center [270, 488] width 538 height 39
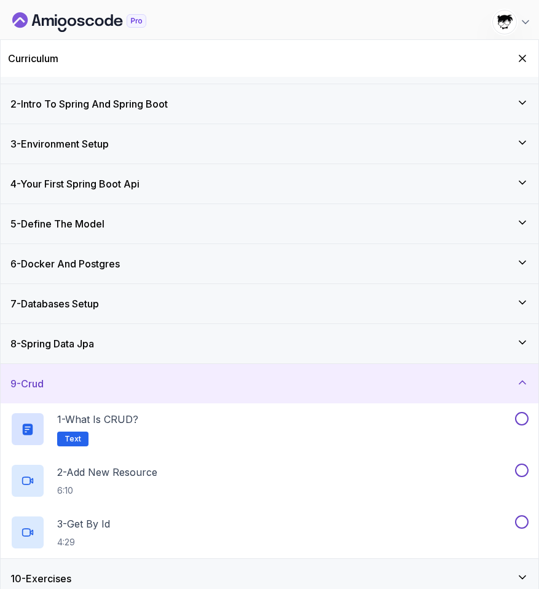
scroll to position [83, 0]
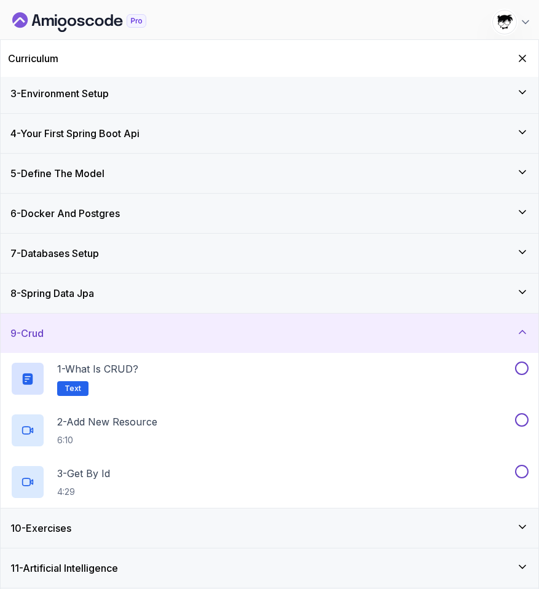
click at [71, 524] on h3 "10 - Exercises" at bounding box center [40, 528] width 61 height 15
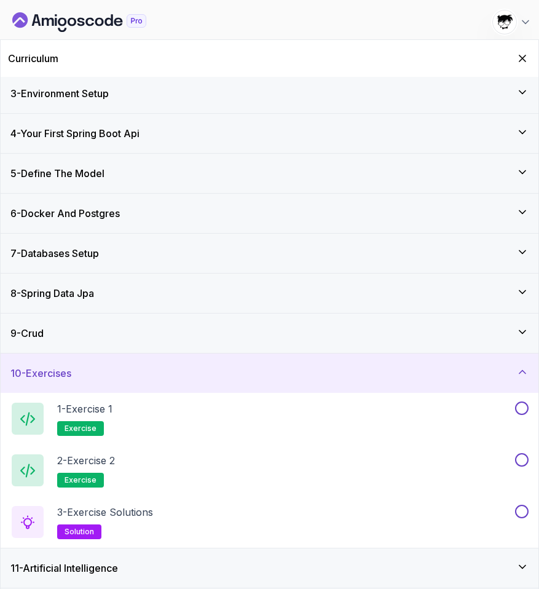
click at [77, 577] on div "11 - Artificial Intelligence" at bounding box center [270, 568] width 538 height 39
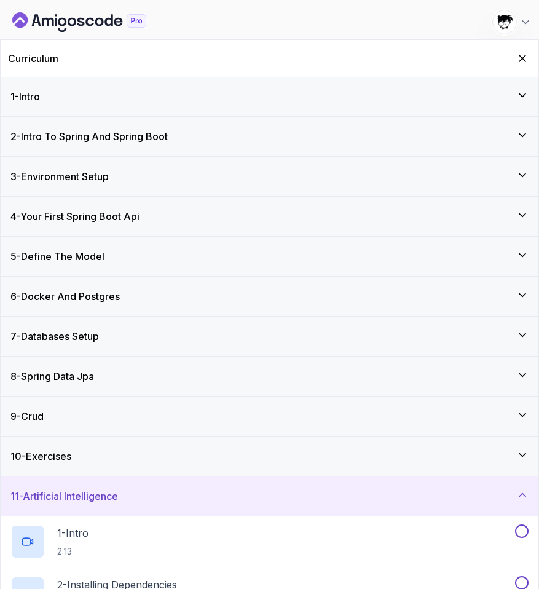
scroll to position [290, 0]
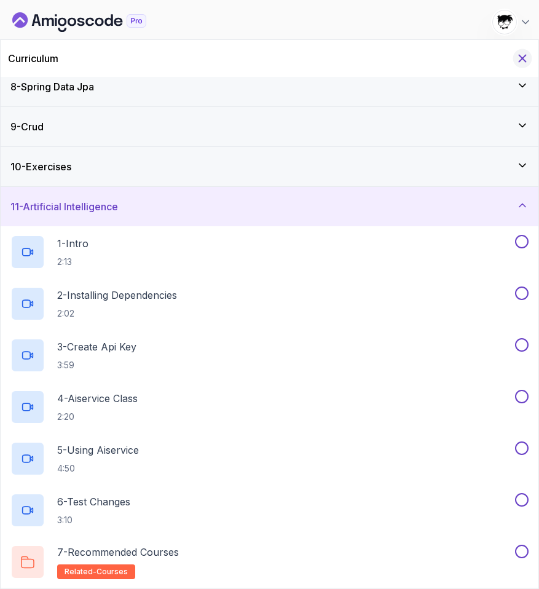
click at [520, 63] on icon "Hide Curriculum for mobile" at bounding box center [523, 59] width 14 height 14
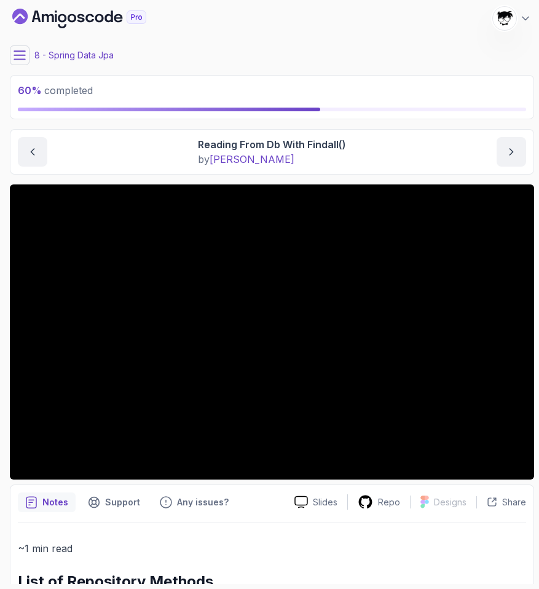
scroll to position [0, 0]
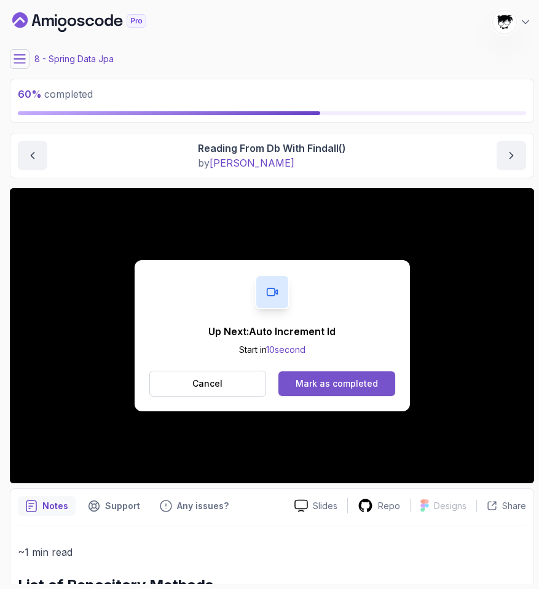
click at [299, 379] on div "Mark as completed" at bounding box center [337, 384] width 82 height 12
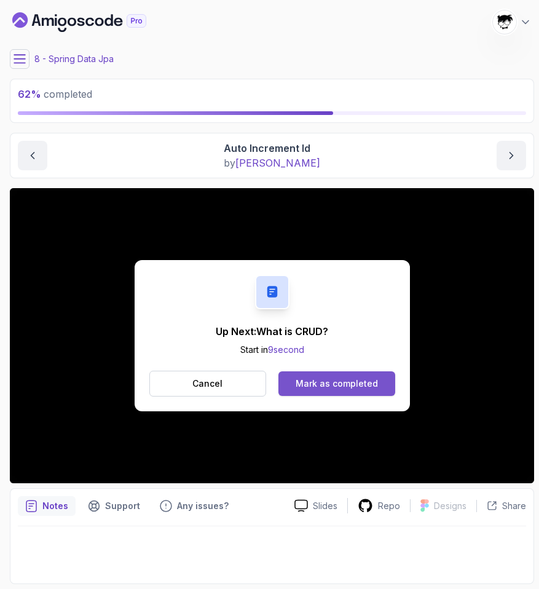
click at [340, 388] on div "Mark as completed" at bounding box center [337, 384] width 82 height 12
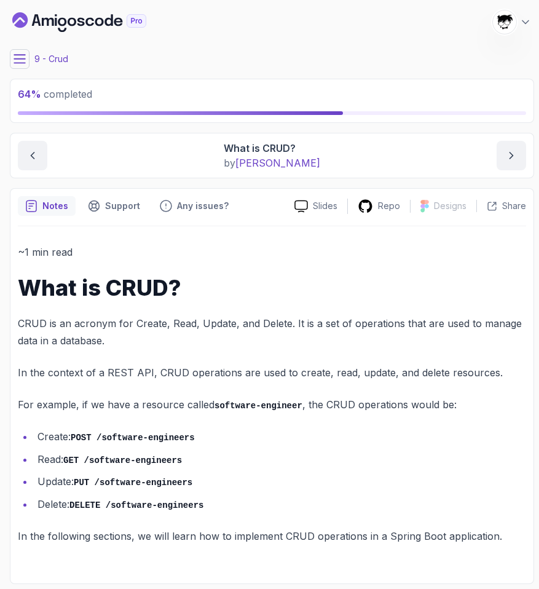
click at [17, 50] on button at bounding box center [20, 59] width 20 height 20
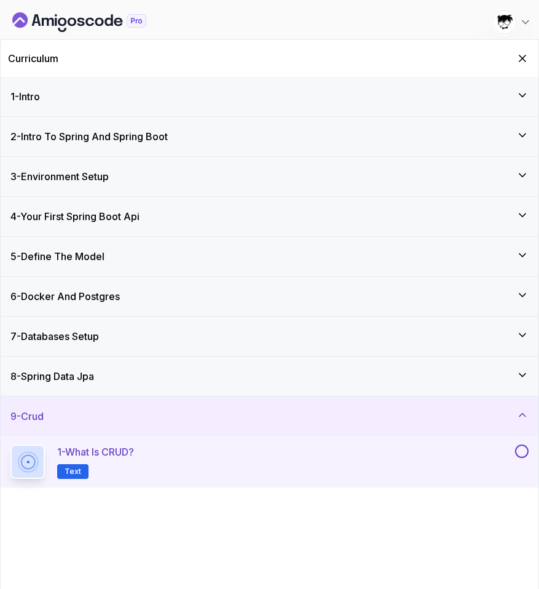
scroll to position [83, 0]
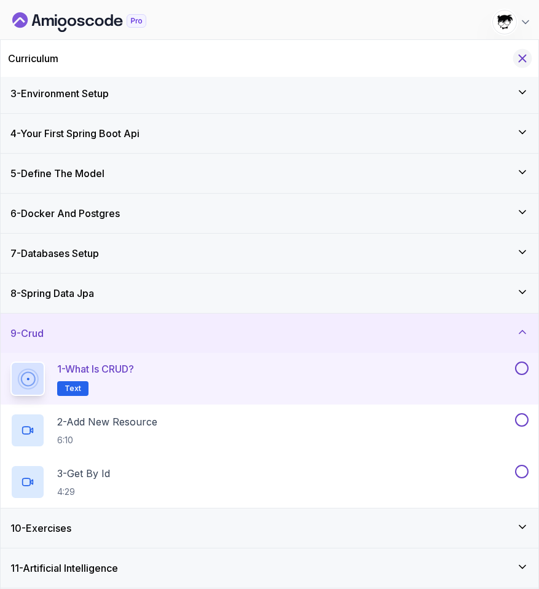
click at [524, 55] on icon "Hide Curriculum for mobile" at bounding box center [523, 59] width 14 height 14
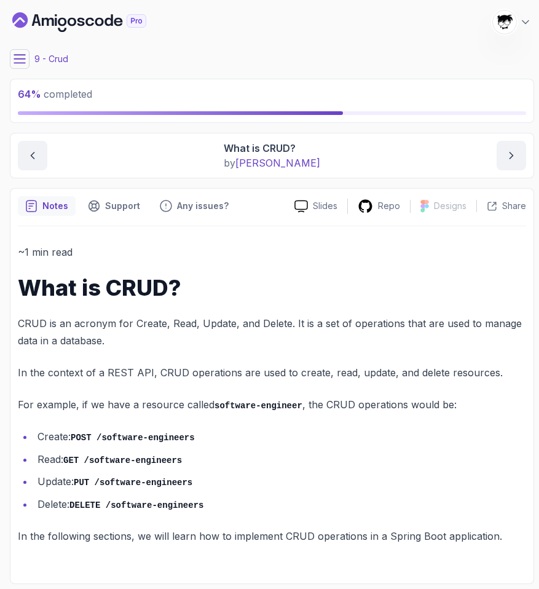
click at [27, 59] on button at bounding box center [20, 59] width 20 height 20
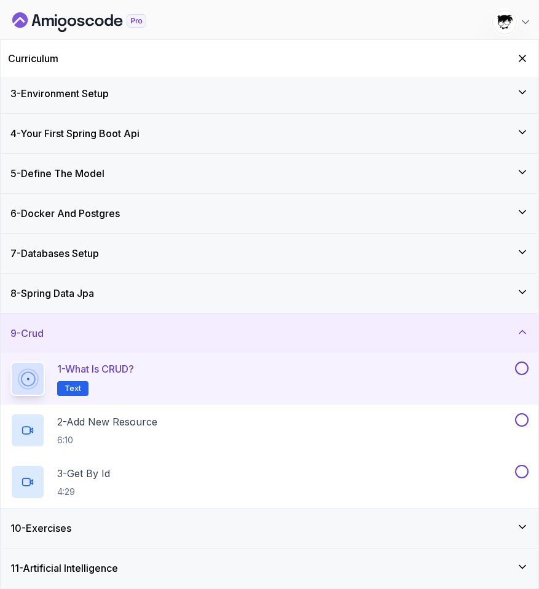
click at [518, 369] on button at bounding box center [522, 369] width 14 height 14
click at [233, 558] on div "11 - Artificial Intelligence" at bounding box center [270, 568] width 538 height 39
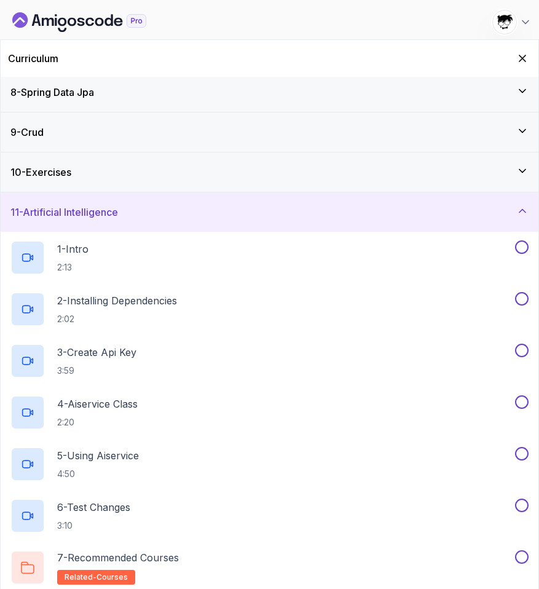
scroll to position [290, 0]
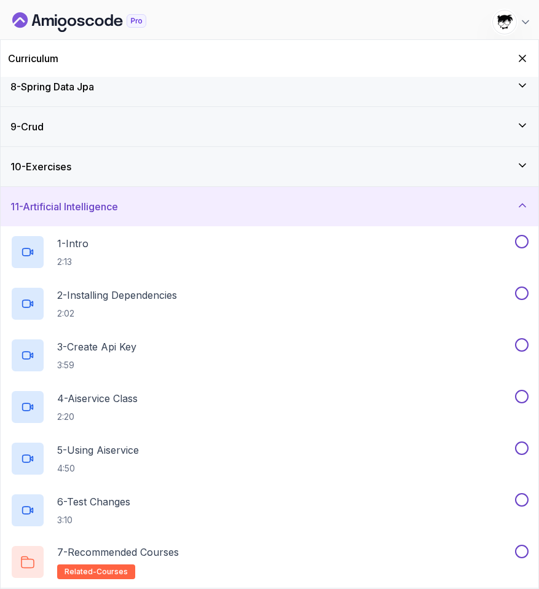
click at [62, 173] on div "10 - Exercises" at bounding box center [270, 166] width 538 height 39
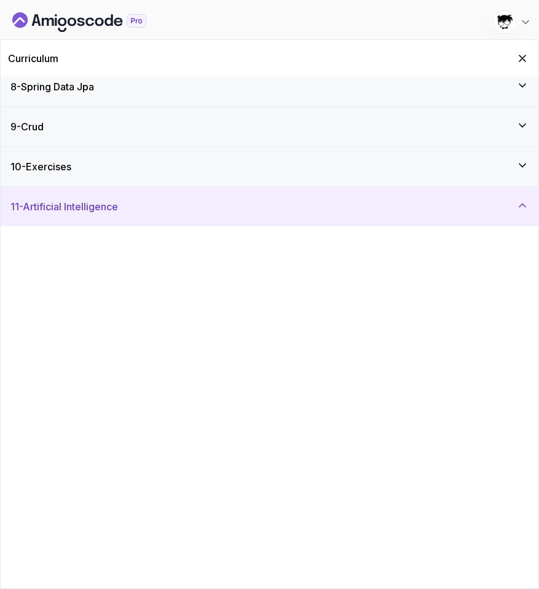
scroll to position [0, 0]
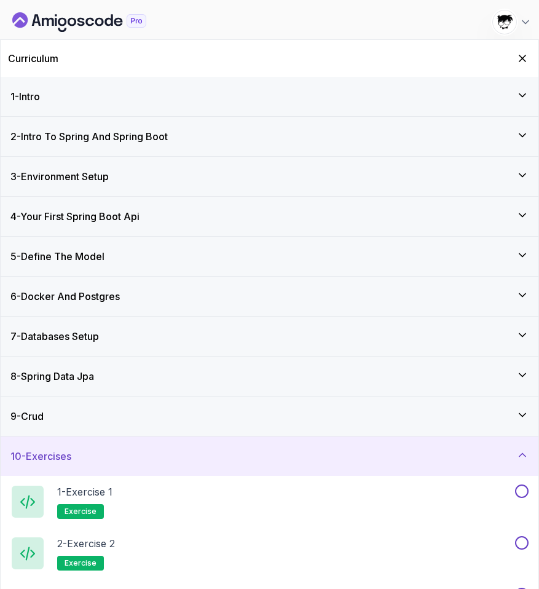
click at [138, 417] on div "9 - Crud" at bounding box center [269, 416] width 518 height 15
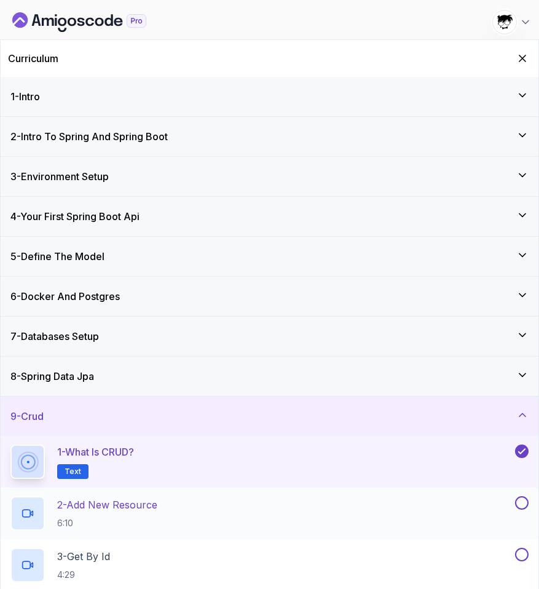
click at [151, 504] on p "2 - Add New Resource" at bounding box center [107, 504] width 100 height 15
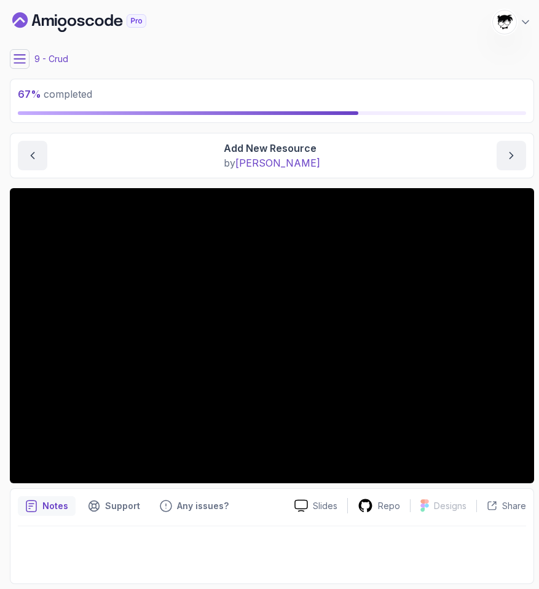
click at [22, 57] on icon at bounding box center [20, 59] width 12 height 12
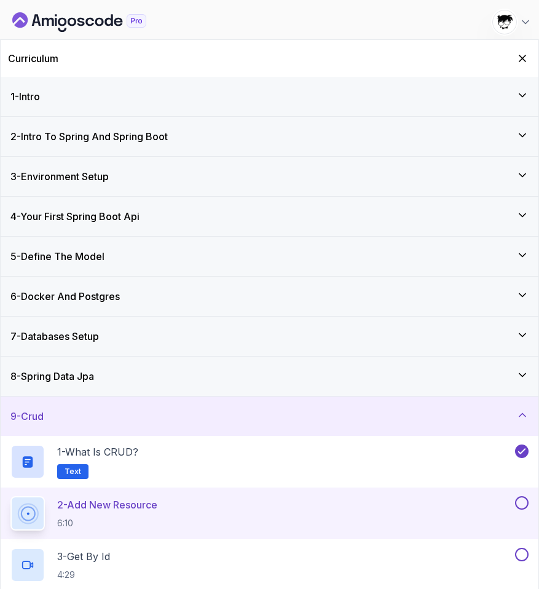
scroll to position [83, 0]
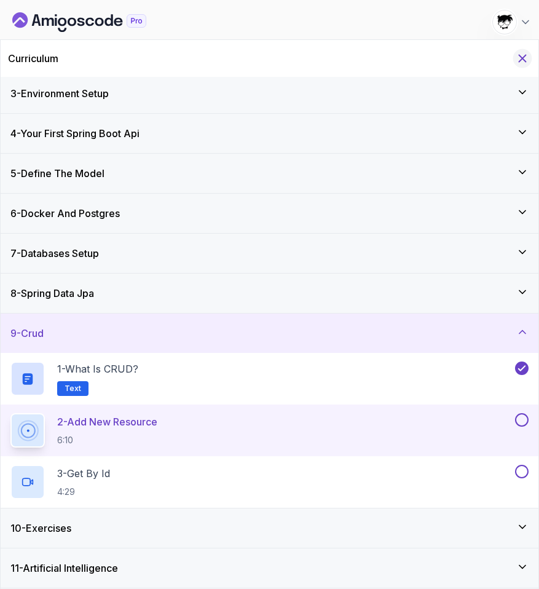
click at [528, 54] on icon "Hide Curriculum for mobile" at bounding box center [523, 59] width 14 height 14
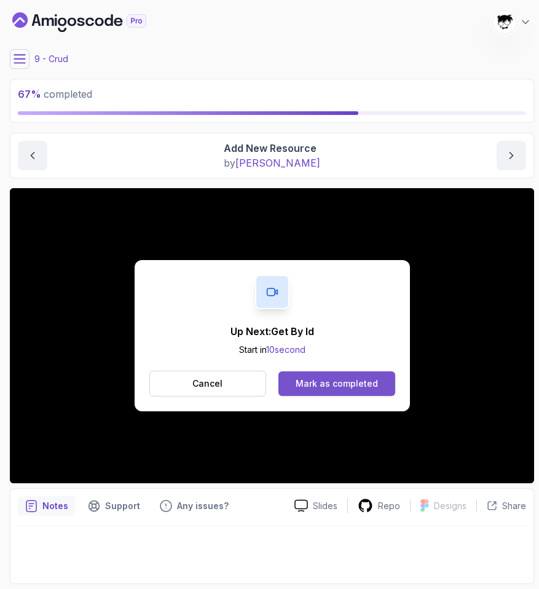
click at [343, 379] on div "Mark as completed" at bounding box center [337, 384] width 82 height 12
click at [323, 379] on div "Mark as completed" at bounding box center [337, 384] width 82 height 12
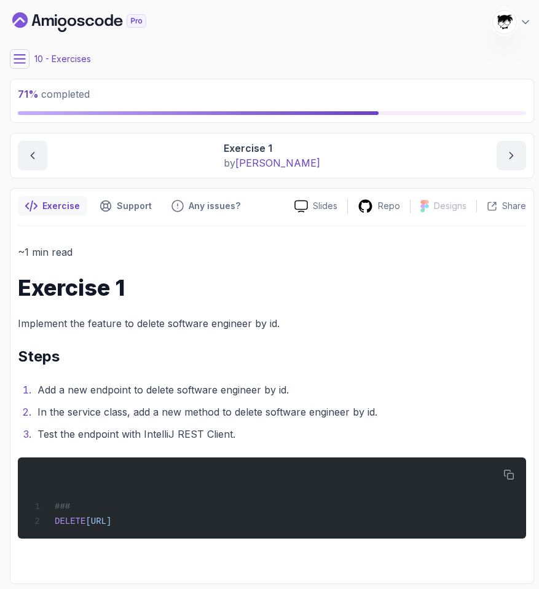
click at [16, 64] on icon at bounding box center [20, 59] width 12 height 12
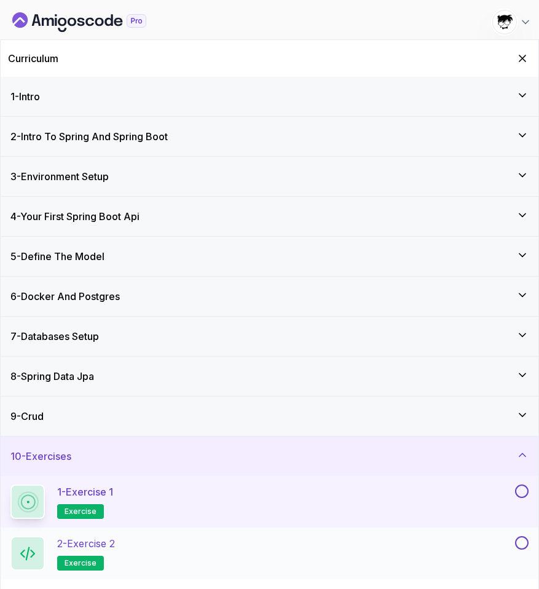
scroll to position [83, 0]
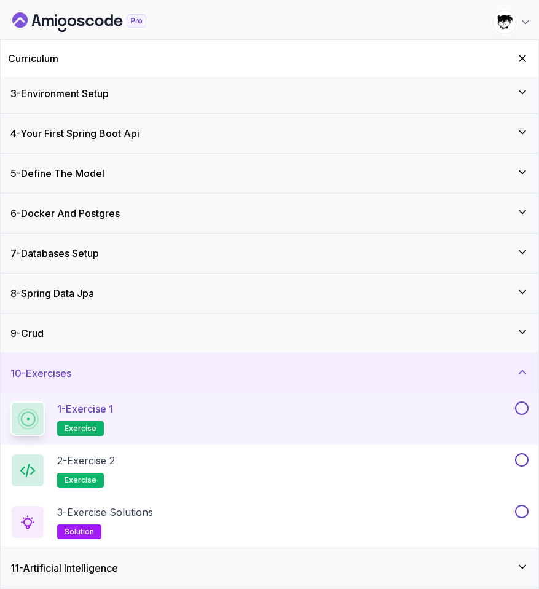
click at [523, 408] on button at bounding box center [522, 409] width 14 height 14
click at [375, 468] on div "2 - Exercise 2 exercise" at bounding box center [261, 470] width 502 height 34
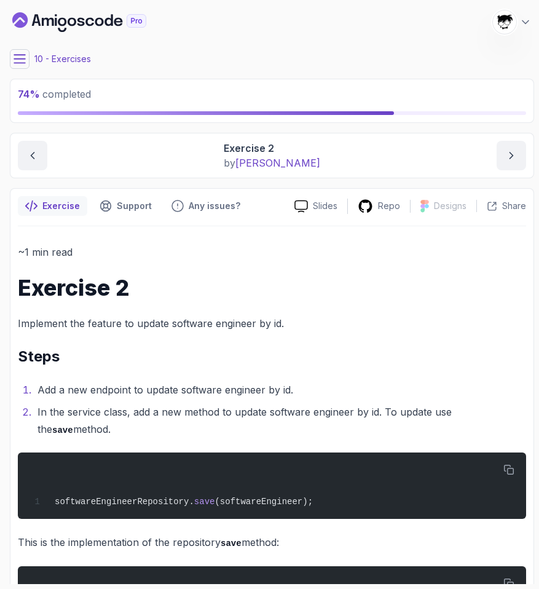
click at [20, 58] on icon at bounding box center [20, 59] width 12 height 12
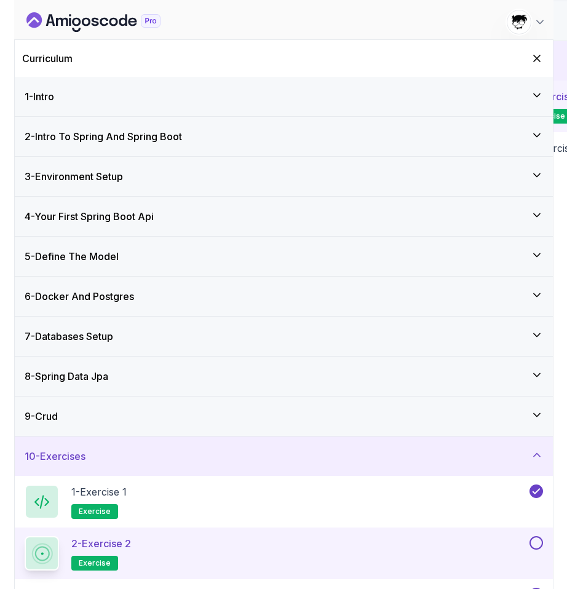
scroll to position [83, 0]
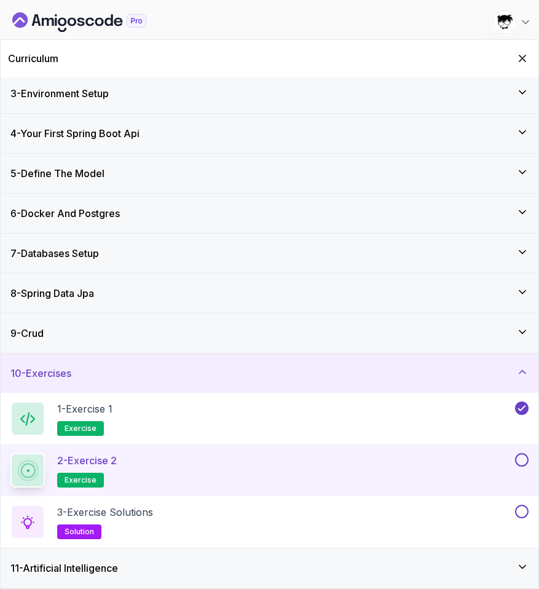
click at [520, 462] on button at bounding box center [522, 460] width 14 height 14
click at [430, 513] on div "3 - Exercise Solutions solution" at bounding box center [261, 522] width 502 height 34
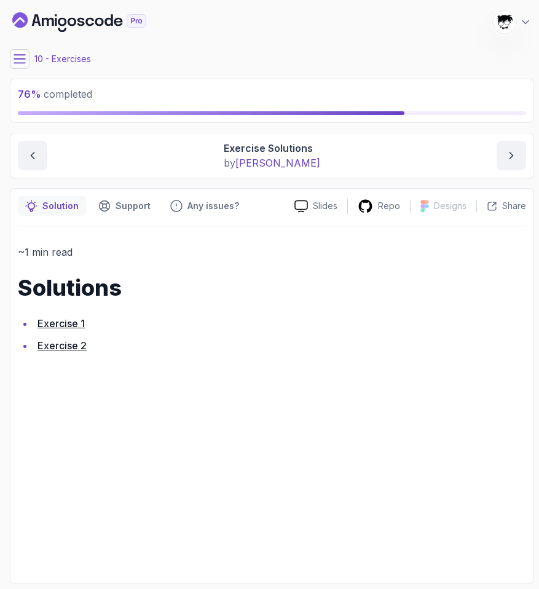
click at [67, 327] on link "Exercise 1" at bounding box center [61, 323] width 47 height 12
click at [64, 345] on link "Exercise 2" at bounding box center [62, 345] width 49 height 12
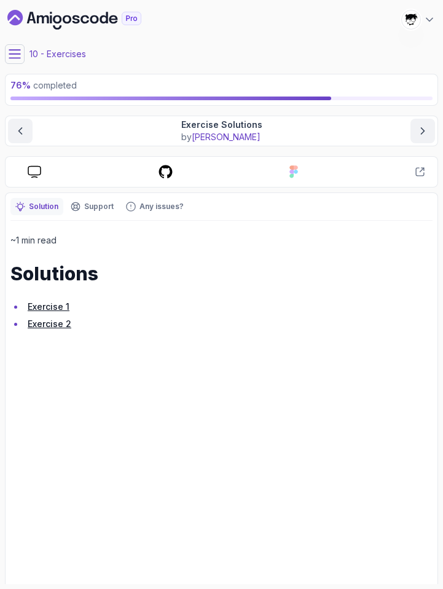
click at [10, 51] on icon at bounding box center [15, 54] width 12 height 12
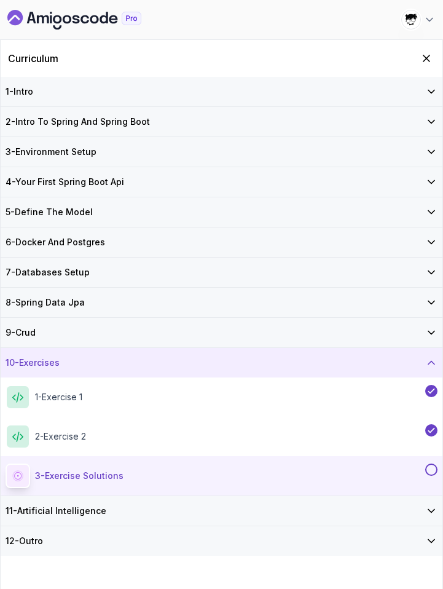
click at [432, 465] on button at bounding box center [432, 470] width 12 height 12
click at [352, 507] on div "11 - Artificial Intelligence" at bounding box center [222, 511] width 432 height 12
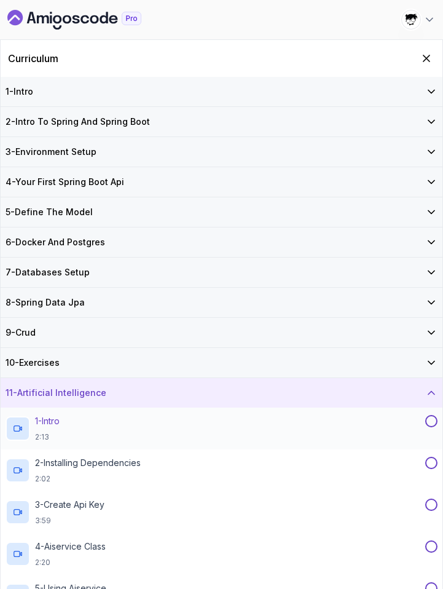
click at [153, 431] on div "1 - Intro 2:13" at bounding box center [215, 428] width 418 height 27
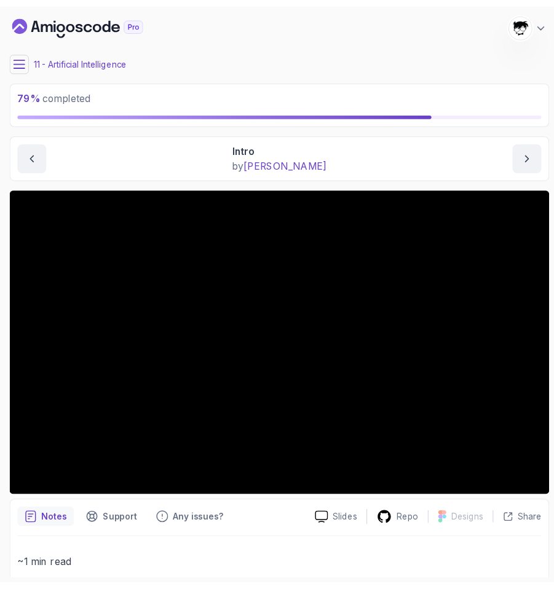
scroll to position [93, 0]
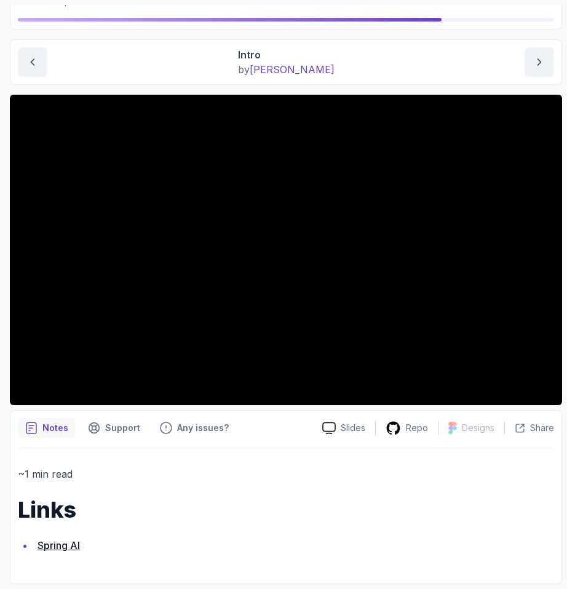
click at [63, 545] on link "Spring AI" at bounding box center [59, 545] width 42 height 12
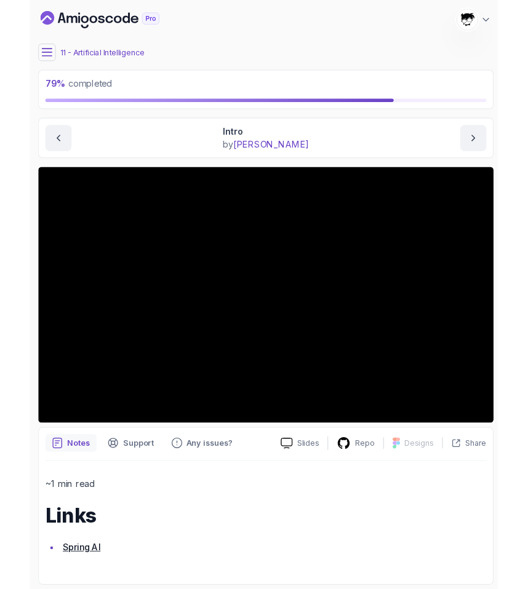
scroll to position [0, 0]
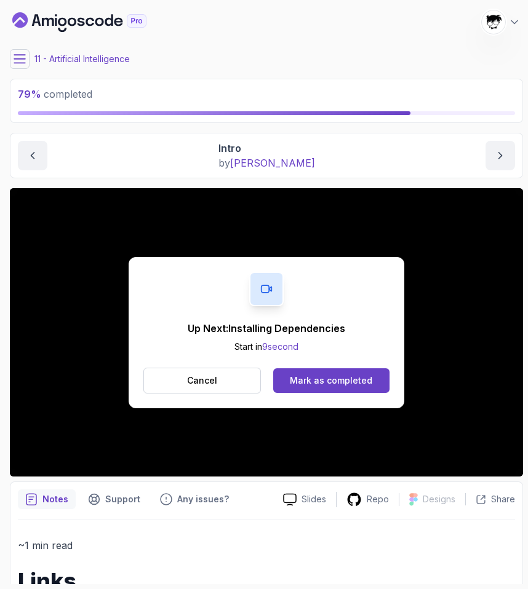
click at [327, 400] on div "Up Next: Installing Dependencies Start in 9 second Cancel Mark as completed" at bounding box center [266, 332] width 275 height 151
click at [321, 381] on div "Mark as completed" at bounding box center [331, 381] width 82 height 12
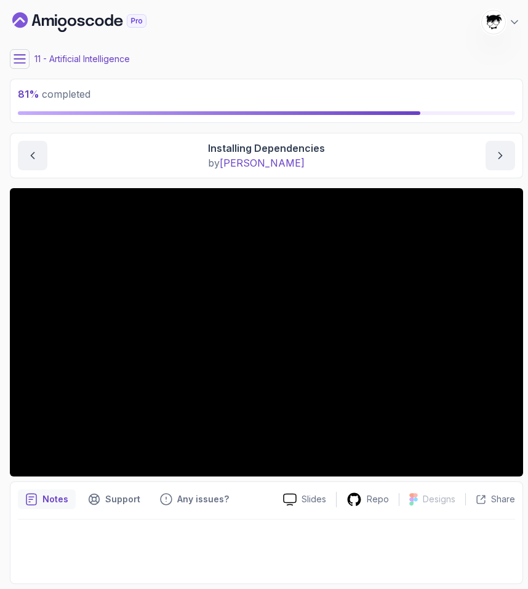
click at [18, 60] on icon at bounding box center [20, 59] width 12 height 12
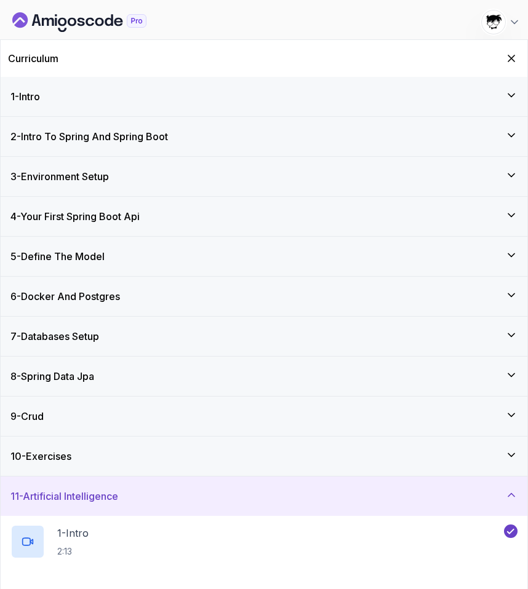
scroll to position [290, 0]
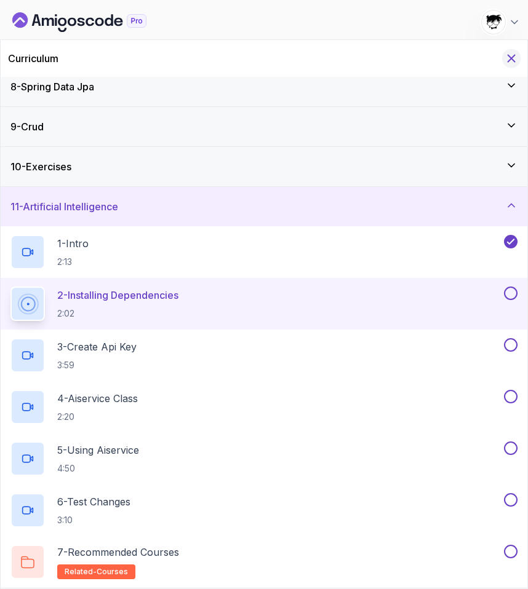
click at [514, 54] on icon "Hide Curriculum for mobile" at bounding box center [511, 59] width 14 height 14
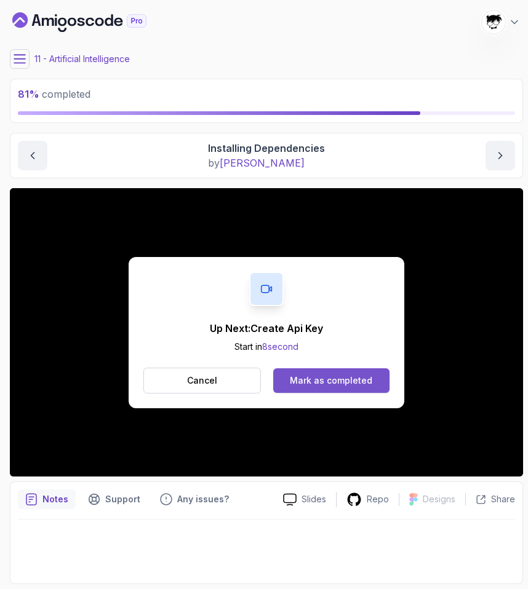
click at [331, 384] on div "Mark as completed" at bounding box center [331, 381] width 82 height 12
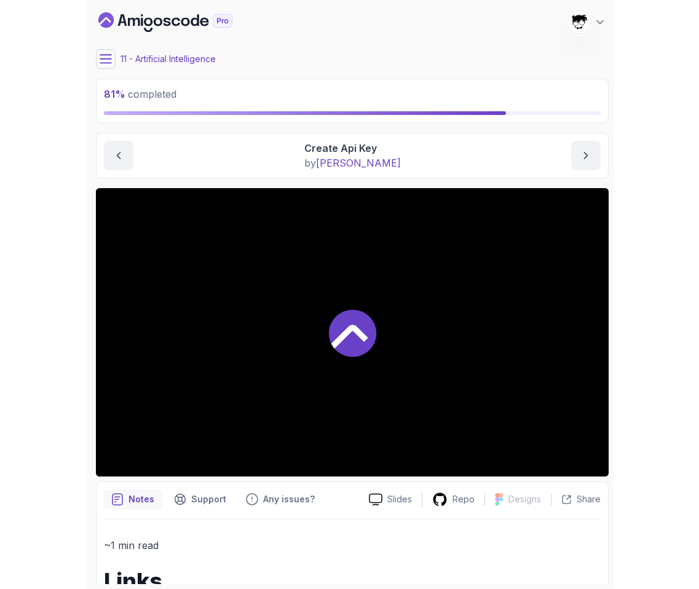
scroll to position [116, 0]
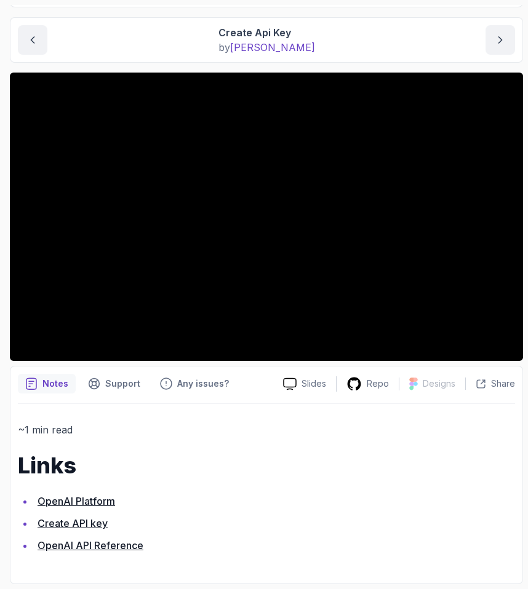
click at [73, 522] on link "Create API key" at bounding box center [73, 523] width 70 height 12
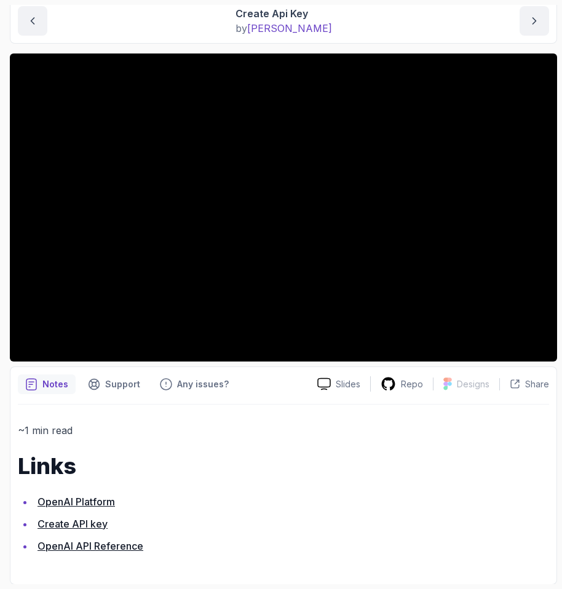
scroll to position [0, 0]
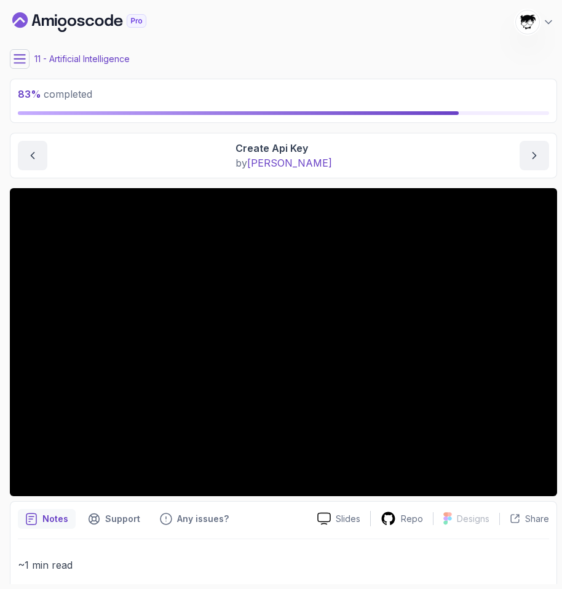
click at [20, 55] on icon at bounding box center [19, 59] width 11 height 8
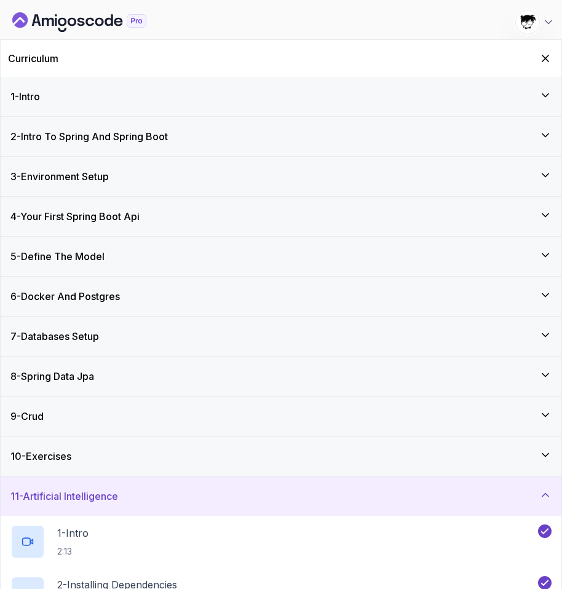
scroll to position [290, 0]
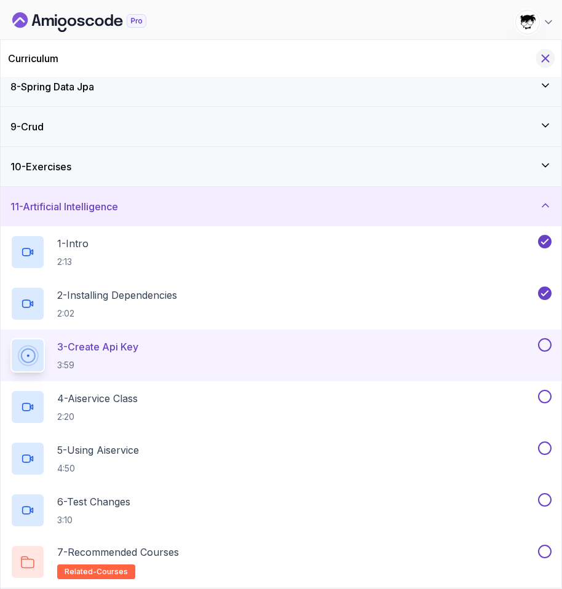
click at [539, 63] on icon "Hide Curriculum for mobile" at bounding box center [546, 59] width 14 height 14
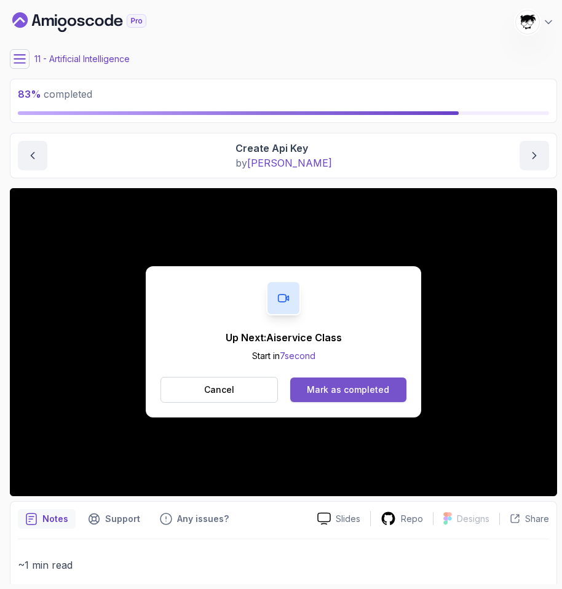
click at [358, 394] on div "Mark as completed" at bounding box center [348, 390] width 82 height 12
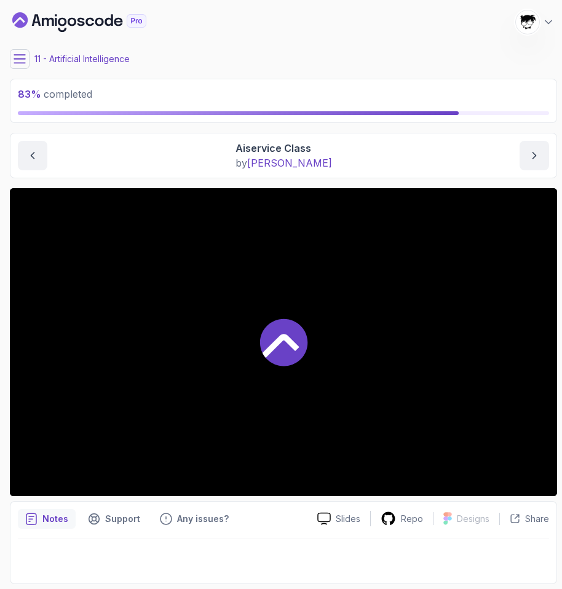
click at [21, 63] on icon at bounding box center [20, 59] width 12 height 12
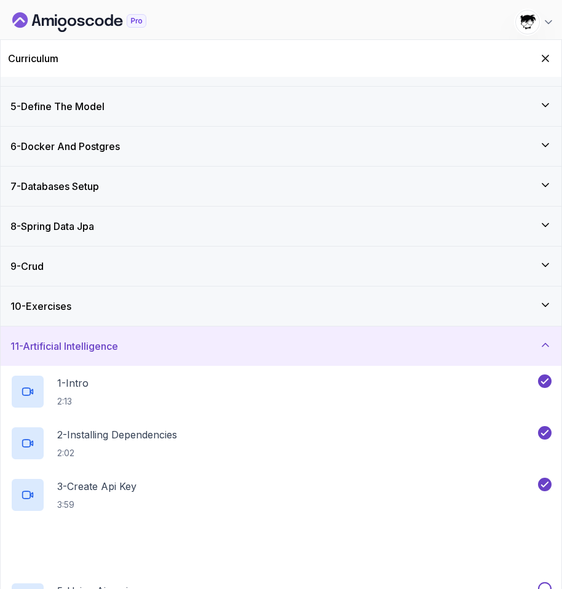
scroll to position [290, 0]
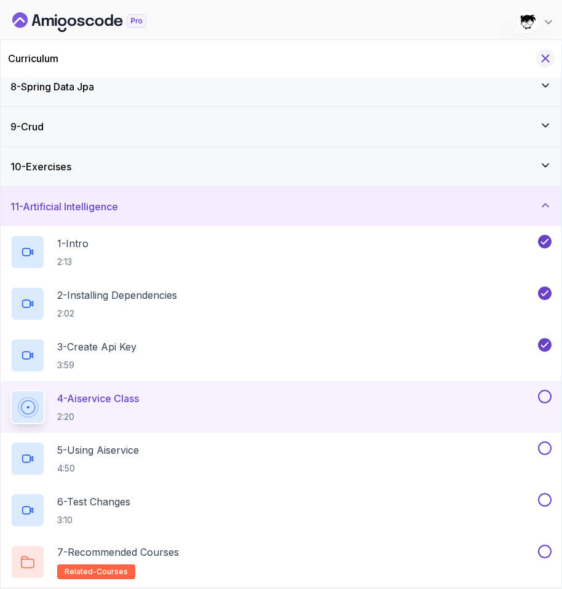
click at [539, 60] on icon "Hide Curriculum for mobile" at bounding box center [546, 59] width 14 height 14
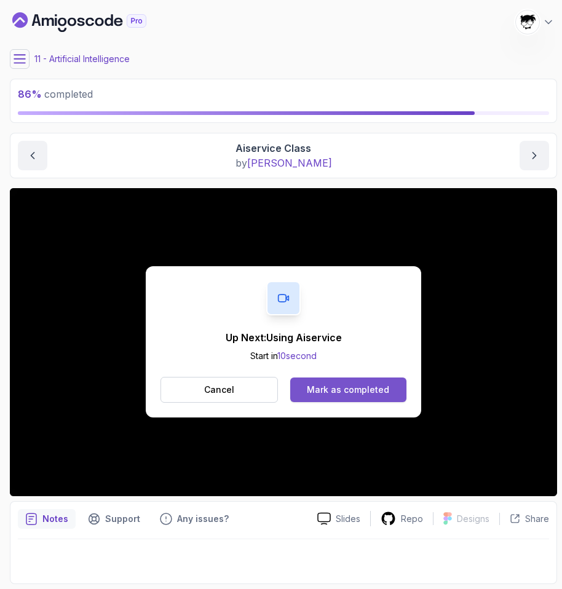
click at [330, 389] on div "Mark as completed" at bounding box center [348, 390] width 82 height 12
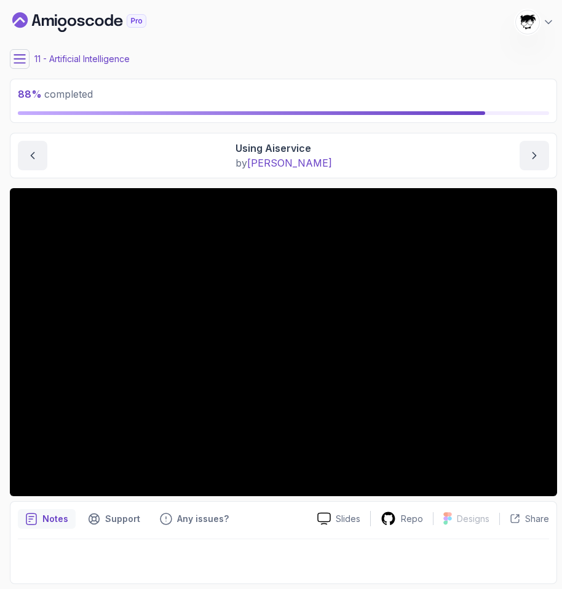
click at [25, 58] on icon at bounding box center [20, 59] width 12 height 12
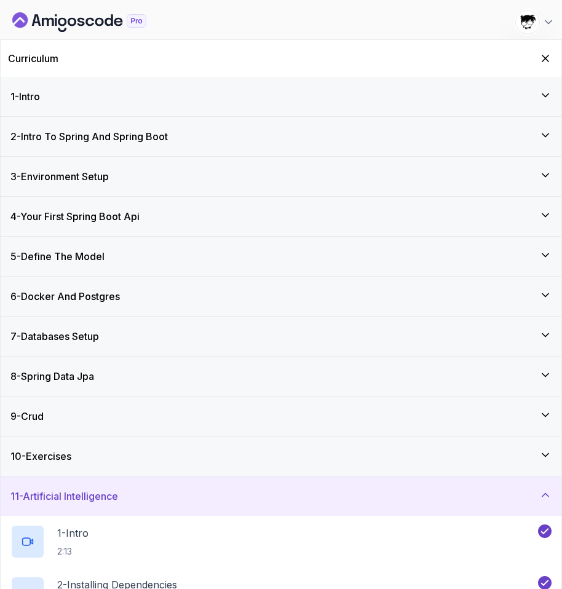
scroll to position [290, 0]
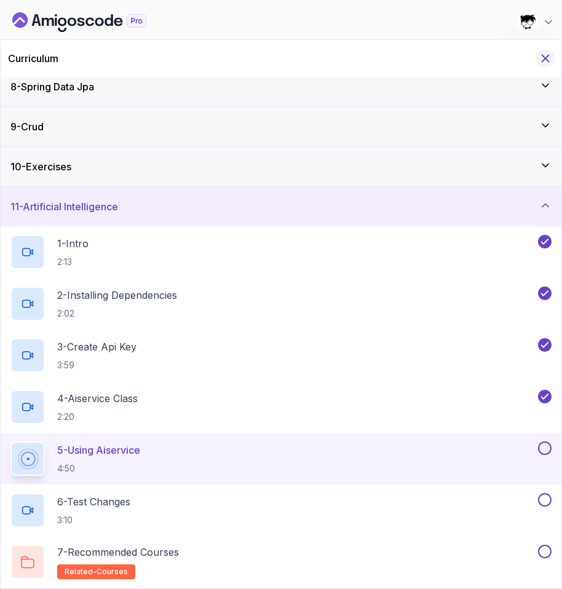
click at [539, 60] on icon "Hide Curriculum for mobile" at bounding box center [546, 59] width 14 height 14
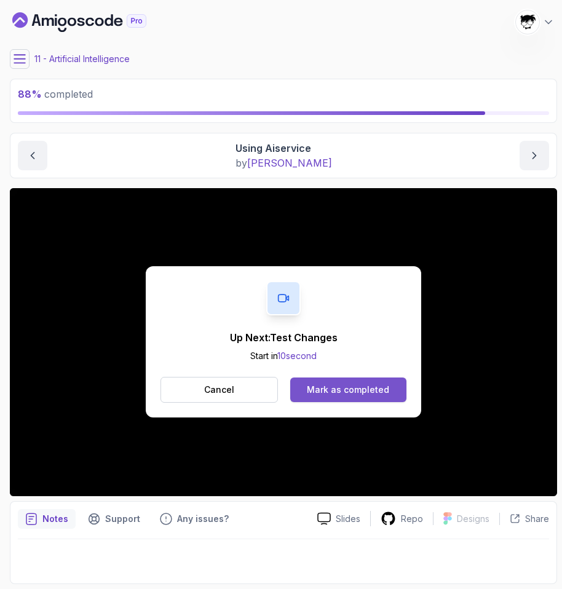
click at [311, 387] on div "Mark as completed" at bounding box center [348, 390] width 82 height 12
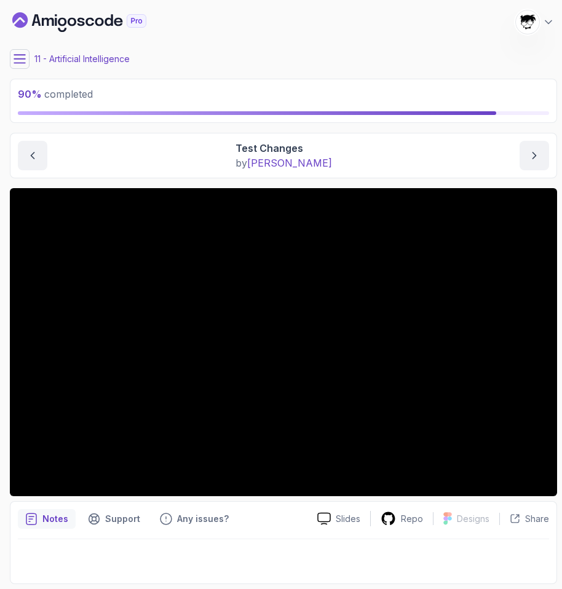
click at [27, 73] on main "My Courses Spring Boot for Beginners 1159 Points Abdallah Issa Al-Kass Student …" at bounding box center [283, 294] width 547 height 579
click at [15, 63] on icon at bounding box center [19, 59] width 11 height 8
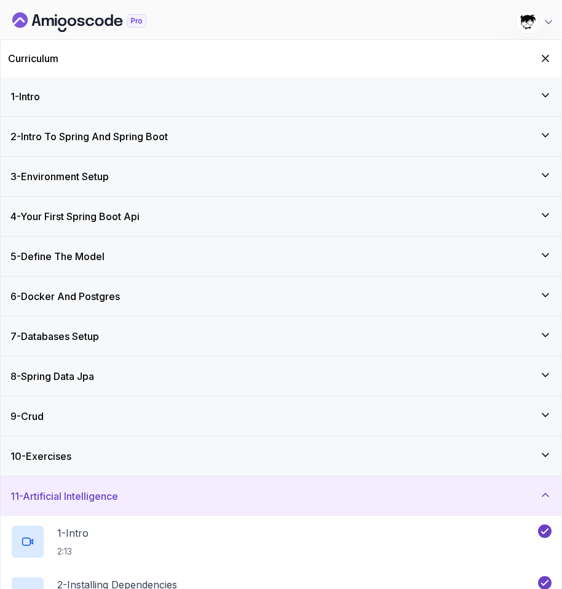
scroll to position [290, 0]
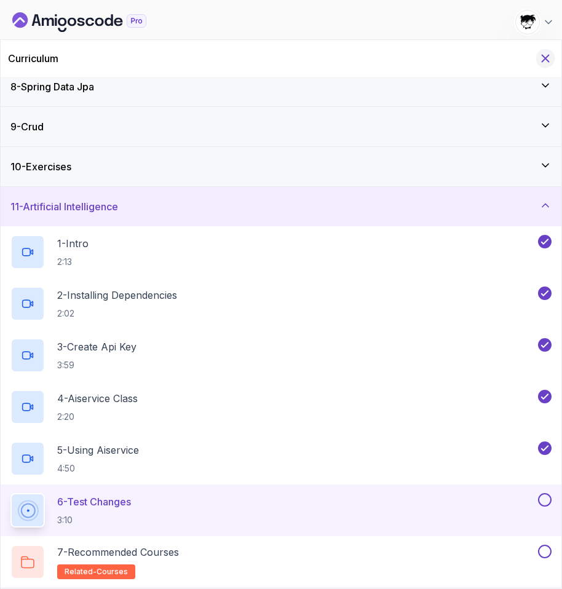
click at [539, 58] on icon "Hide Curriculum for mobile" at bounding box center [546, 59] width 14 height 14
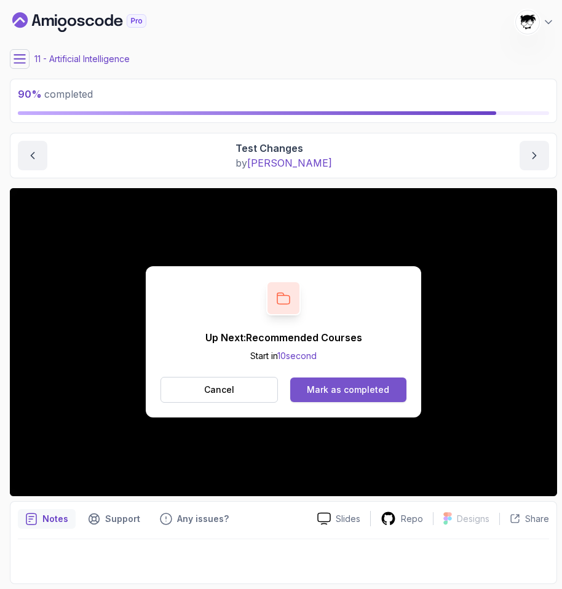
click at [339, 385] on div "Mark as completed" at bounding box center [348, 390] width 82 height 12
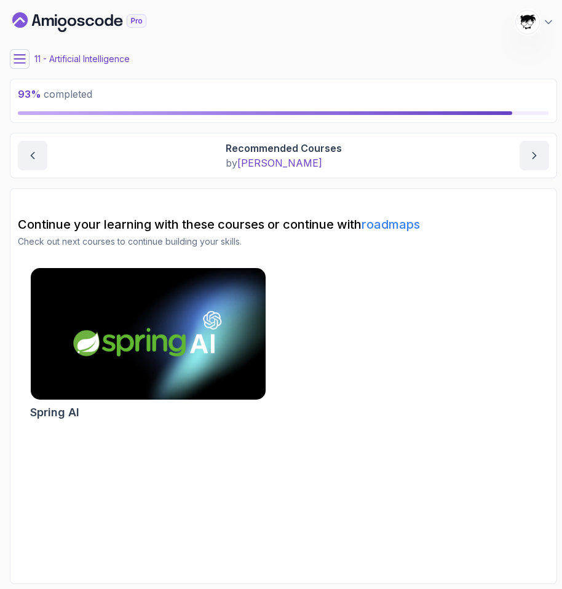
click at [15, 65] on button at bounding box center [20, 59] width 20 height 20
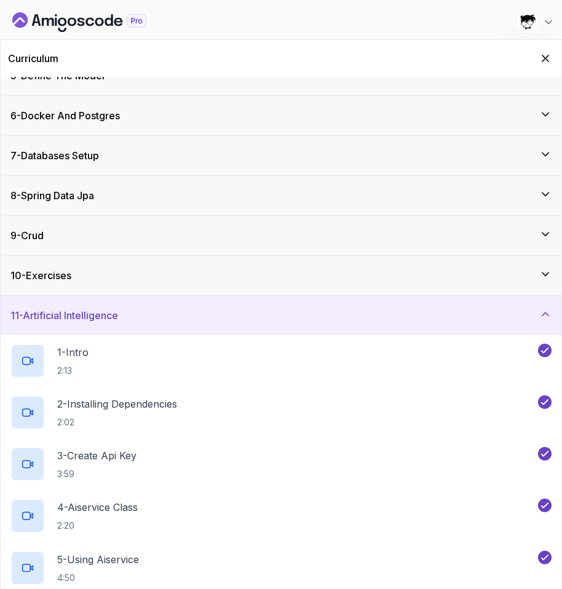
scroll to position [290, 0]
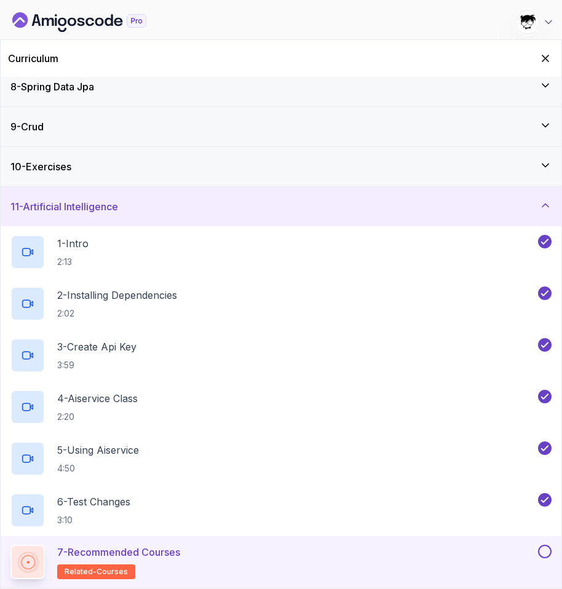
click at [539, 551] on button at bounding box center [545, 552] width 14 height 14
click at [389, 213] on div "11 - Artificial Intelligence" at bounding box center [280, 206] width 541 height 15
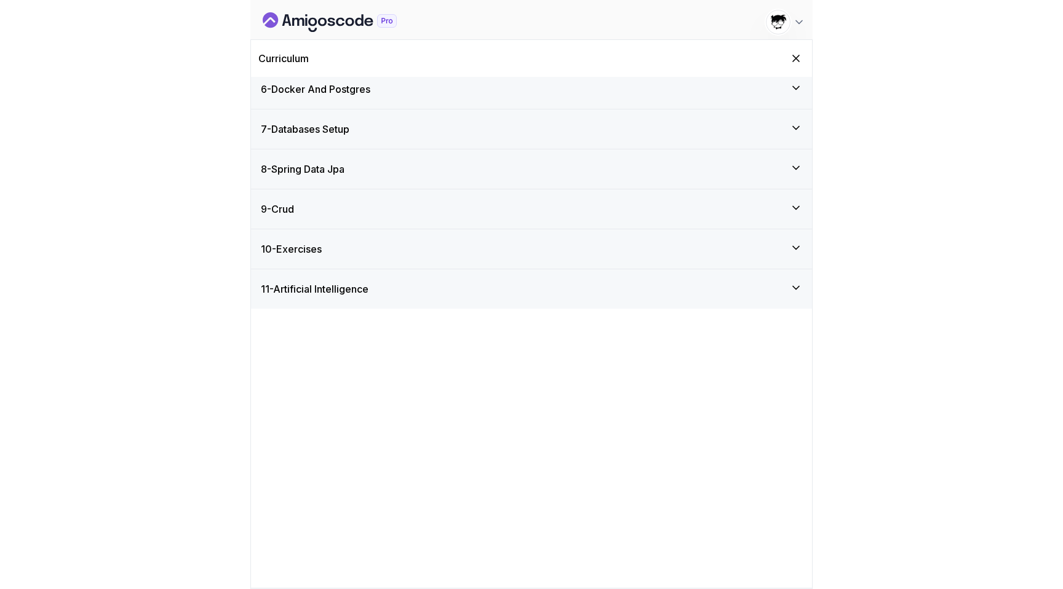
scroll to position [0, 0]
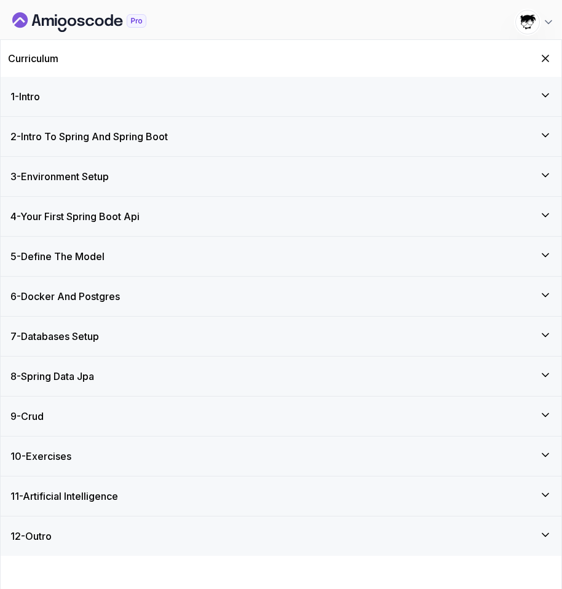
click at [161, 531] on div "12 - Outro" at bounding box center [280, 536] width 541 height 15
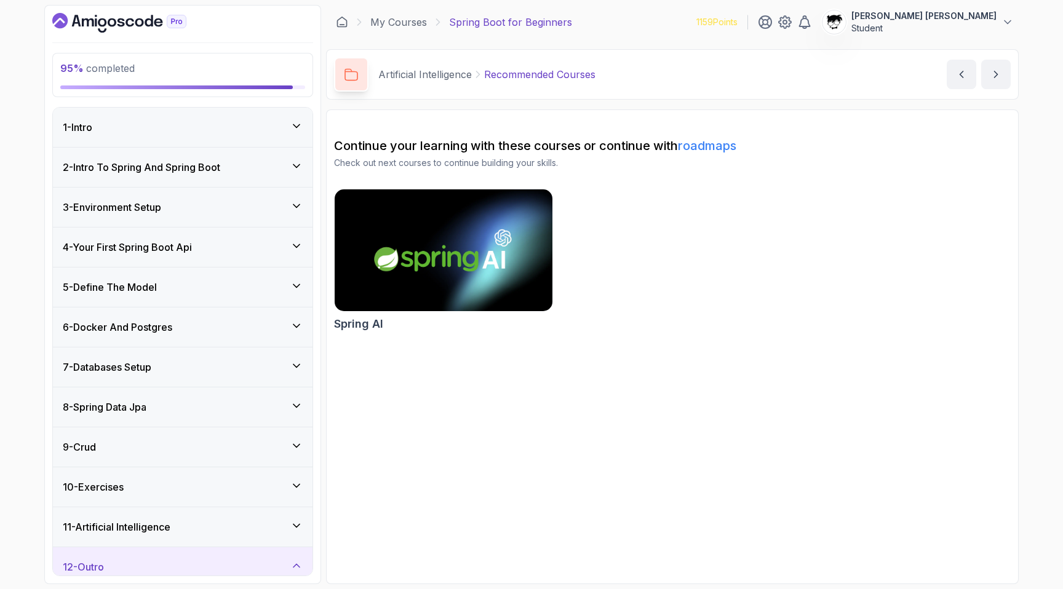
scroll to position [114, 0]
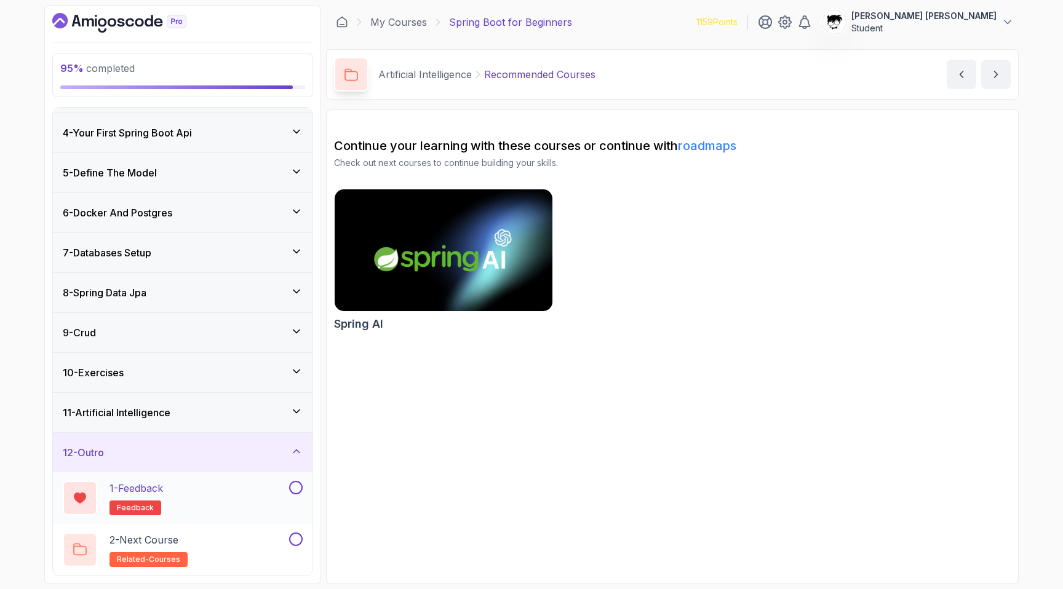
click at [199, 499] on div "1 - Feedback feedback" at bounding box center [175, 498] width 224 height 34
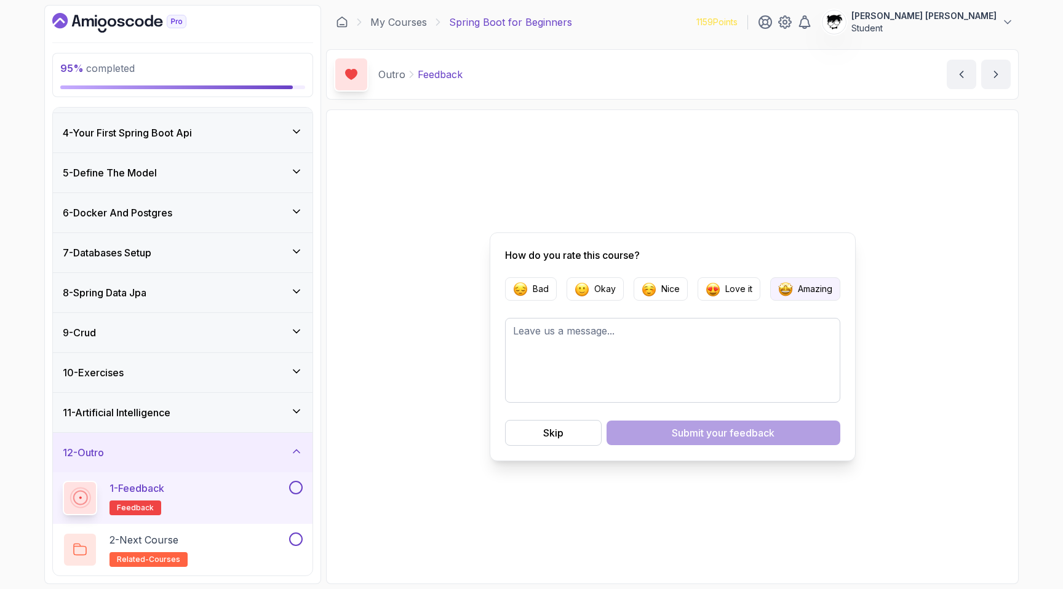
click at [539, 283] on p "Amazing" at bounding box center [815, 289] width 34 height 12
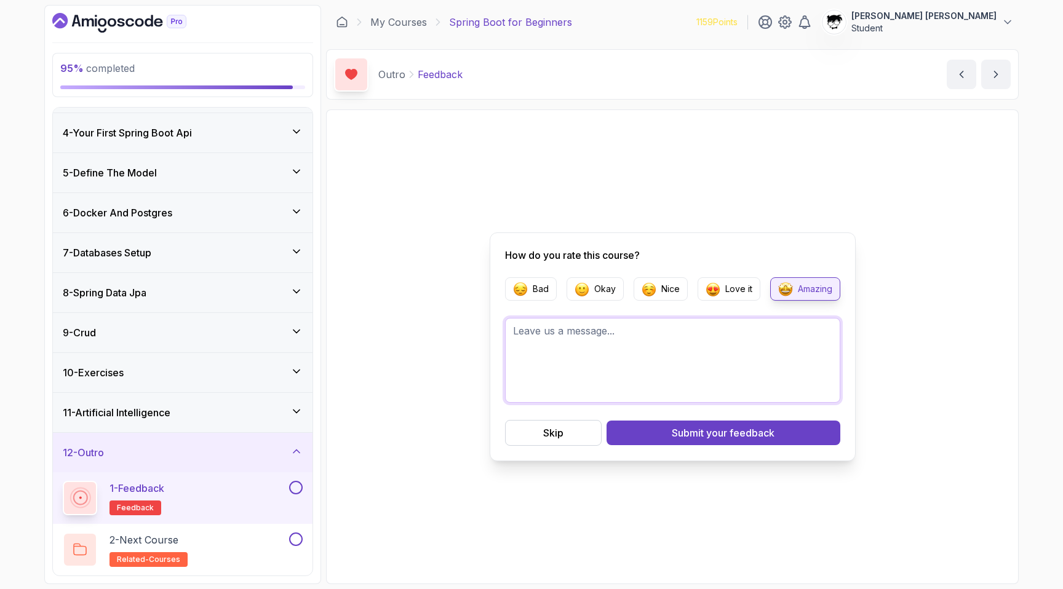
click at [539, 373] on textarea at bounding box center [672, 360] width 335 height 85
type textarea "S"
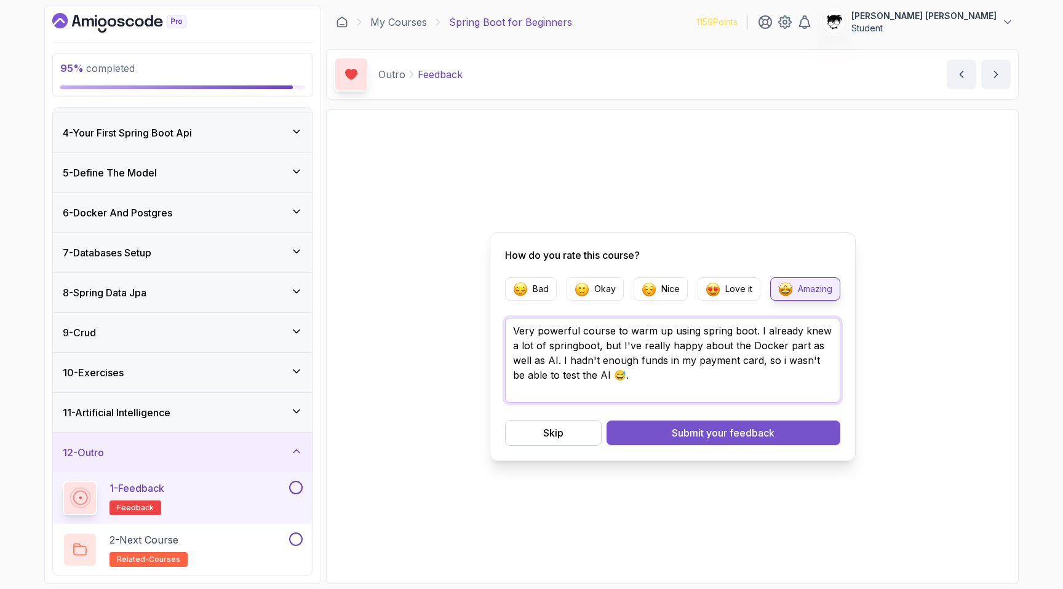
type textarea "Very powerful course to warm up using spring boot. I already knew a lot of spri…"
click at [539, 433] on button "Submit your feedback" at bounding box center [723, 433] width 234 height 25
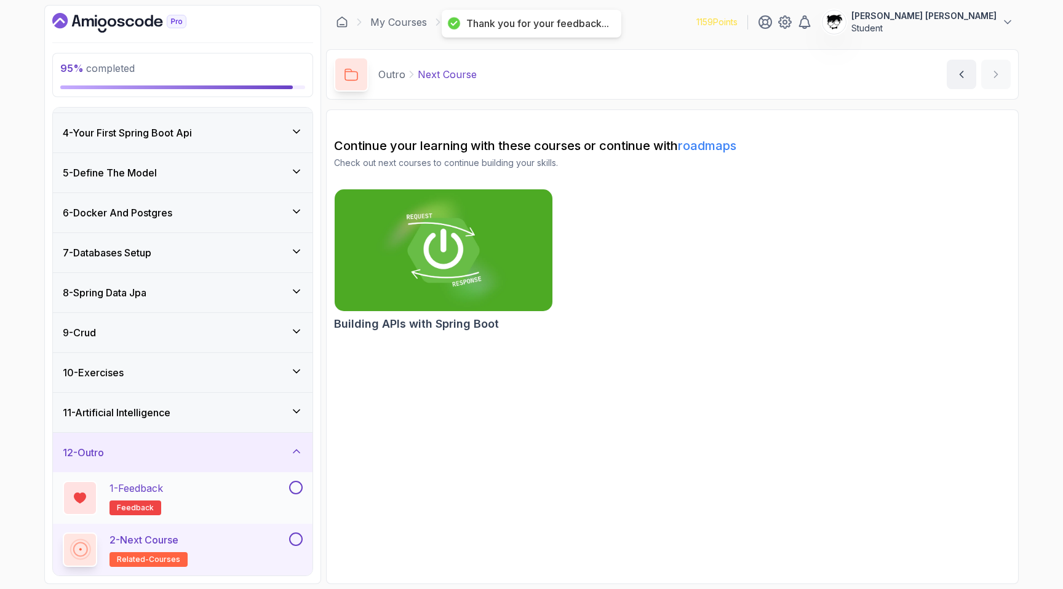
click at [299, 489] on button at bounding box center [296, 488] width 14 height 14
click at [291, 539] on button at bounding box center [296, 540] width 14 height 14
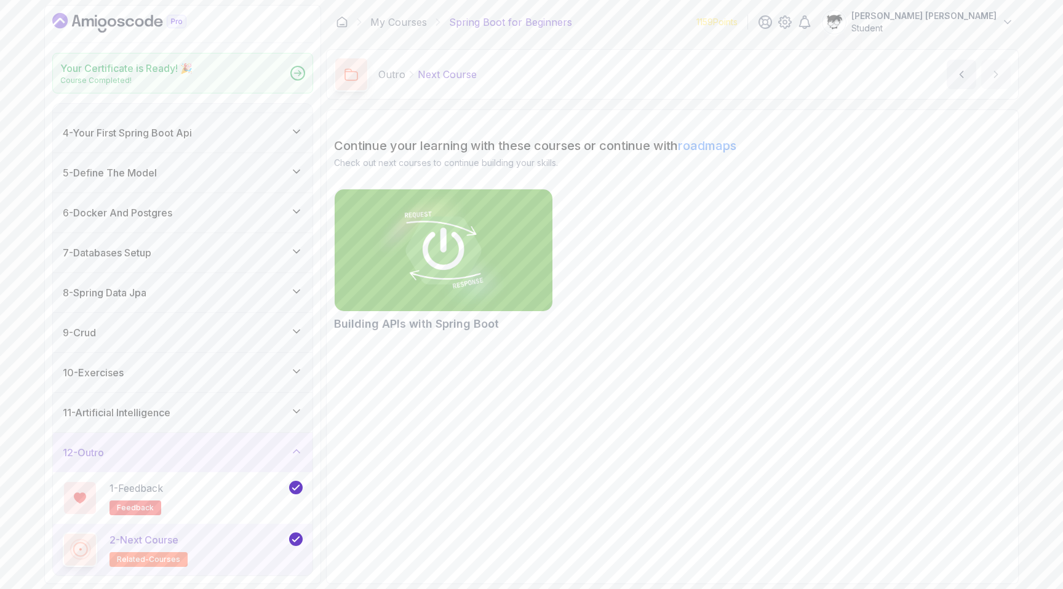
scroll to position [111, 0]
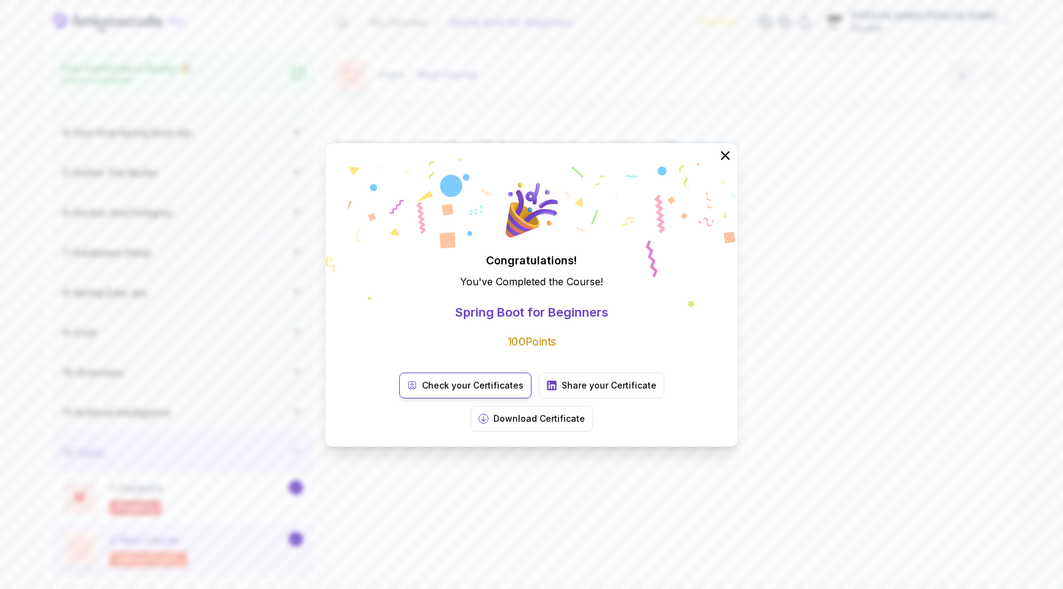
click at [422, 392] on p "Check your Certificates" at bounding box center [472, 385] width 101 height 12
click at [539, 398] on link "Share your Certificate" at bounding box center [601, 386] width 125 height 26
click at [338, 122] on div "Congratulations! You've Completed the Course ! Spring Boot for Beginners 100 Po…" at bounding box center [531, 294] width 1063 height 589
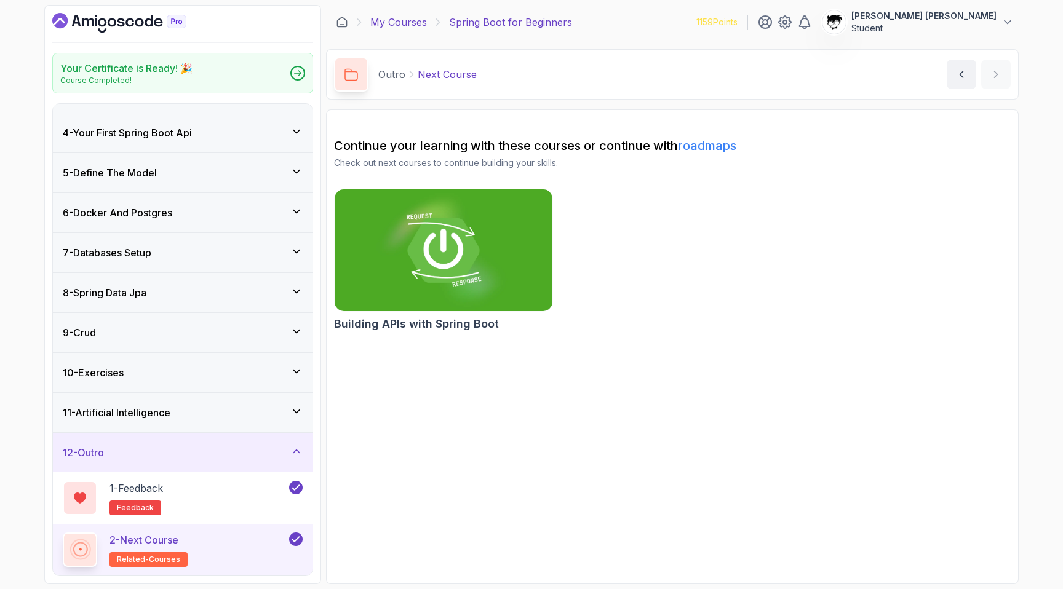
click at [419, 22] on link "My Courses" at bounding box center [398, 22] width 57 height 15
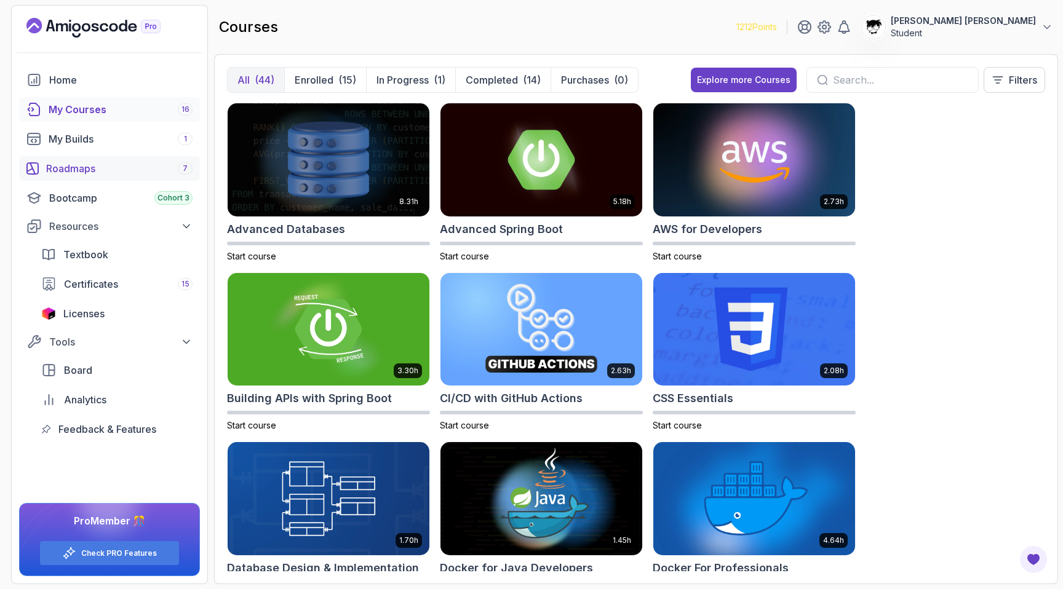
click at [65, 162] on div "Roadmaps 7" at bounding box center [119, 168] width 146 height 15
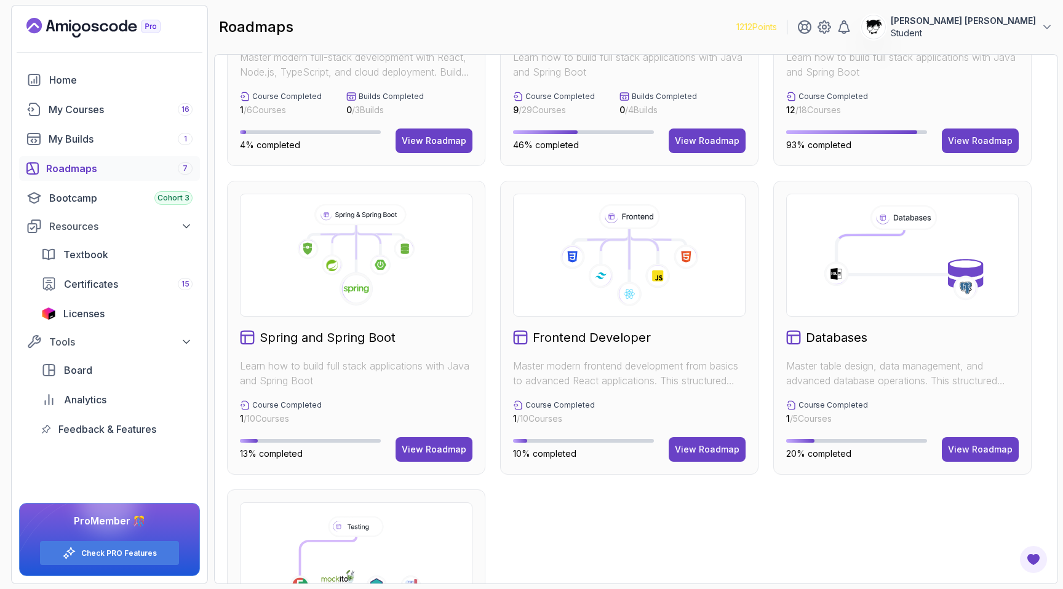
scroll to position [250, 0]
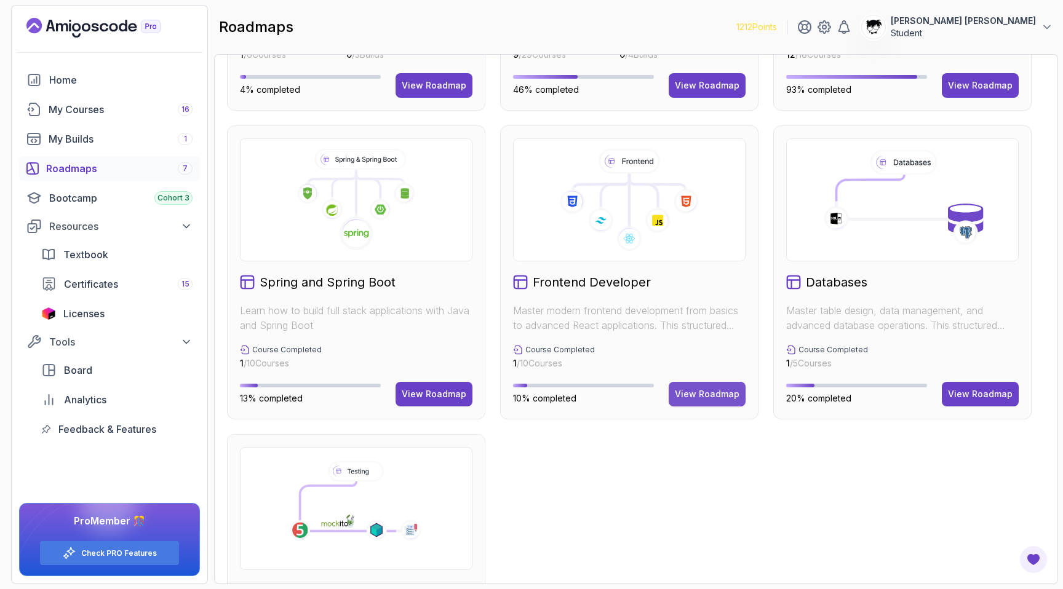
click at [539, 382] on button "View Roadmap" at bounding box center [706, 394] width 77 height 25
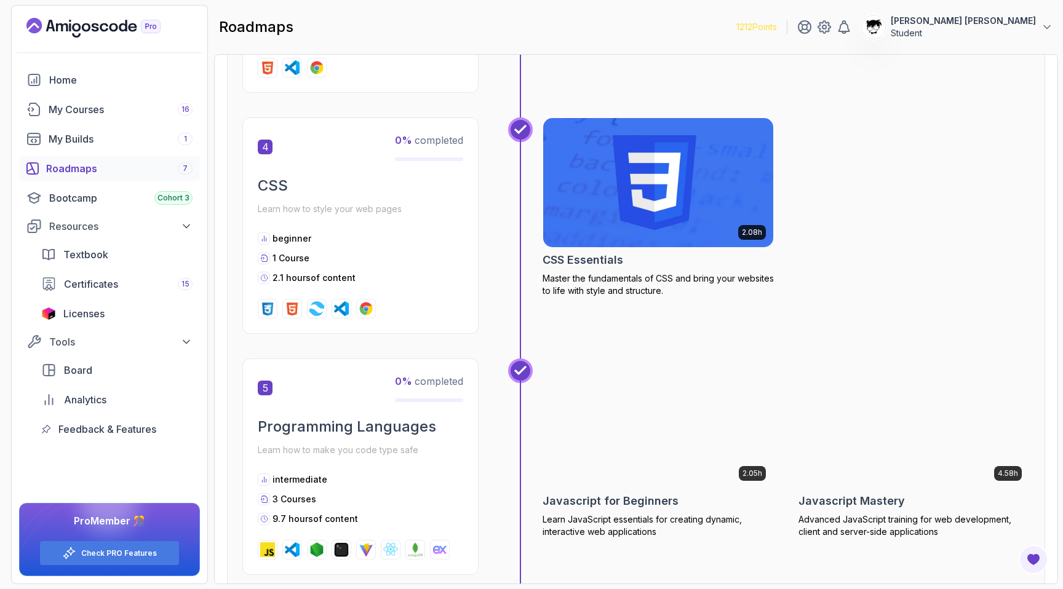
scroll to position [1199, 0]
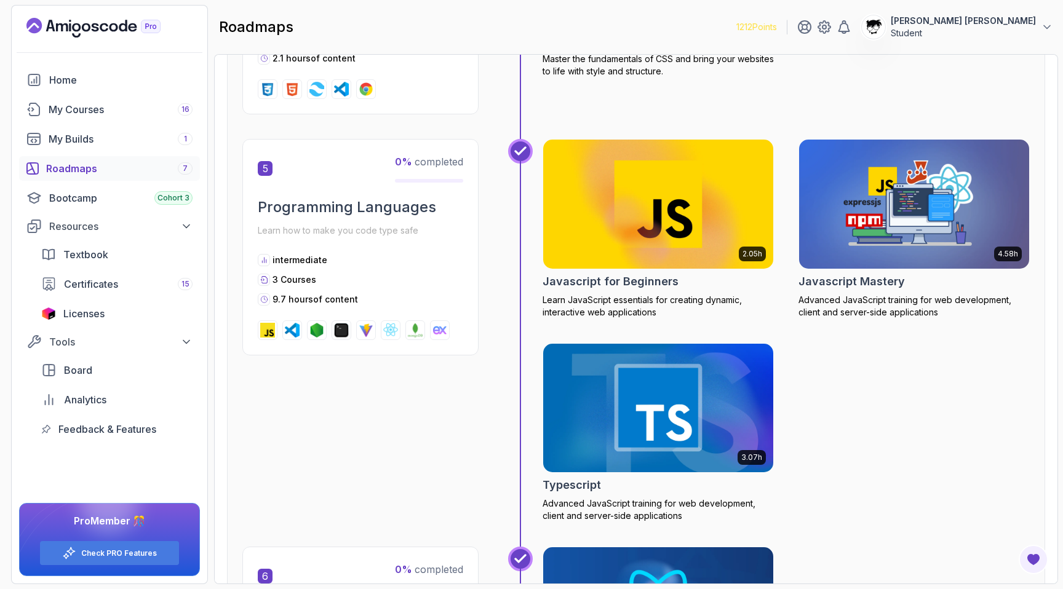
click at [539, 306] on p "Advanced JavaScript training for web development, client and server-side applic…" at bounding box center [913, 306] width 231 height 25
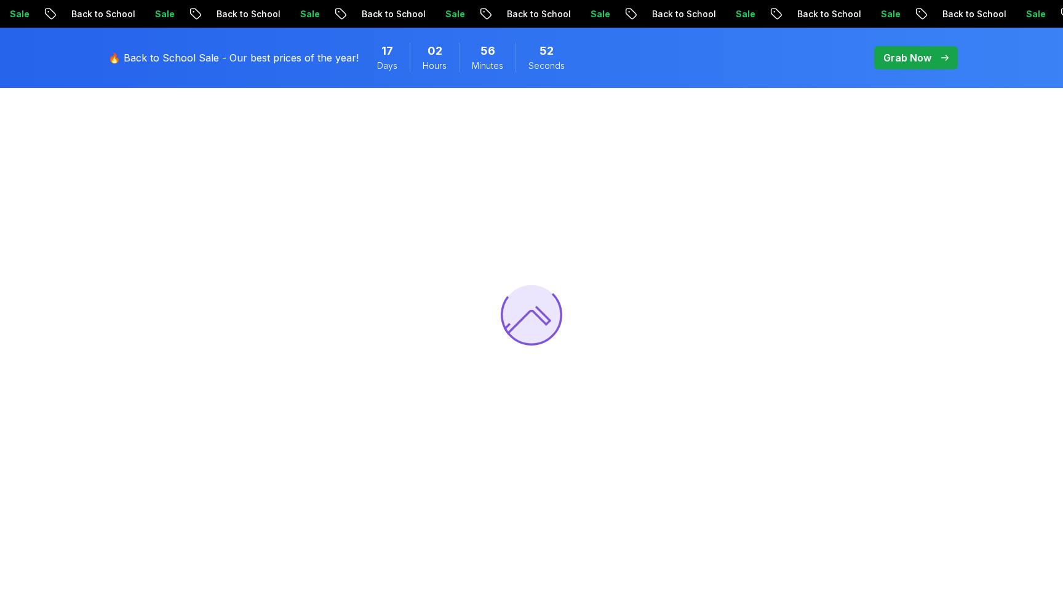
scroll to position [573, 0]
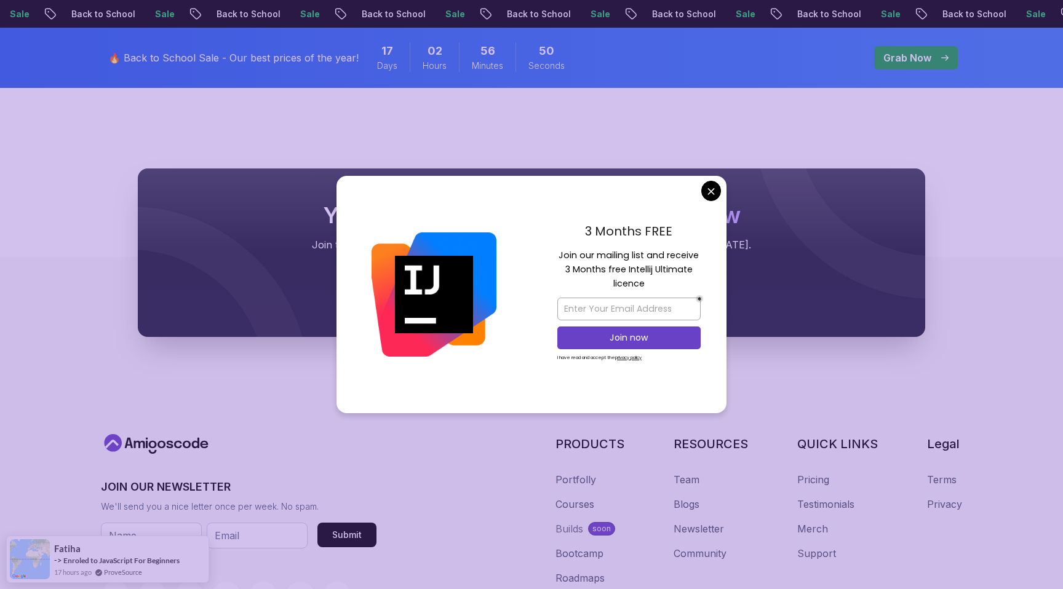
click at [539, 306] on div at bounding box center [531, 252] width 787 height 168
click at [539, 184] on body "Sale Back to School Sale Back to School Sale Back to School Sale Back to School…" at bounding box center [531, 87] width 1063 height 1321
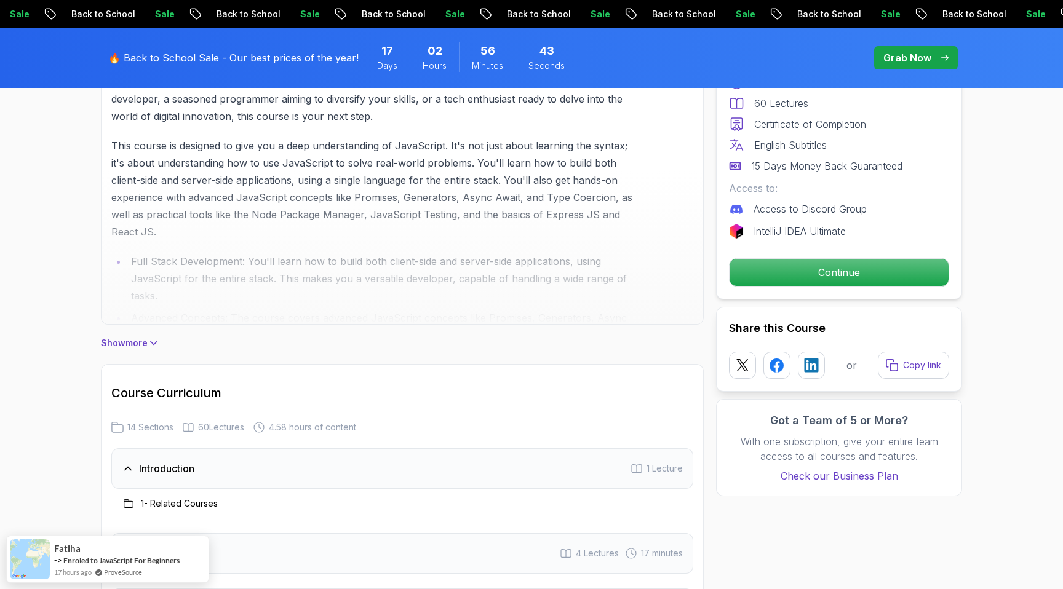
scroll to position [830, 0]
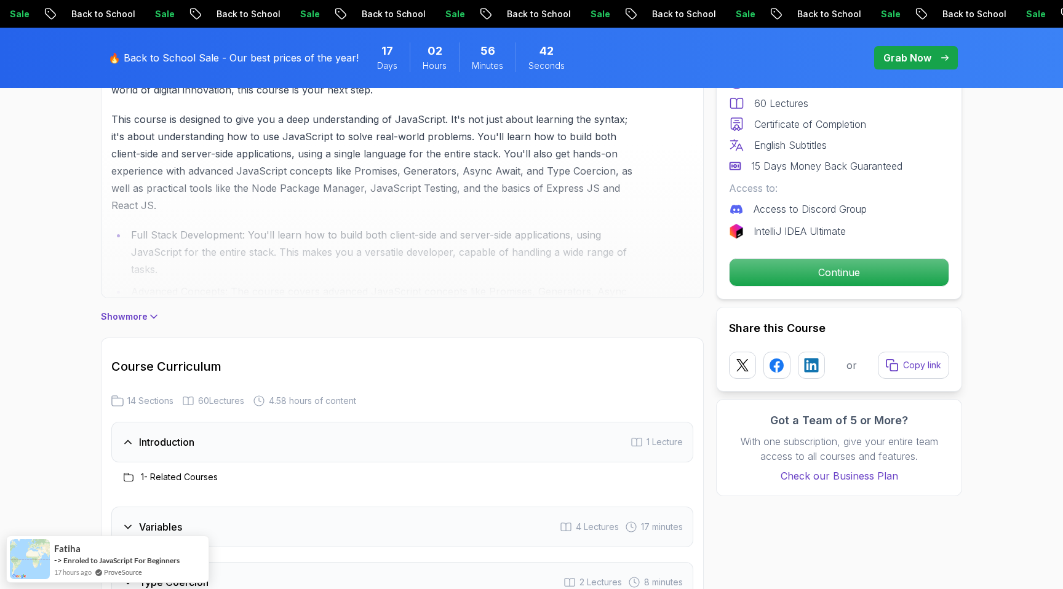
click at [130, 317] on p "Show more" at bounding box center [124, 317] width 47 height 12
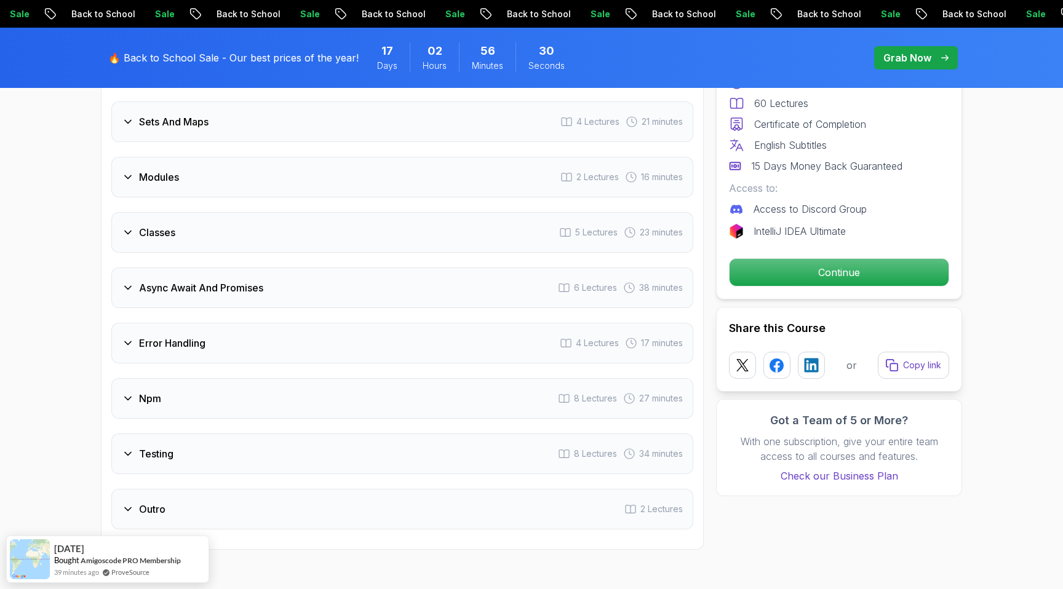
scroll to position [2840, 0]
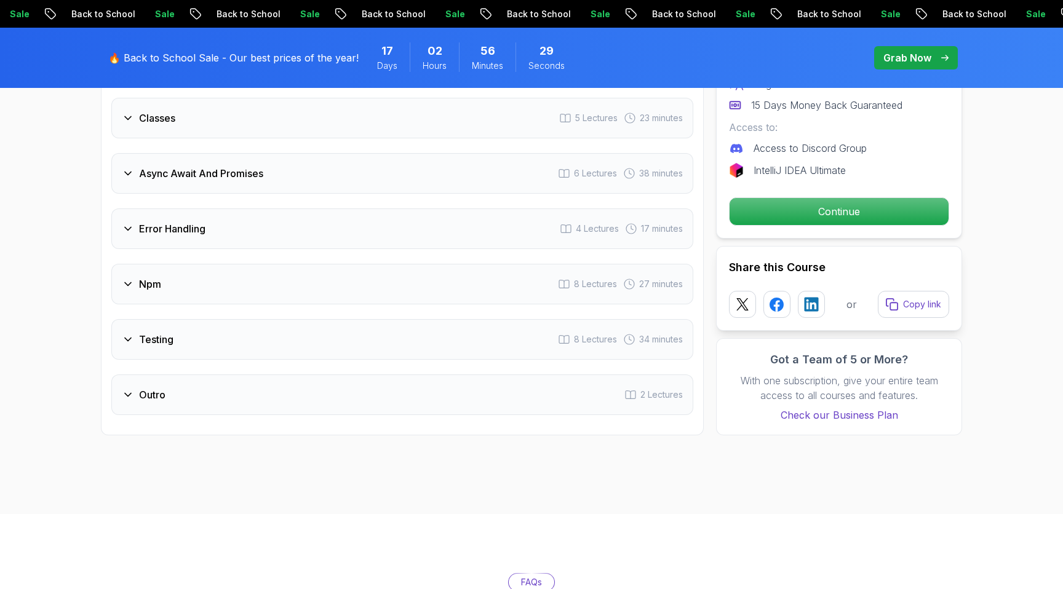
click at [175, 234] on h3 "Error Handling" at bounding box center [172, 228] width 66 height 15
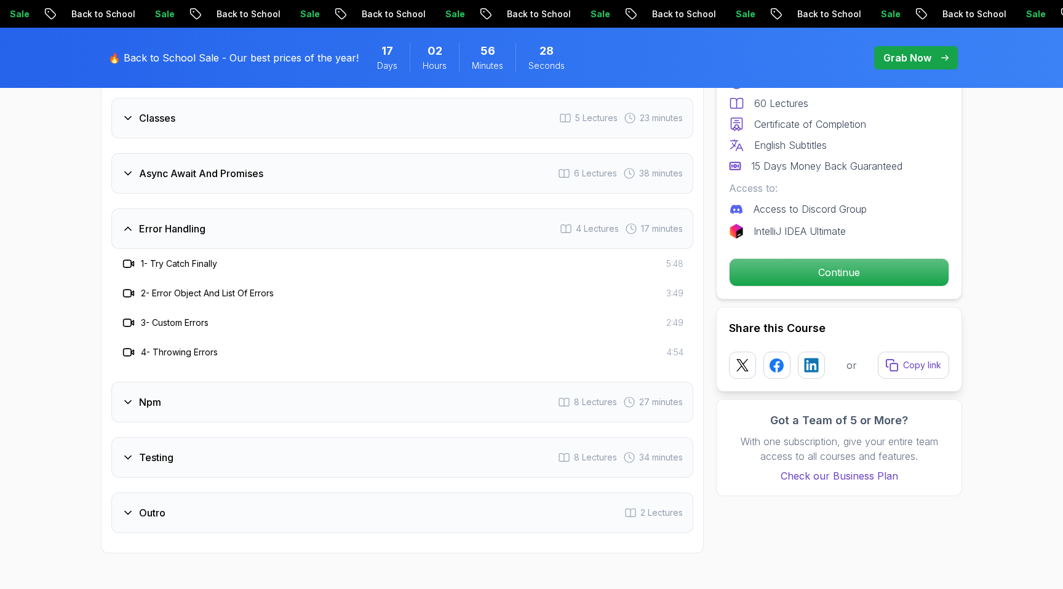
click at [175, 234] on h3 "Error Handling" at bounding box center [172, 228] width 66 height 15
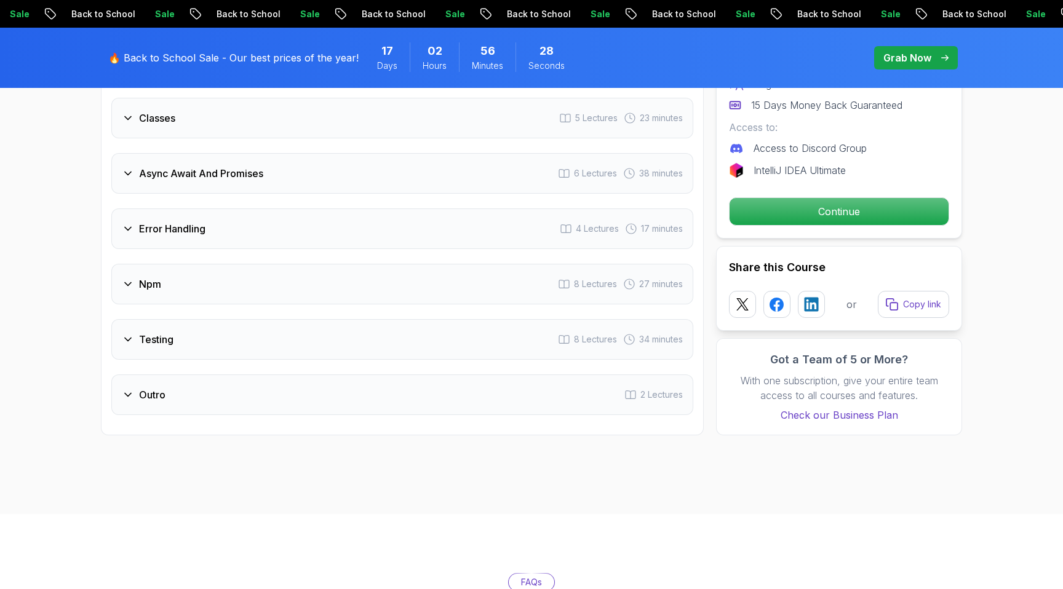
click at [148, 318] on div "Introduction 1 Lecture Variables 4 Lectures 17 minutes Type Coercion 2 Lectures…" at bounding box center [402, 35] width 582 height 760
click at [192, 176] on h3 "Async Await And Promises" at bounding box center [201, 173] width 124 height 15
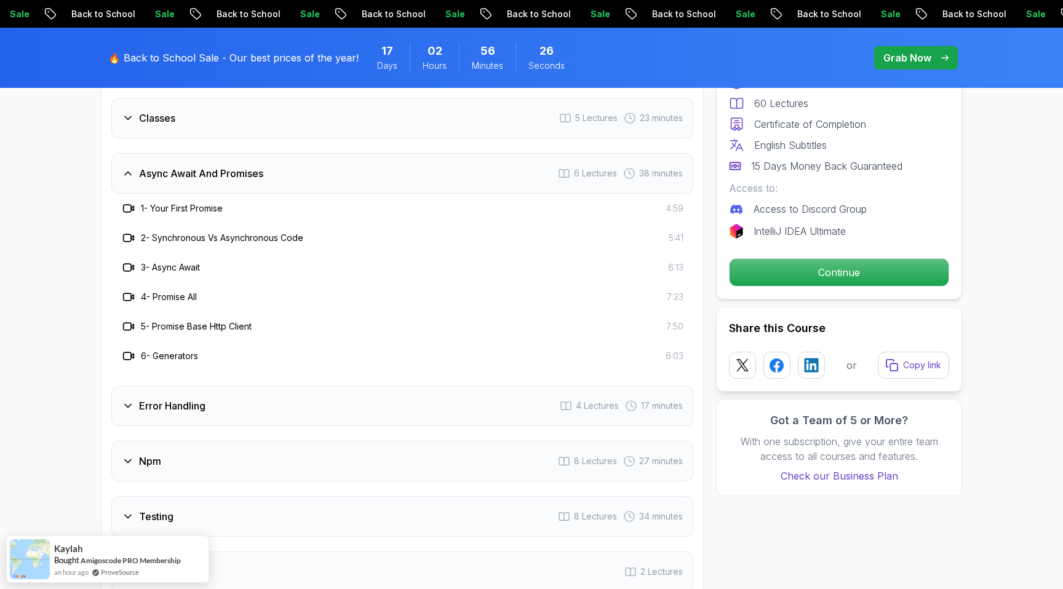
click at [192, 176] on h3 "Async Await And Promises" at bounding box center [201, 173] width 124 height 15
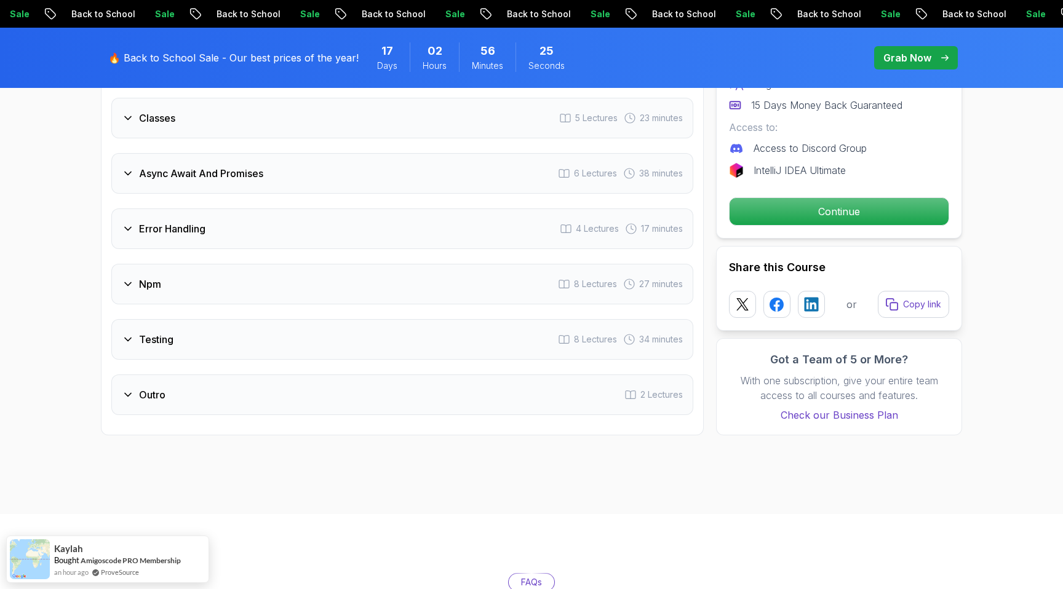
click at [173, 286] on div "Npm 8 Lectures 27 minutes" at bounding box center [402, 284] width 582 height 41
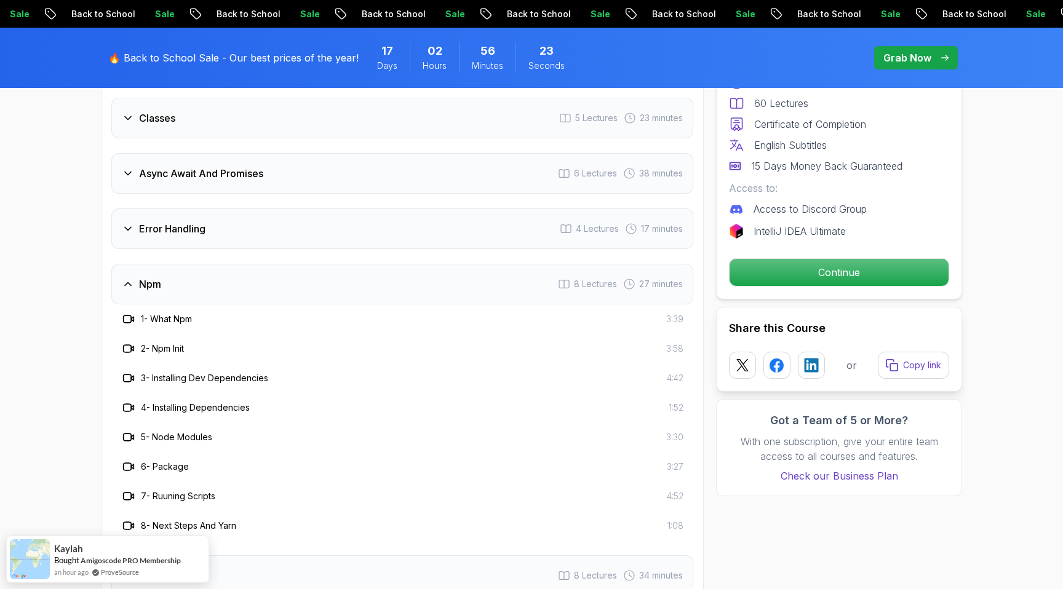
click at [173, 286] on div "Npm 8 Lectures 27 minutes" at bounding box center [402, 284] width 582 height 41
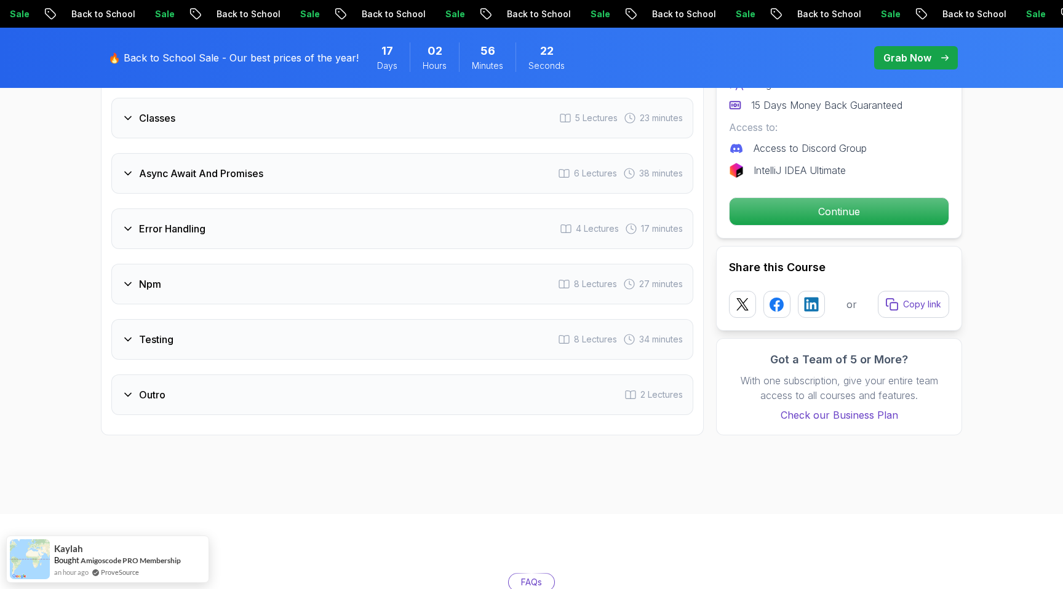
click at [172, 335] on h3 "Testing" at bounding box center [156, 339] width 34 height 15
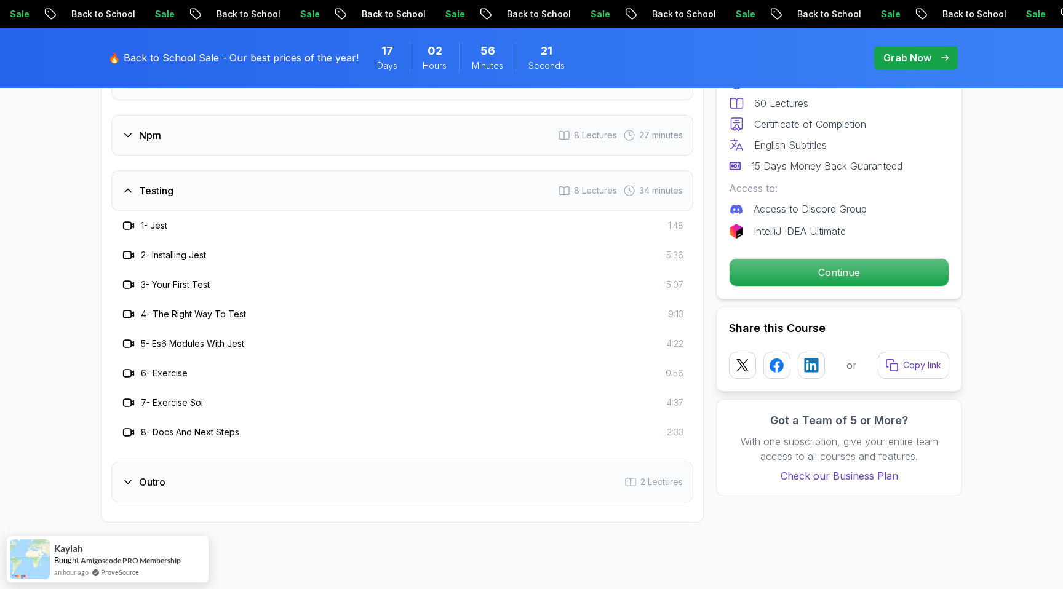
scroll to position [2967, 0]
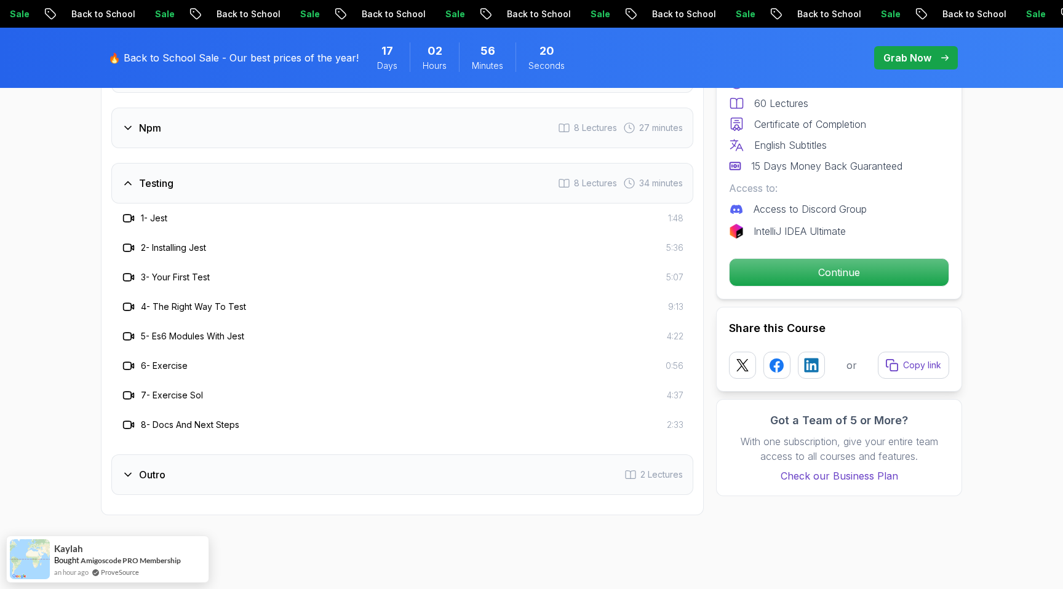
click at [173, 194] on div "Testing 8 Lectures 34 minutes" at bounding box center [402, 183] width 582 height 41
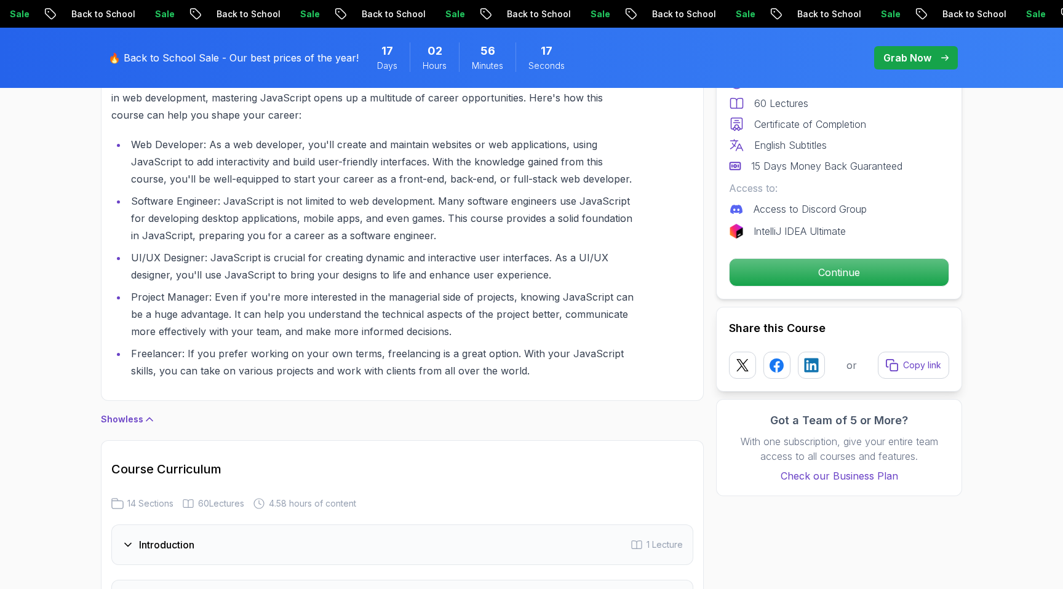
scroll to position [1917, 0]
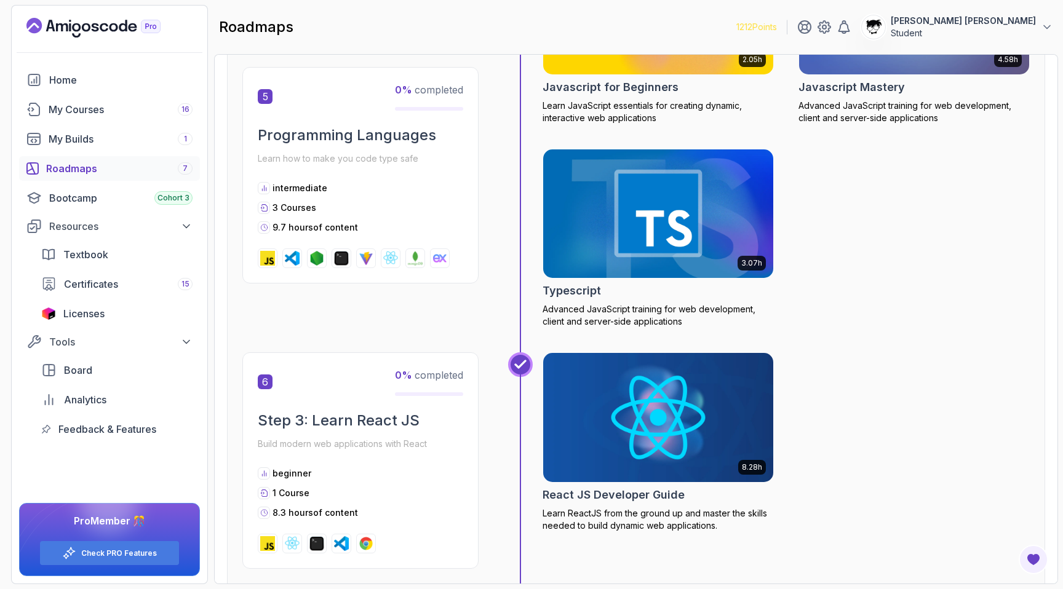
scroll to position [1478, 0]
